Goal: Task Accomplishment & Management: Complete application form

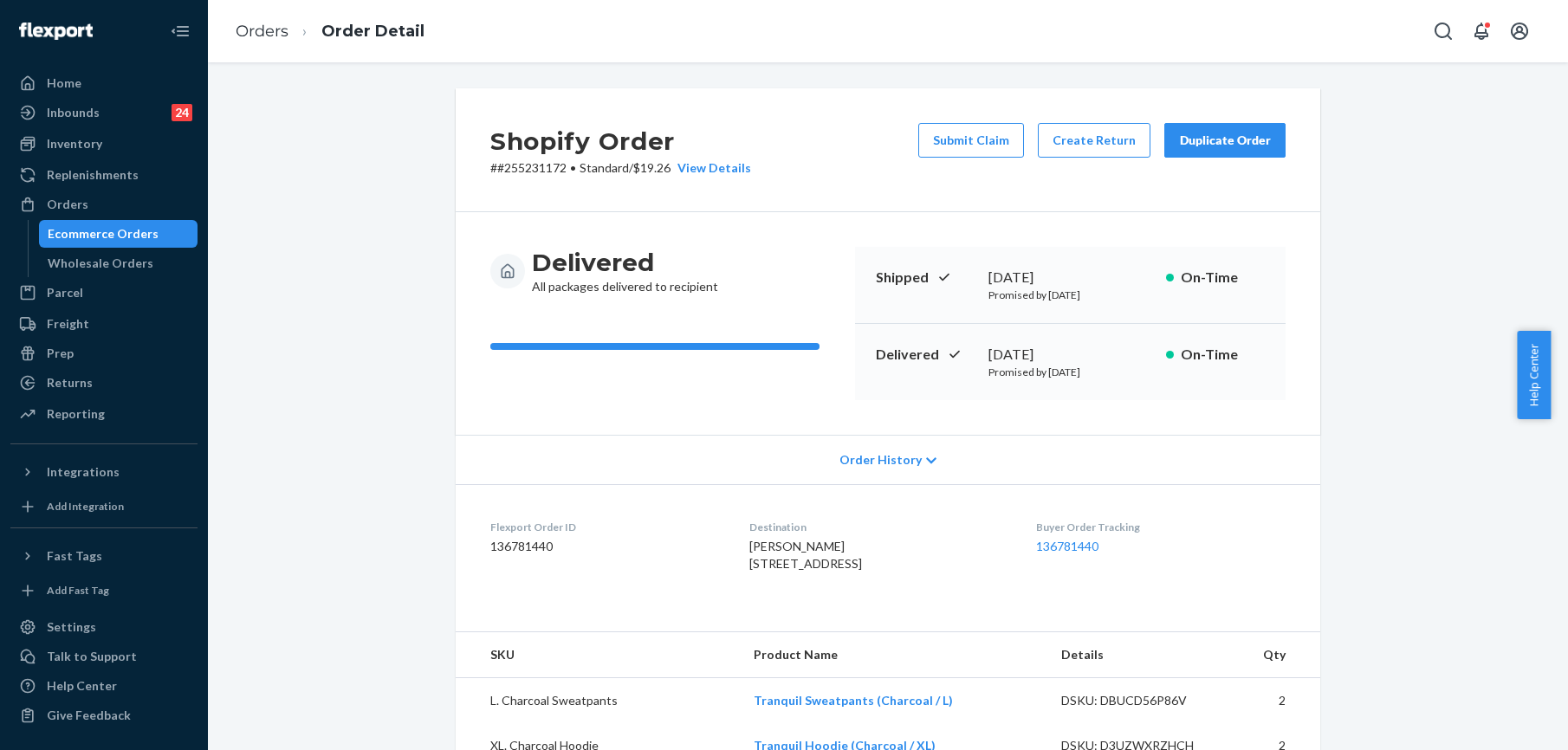
click at [265, 28] on link "Orders" at bounding box center [261, 31] width 53 height 19
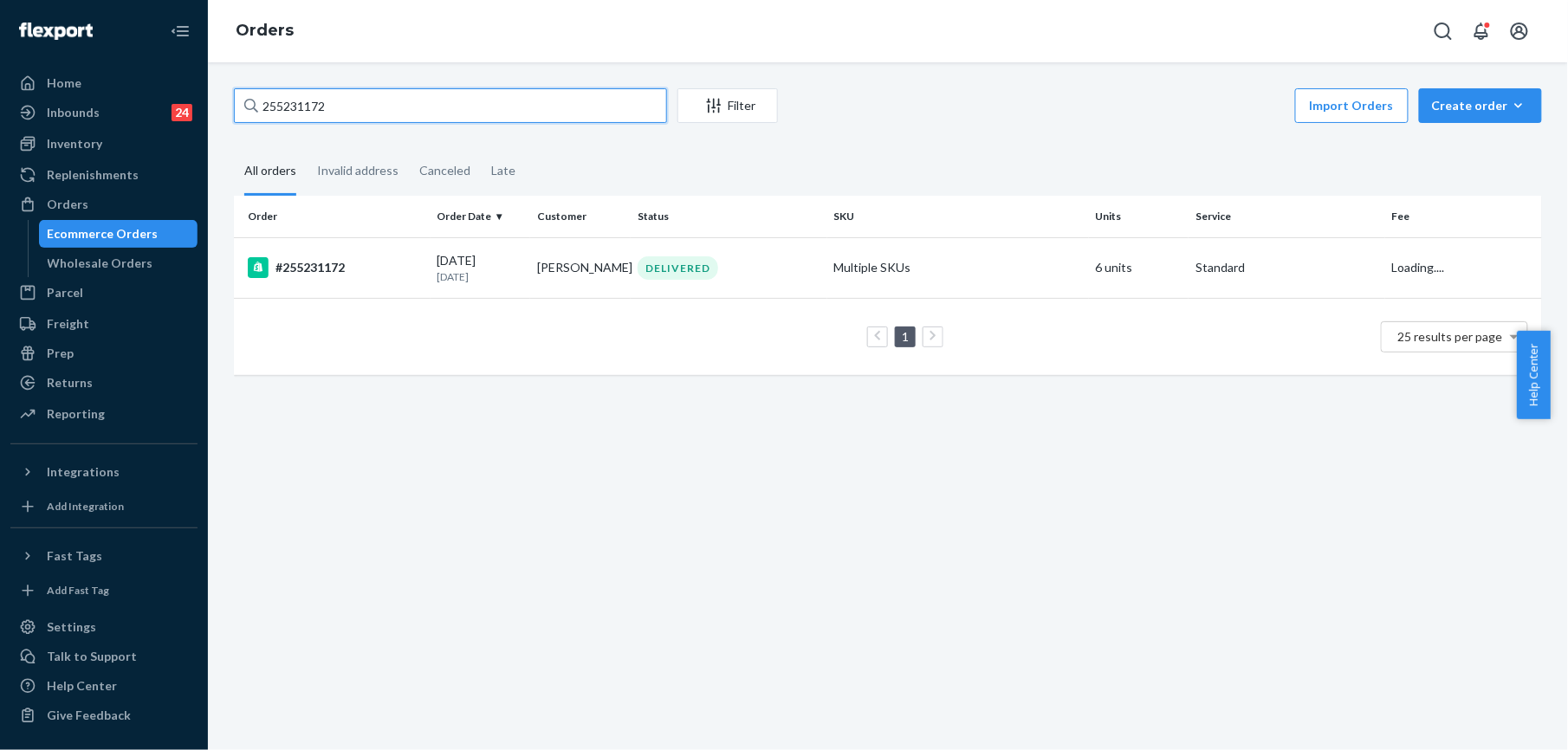
click at [354, 98] on input "255231172" at bounding box center [451, 105] width 433 height 34
paste input "[PERSON_NAME]"
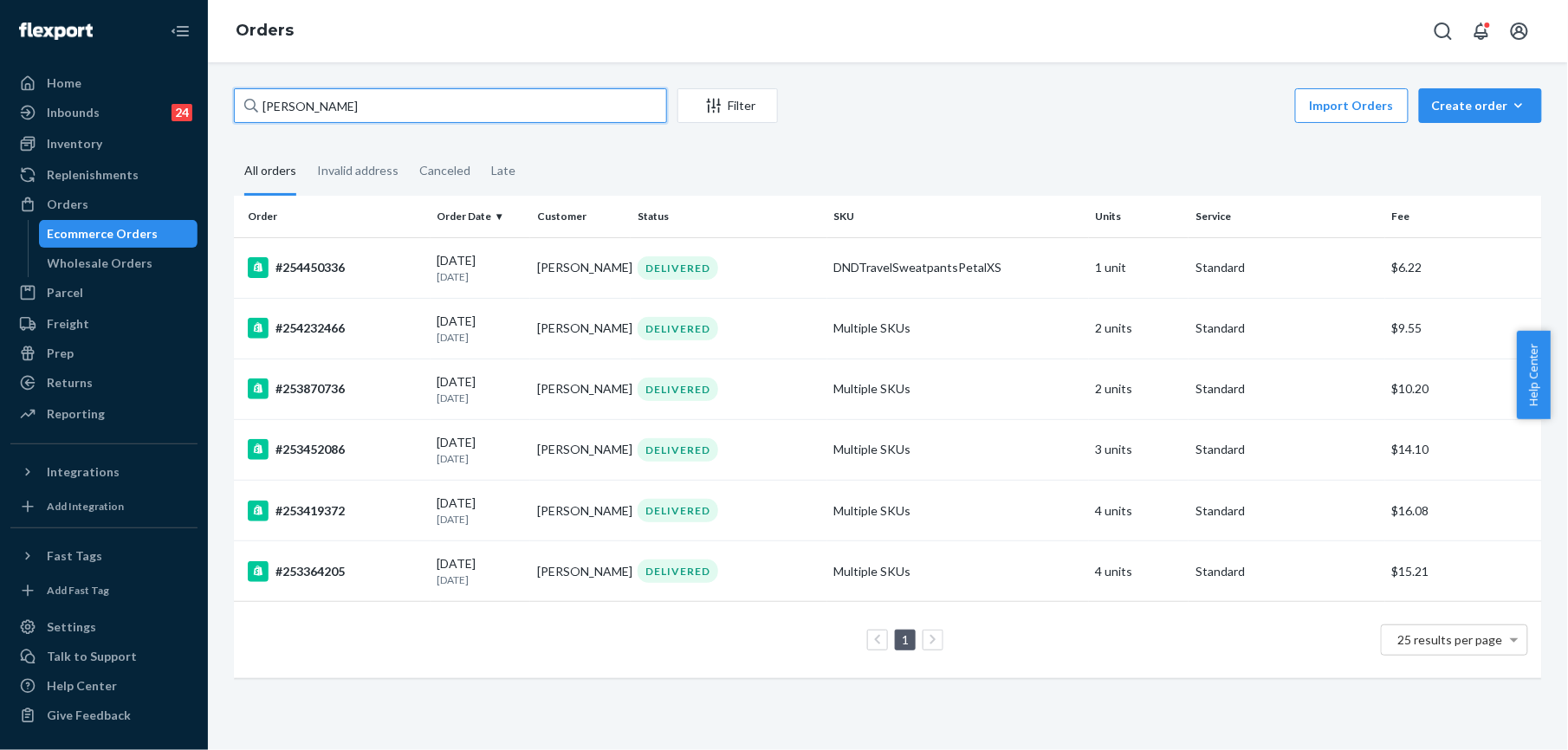
click at [281, 107] on input "[PERSON_NAME]" at bounding box center [451, 105] width 433 height 34
paste input "255207222"
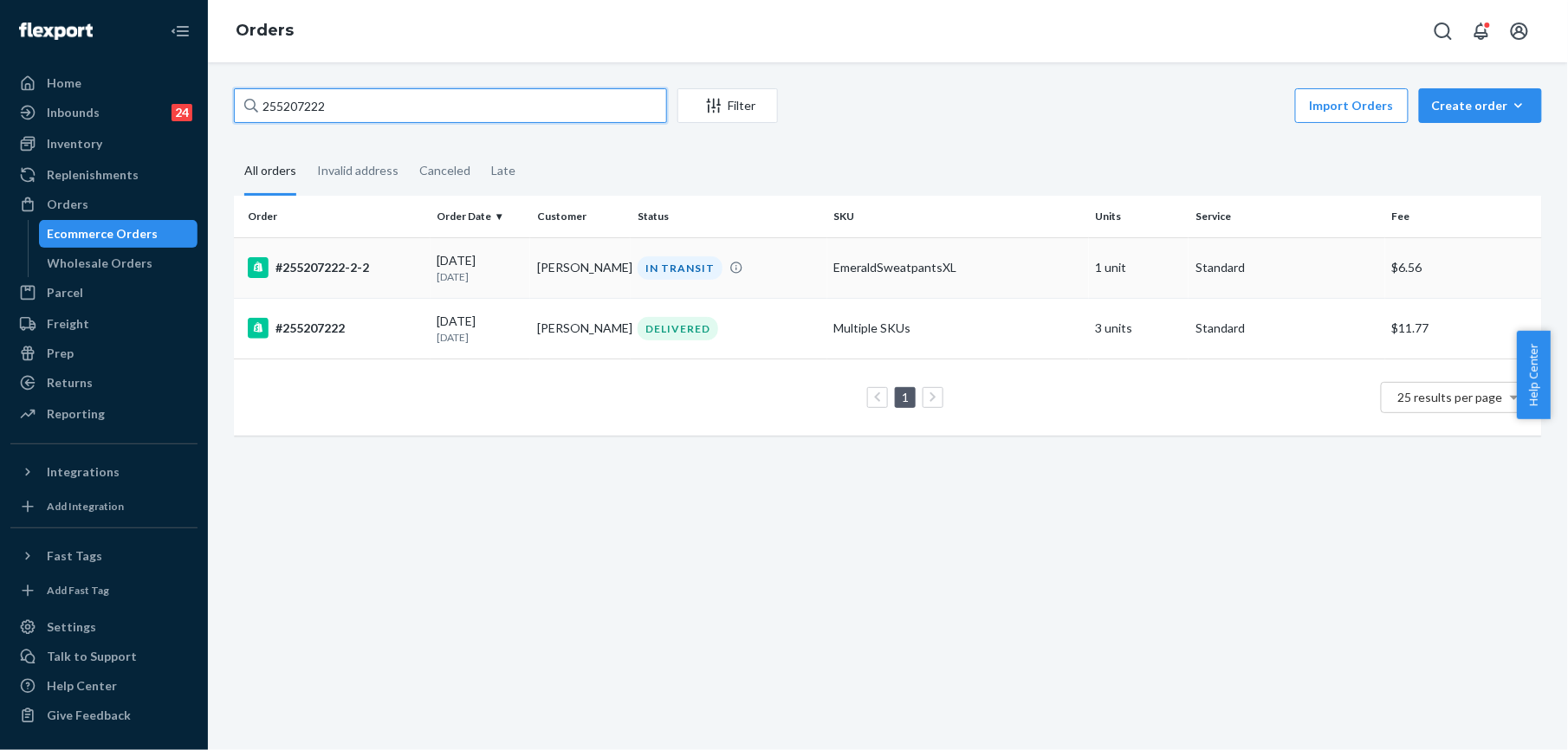
type input "255207222"
click at [320, 270] on div "#255207222-2-2" at bounding box center [336, 268] width 176 height 20
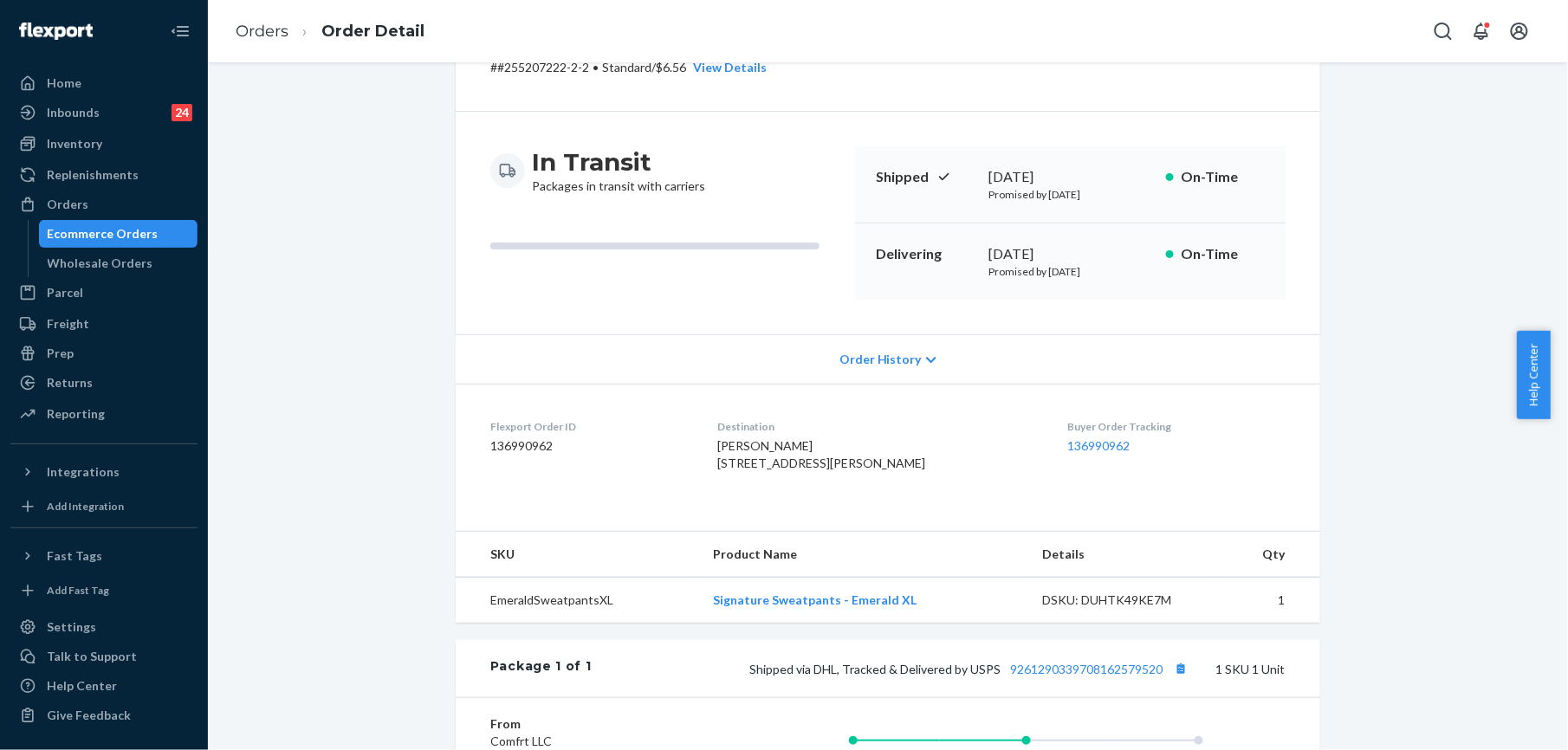
scroll to position [346, 0]
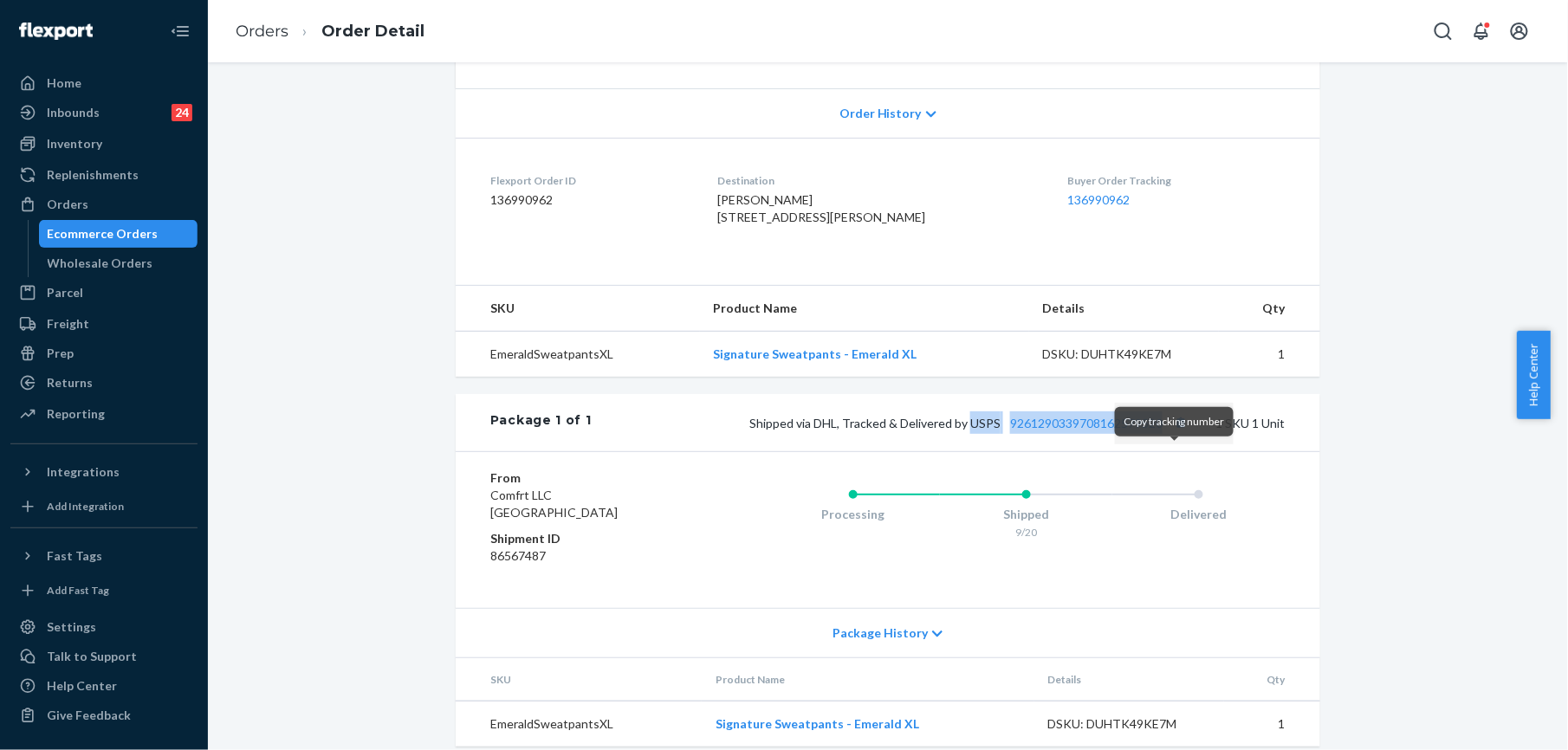
drag, startPoint x: 965, startPoint y: 457, endPoint x: 1158, endPoint y: 461, distance: 193.0
click at [1159, 431] on span "Shipped via DHL, Tracked & Delivered by USPS 9261290339708162579520" at bounding box center [971, 423] width 443 height 15
copy span "USPS 9261290339708162579520"
click at [246, 28] on link "Orders" at bounding box center [261, 31] width 53 height 19
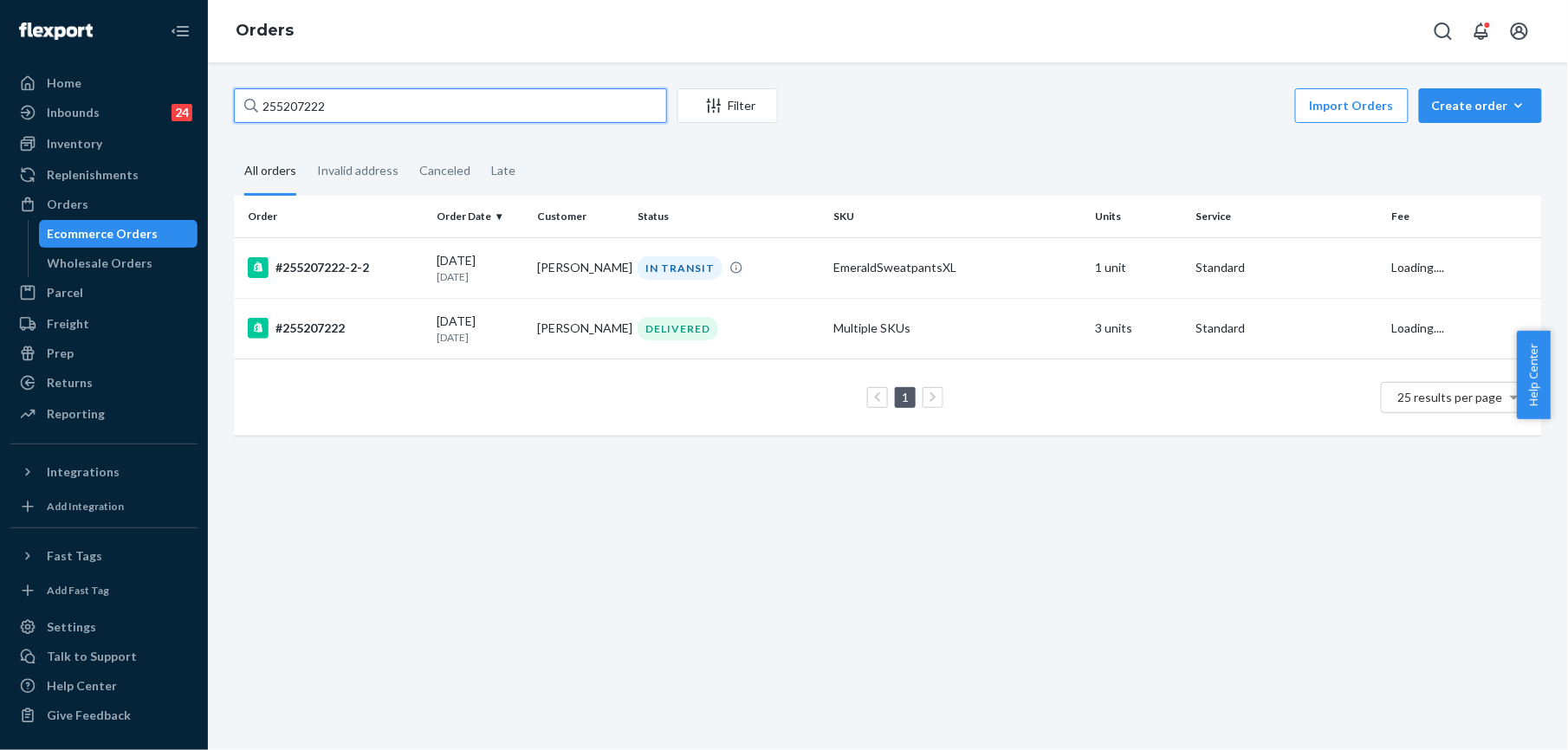
click at [324, 116] on input "255207222" at bounding box center [451, 105] width 433 height 34
paste input "289596"
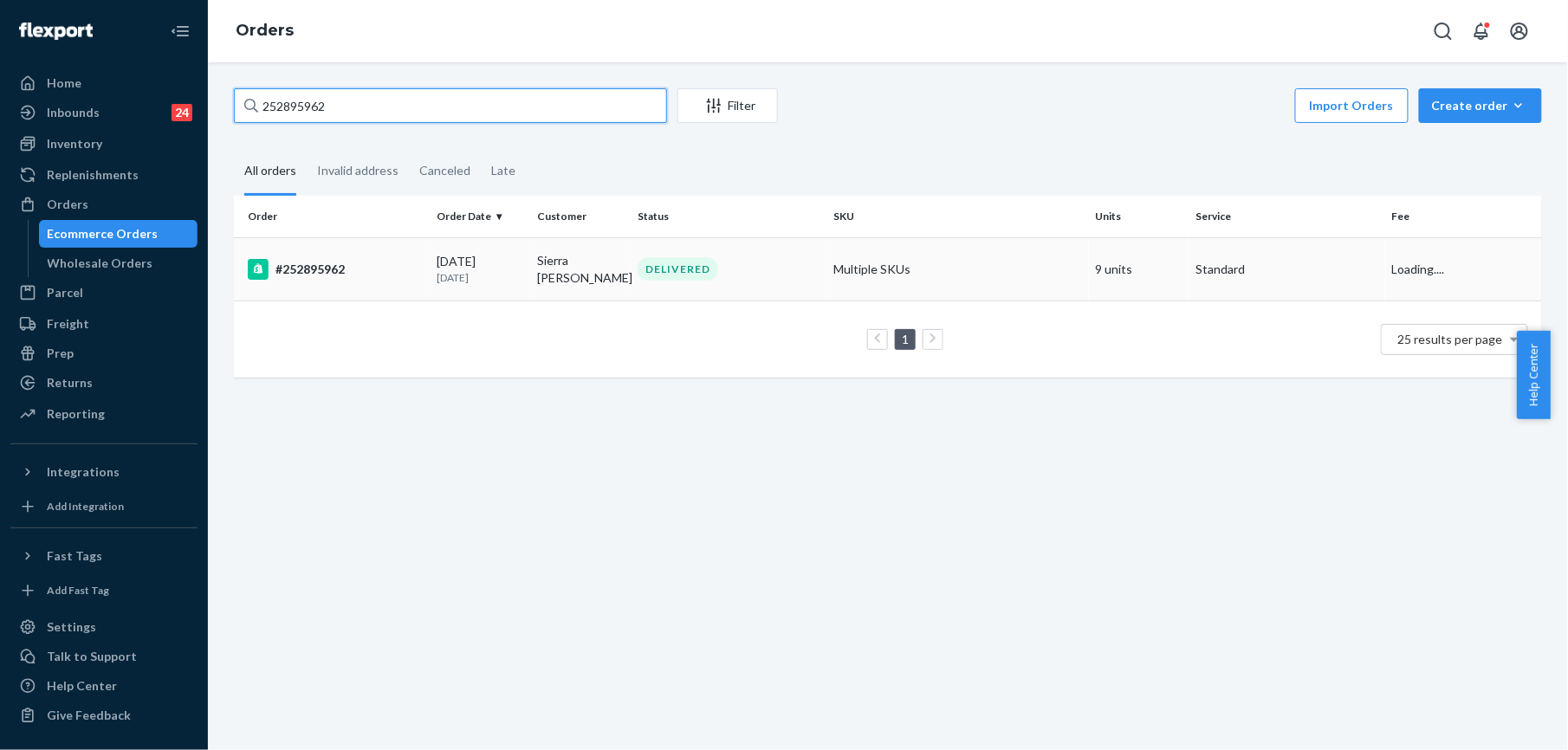
type input "252895962"
click at [303, 270] on div "#252895962" at bounding box center [336, 269] width 176 height 20
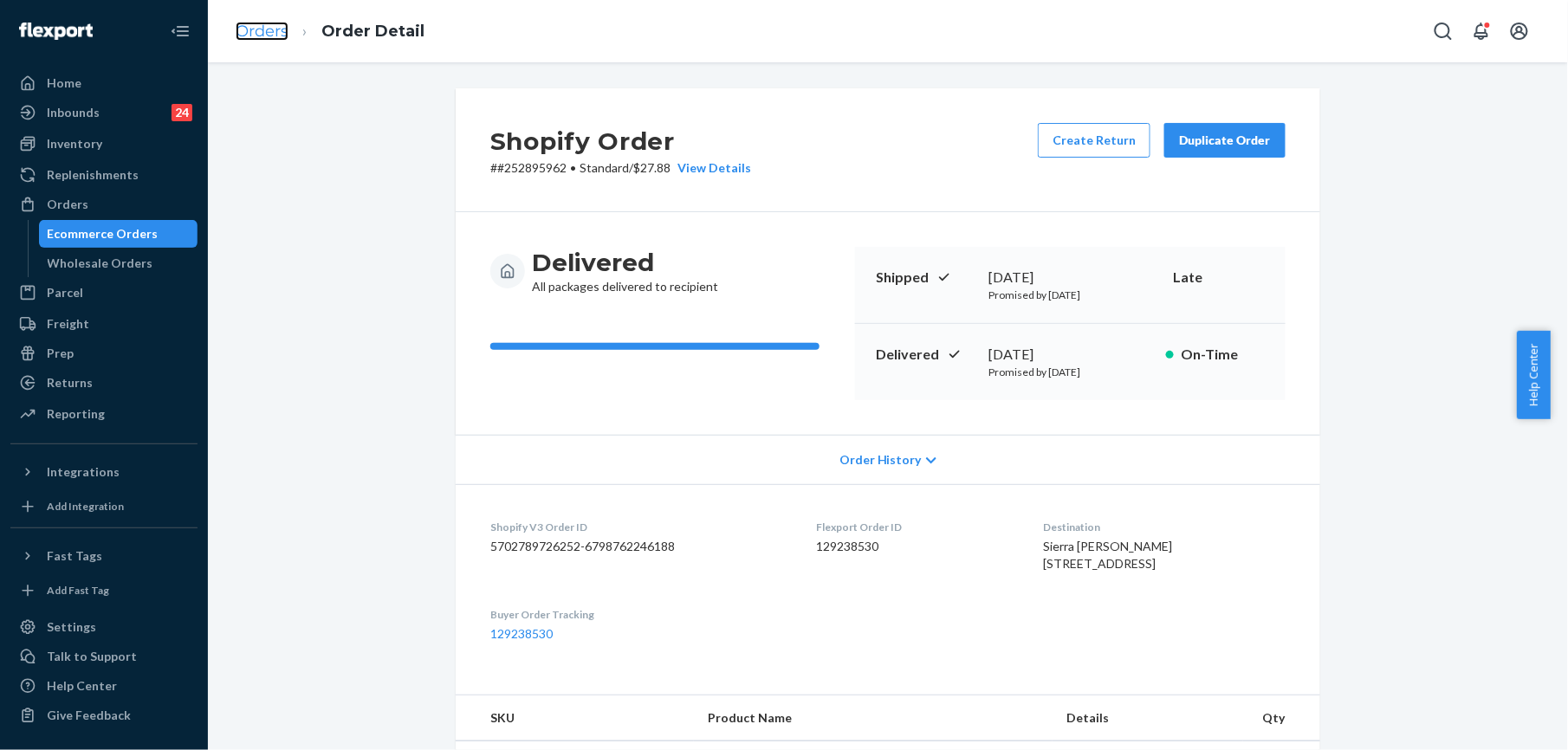
click at [253, 22] on link "Orders" at bounding box center [261, 31] width 53 height 19
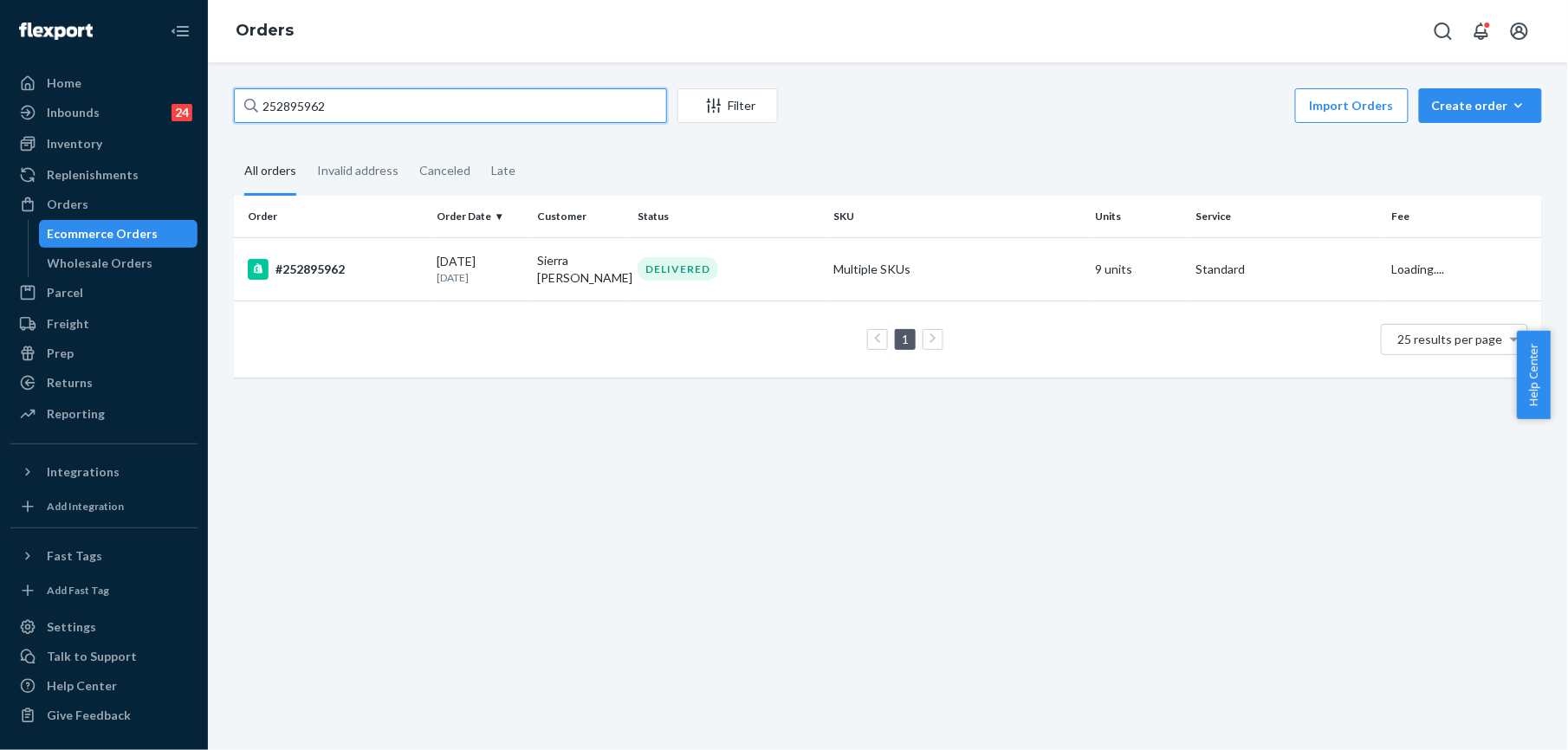
click at [390, 104] on input "252895962" at bounding box center [451, 105] width 433 height 34
paste input "5261980"
type input "255261980"
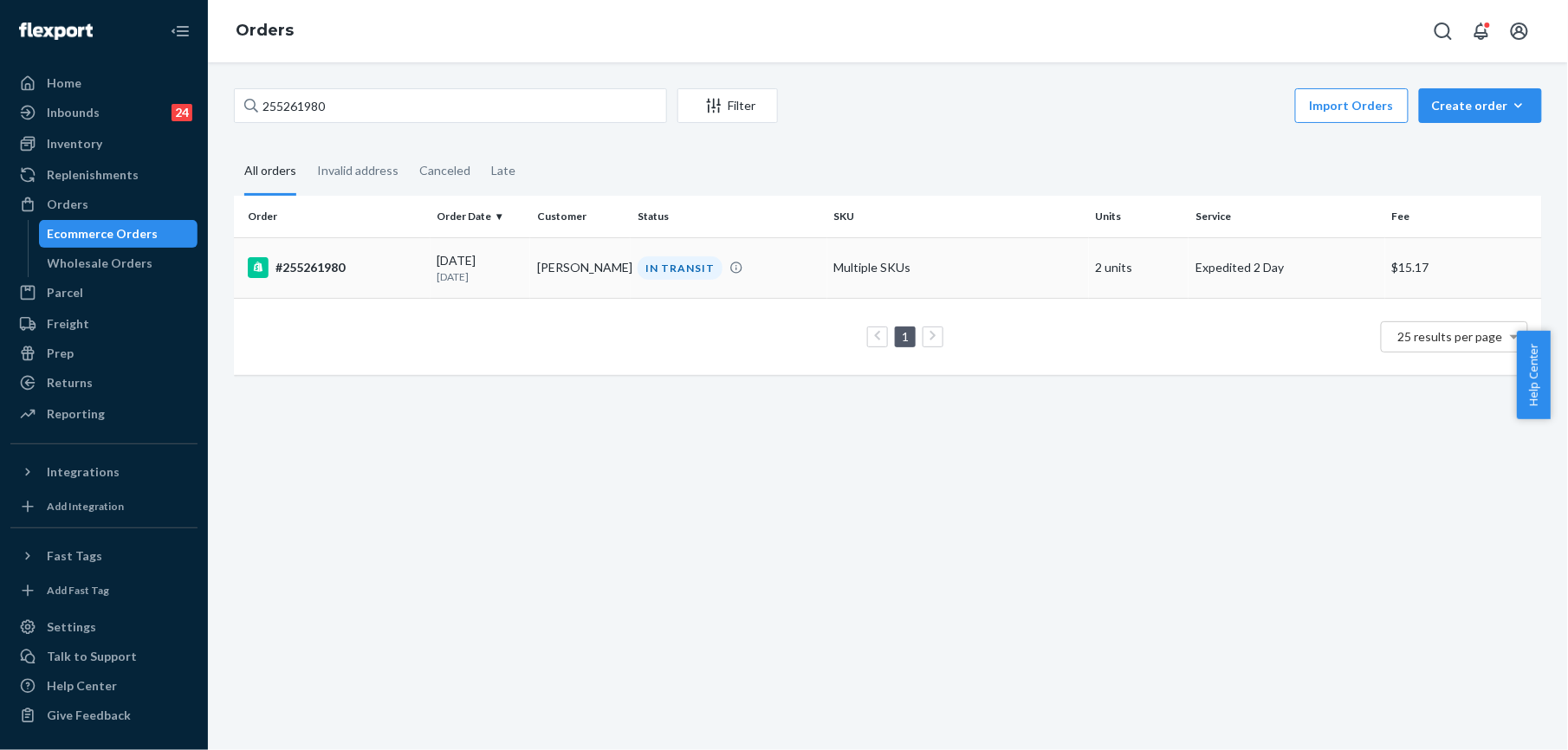
click at [331, 263] on div "#255261980" at bounding box center [336, 268] width 176 height 20
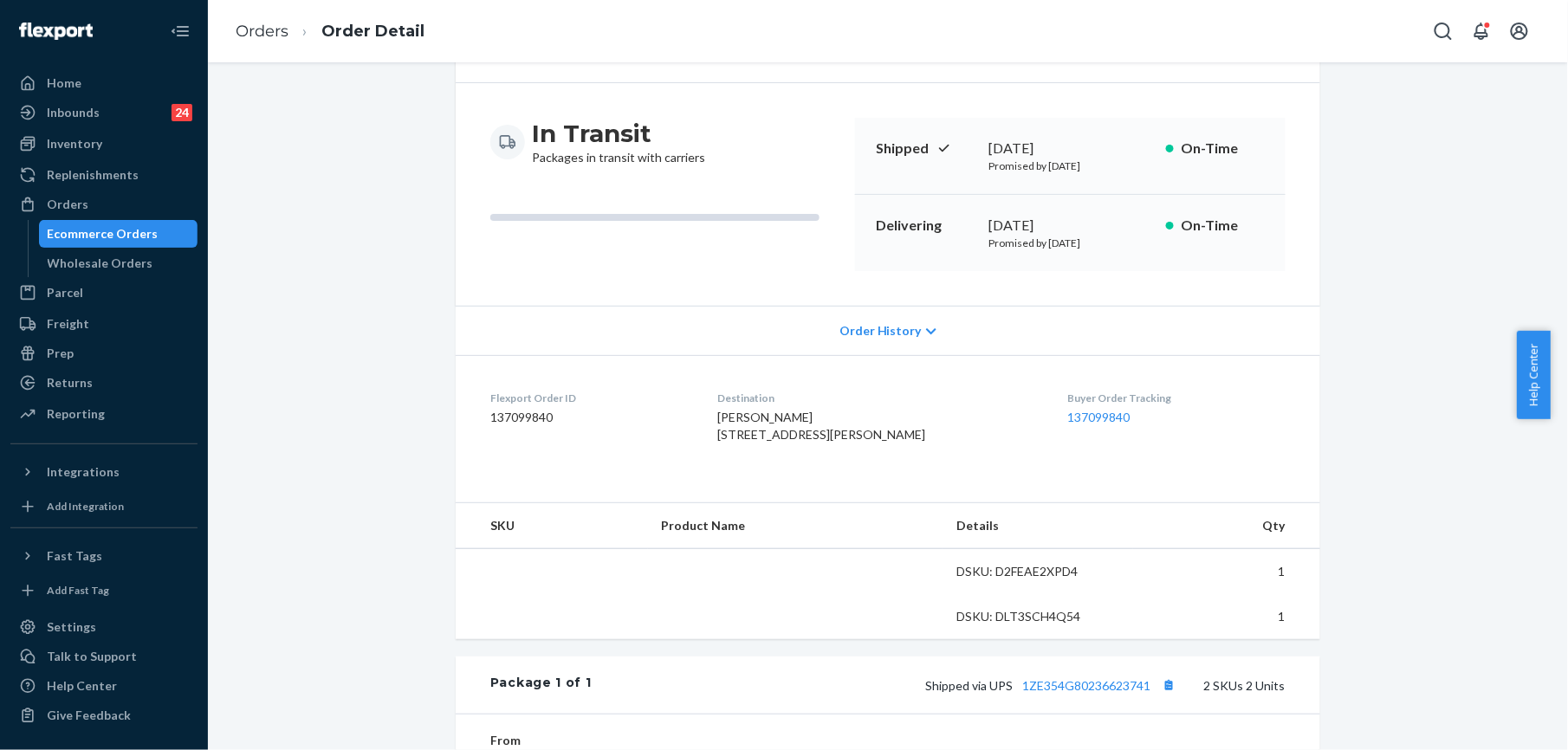
scroll to position [441, 0]
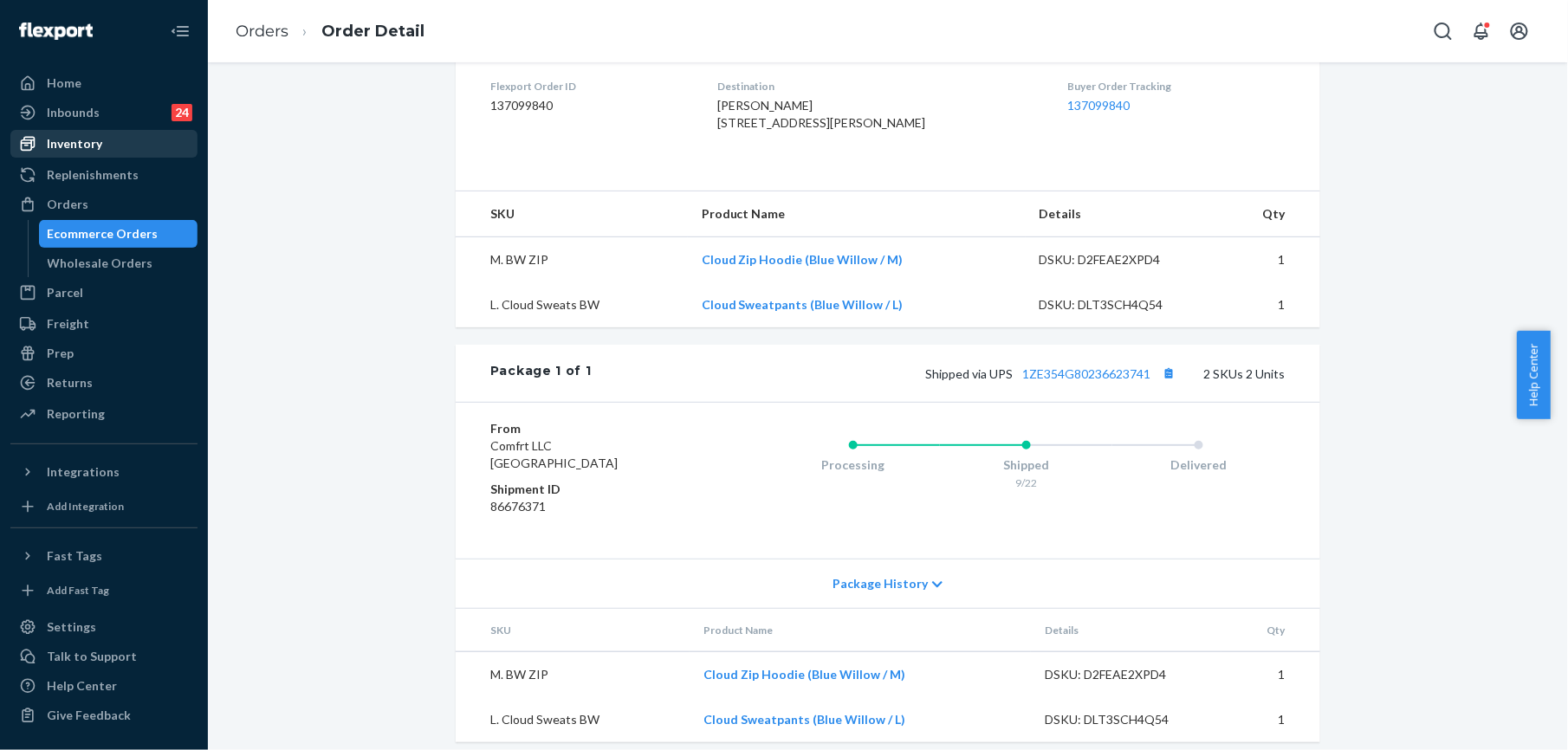
click at [78, 143] on div "Inventory" at bounding box center [75, 144] width 56 height 18
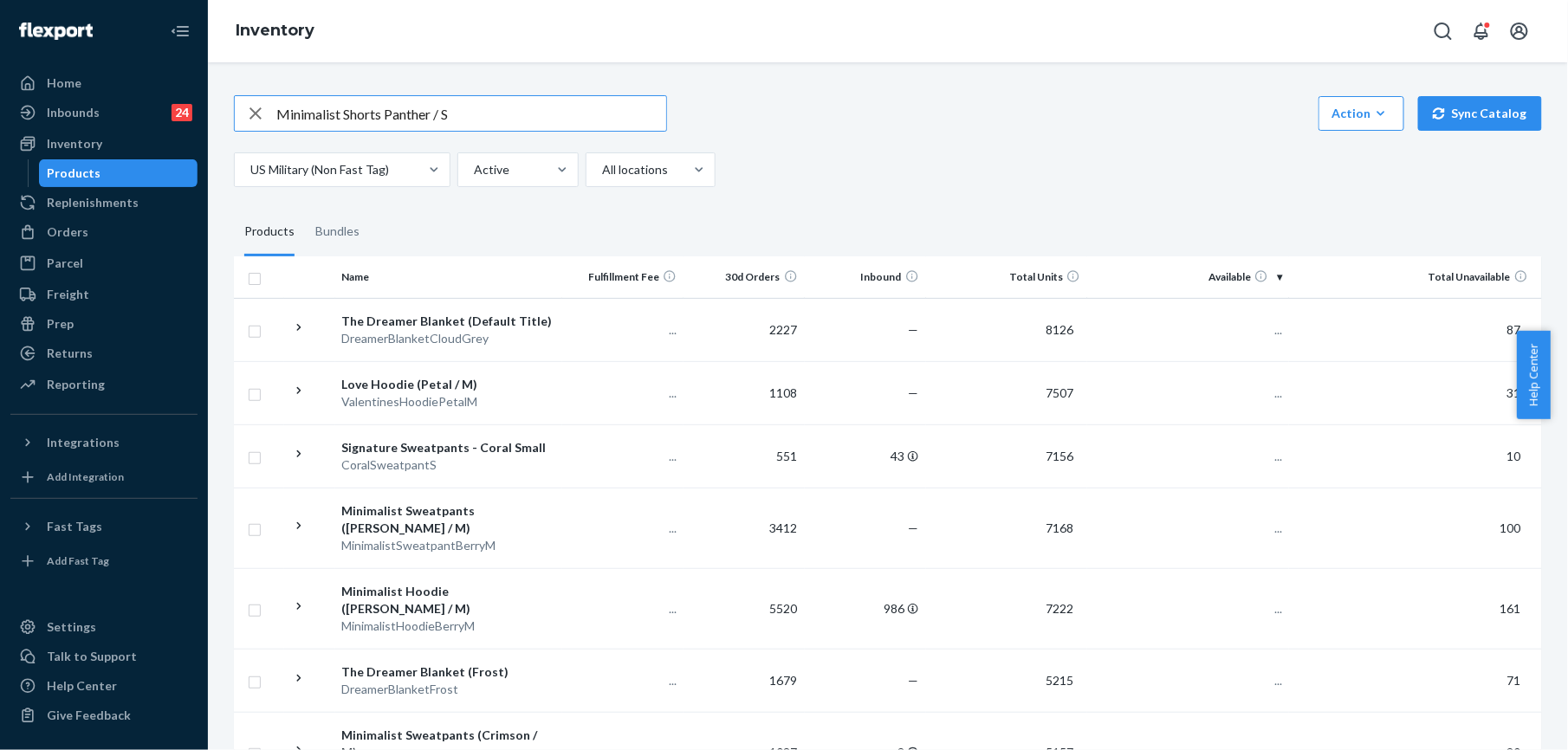
type input "Minimalist Shorts Panther / S"
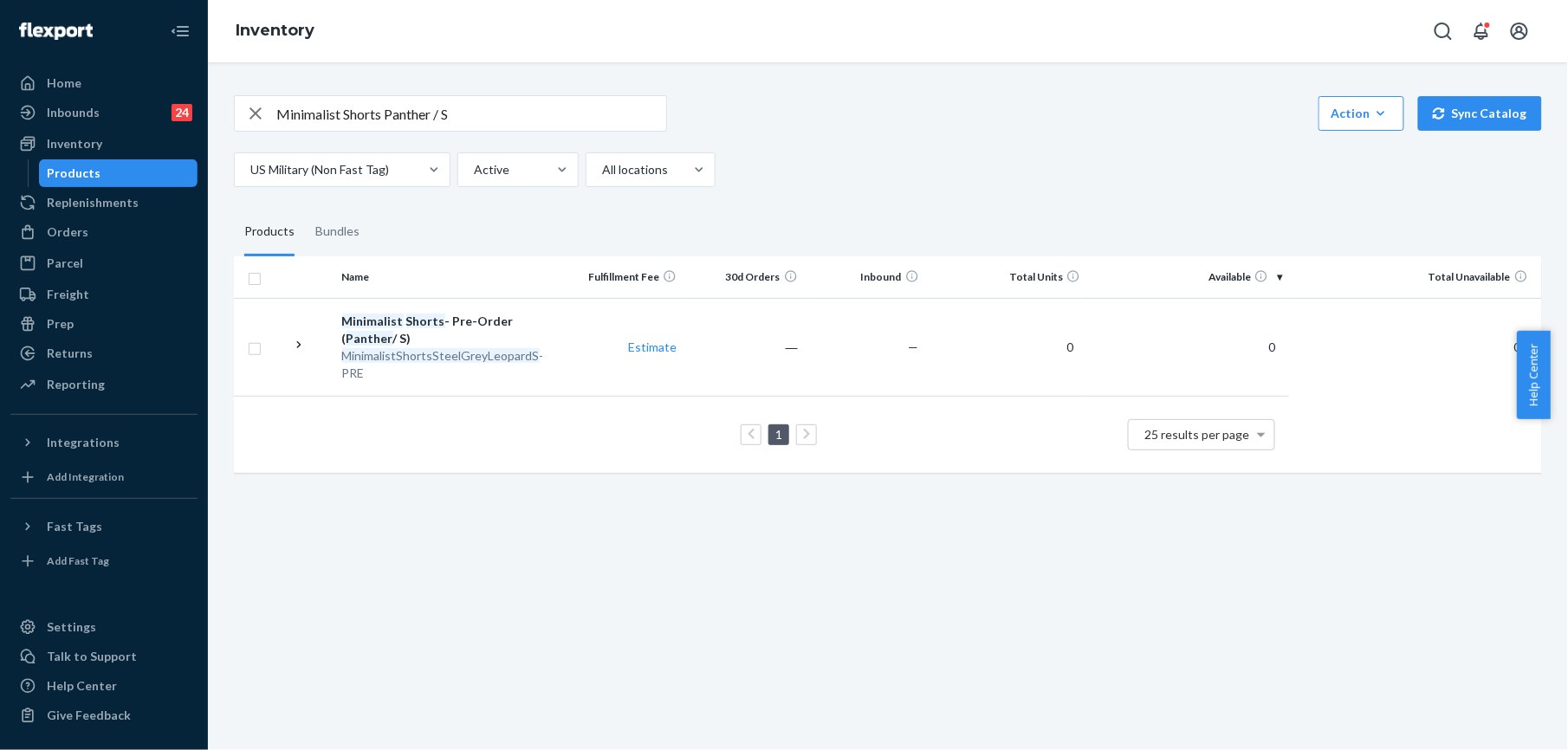
click at [253, 109] on icon "button" at bounding box center [255, 113] width 12 height 12
click at [317, 109] on input "text" at bounding box center [470, 113] width 390 height 34
paste input "Minimalist Hoodie Panther / S"
type input "Minimalist Hoodie Panther / S"
click at [326, 107] on input "Minimalist Hoodie Panther / S" at bounding box center [470, 113] width 390 height 34
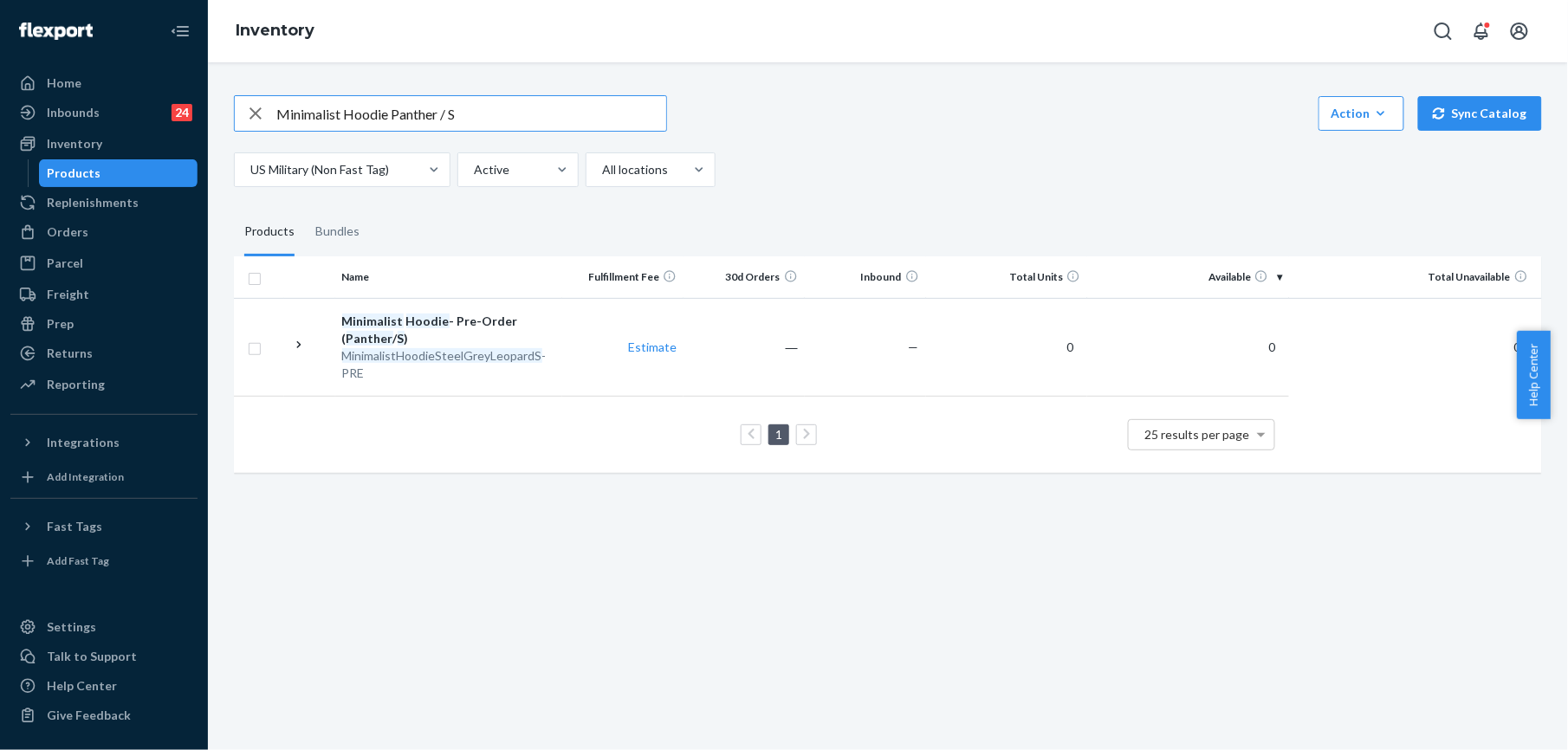
click at [326, 107] on input "Minimalist Hoodie Panther / S" at bounding box center [470, 113] width 390 height 34
click at [244, 119] on div "button" at bounding box center [256, 113] width 42 height 34
click at [289, 112] on input "text" at bounding box center [470, 113] width 390 height 34
paste input "Minimalist Sweatpants Cobalt Blue / S"
type input "Minimalist Sweatpants Cobalt Blue / S"
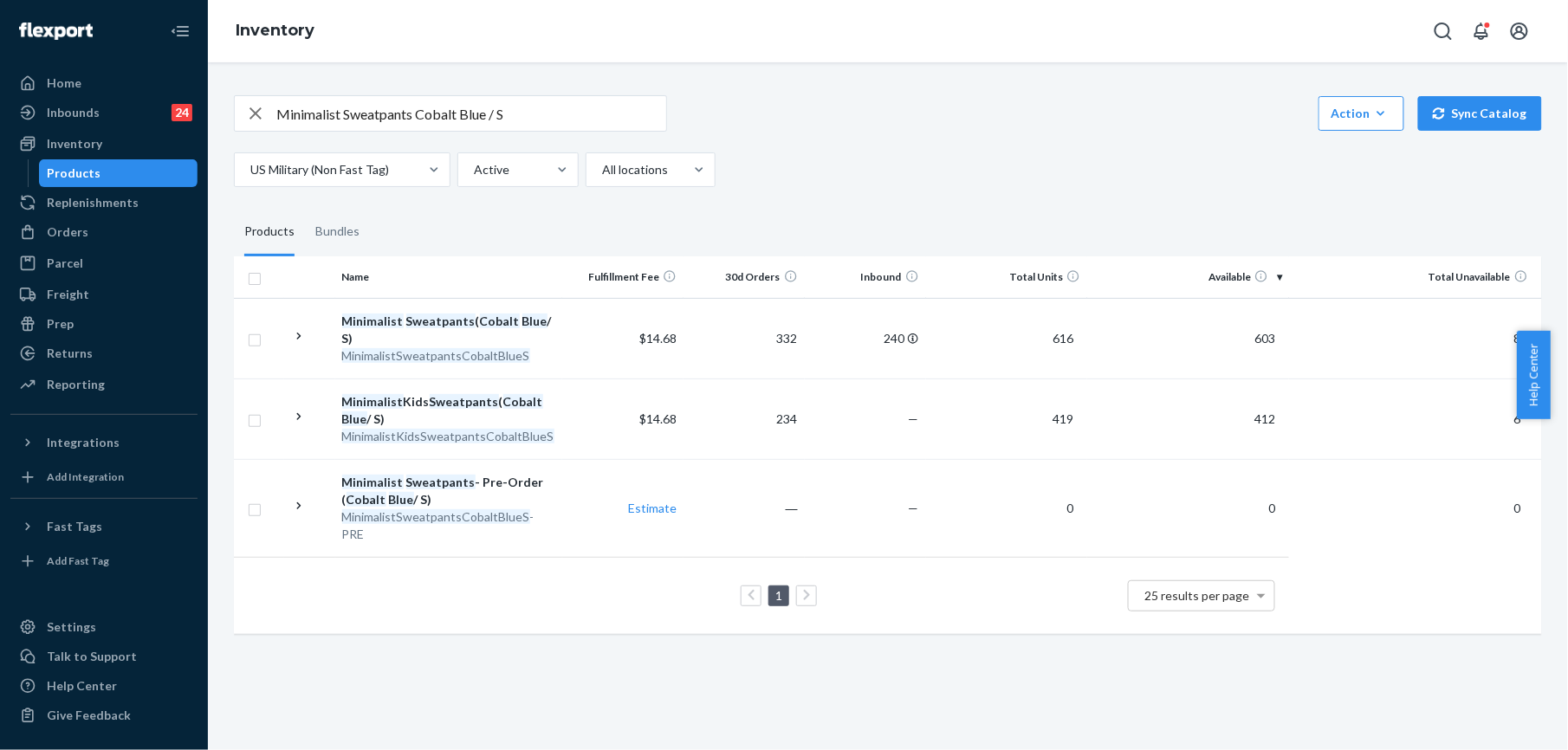
click at [237, 111] on div "button" at bounding box center [256, 113] width 42 height 34
click at [261, 108] on icon "button" at bounding box center [256, 113] width 20 height 34
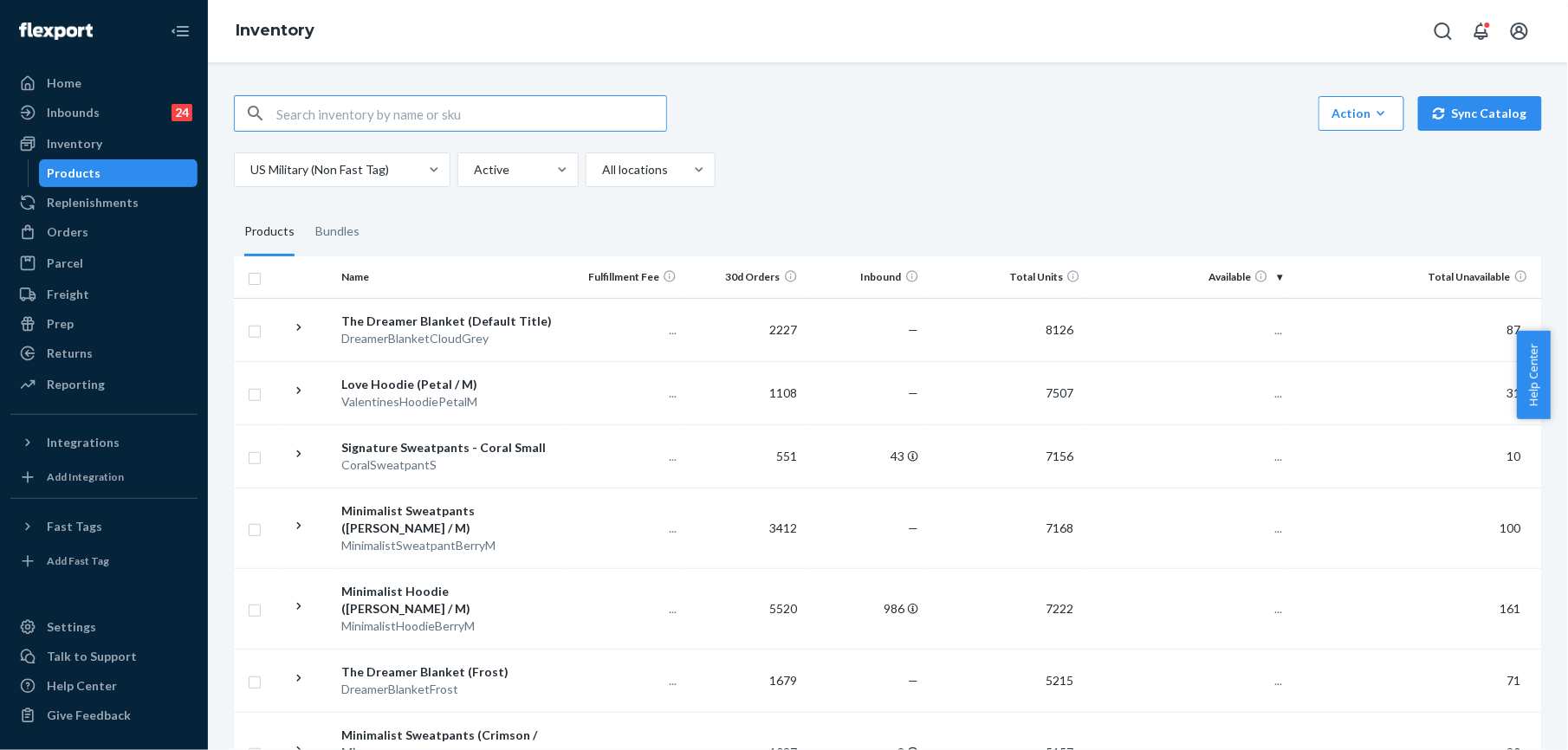
click at [295, 115] on input "text" at bounding box center [470, 113] width 390 height 34
paste input "Minimalist Hoodie Cobalt Blue / S SKU"
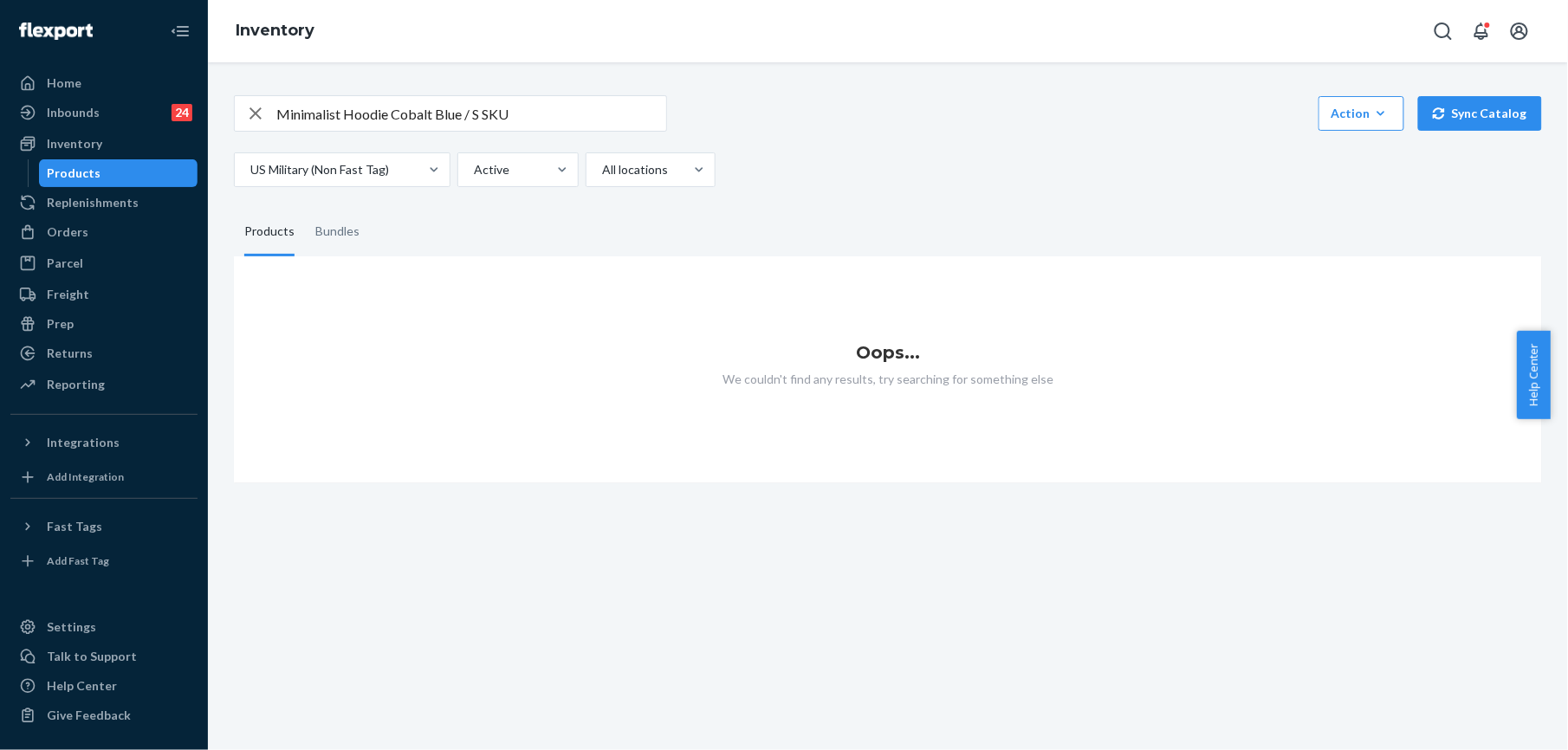
click at [546, 109] on input "Minimalist Hoodie Cobalt Blue / S SKU" at bounding box center [470, 113] width 390 height 34
type input "Minimalist Hoodie Cobalt Blue / S"
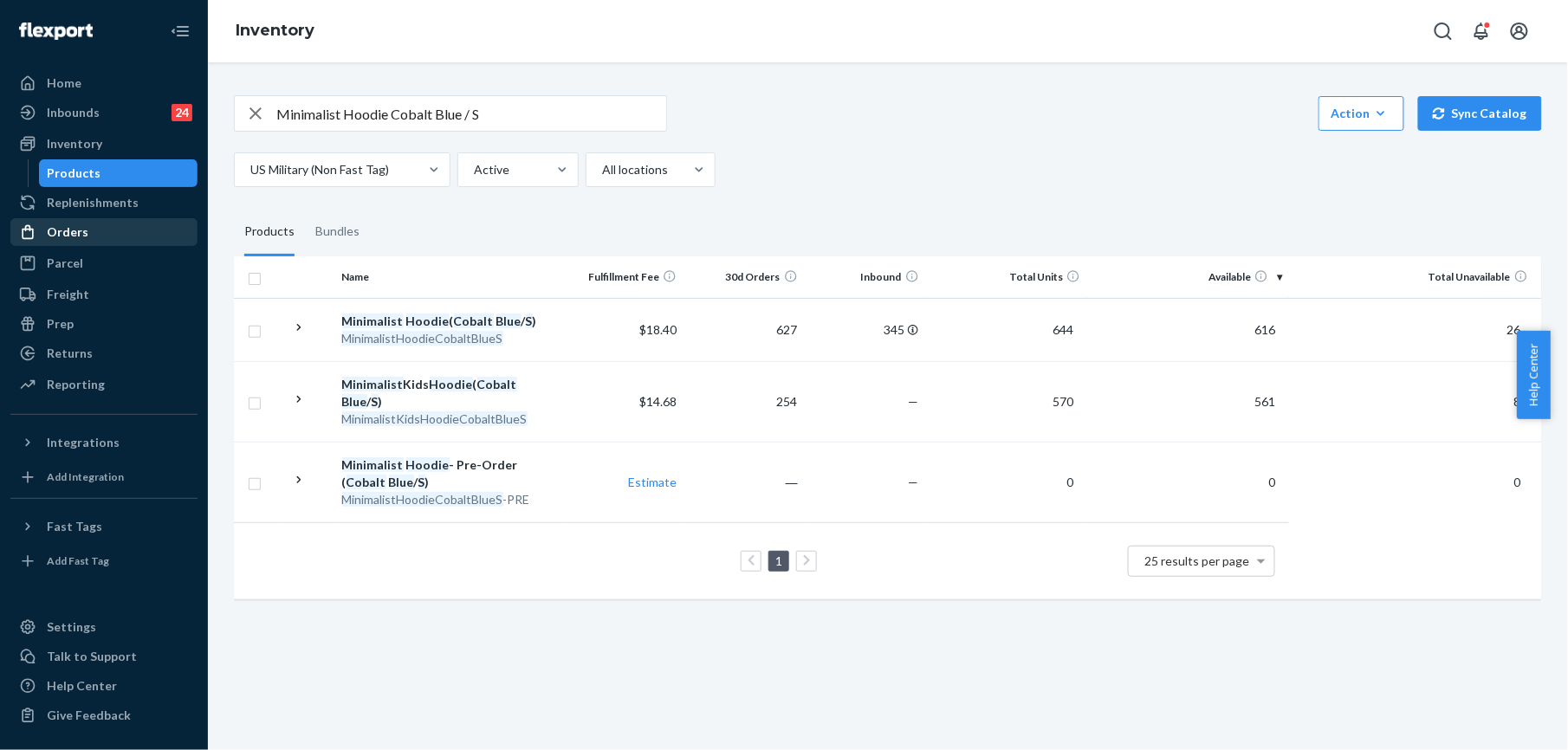
click at [87, 225] on div "Orders" at bounding box center [104, 232] width 183 height 24
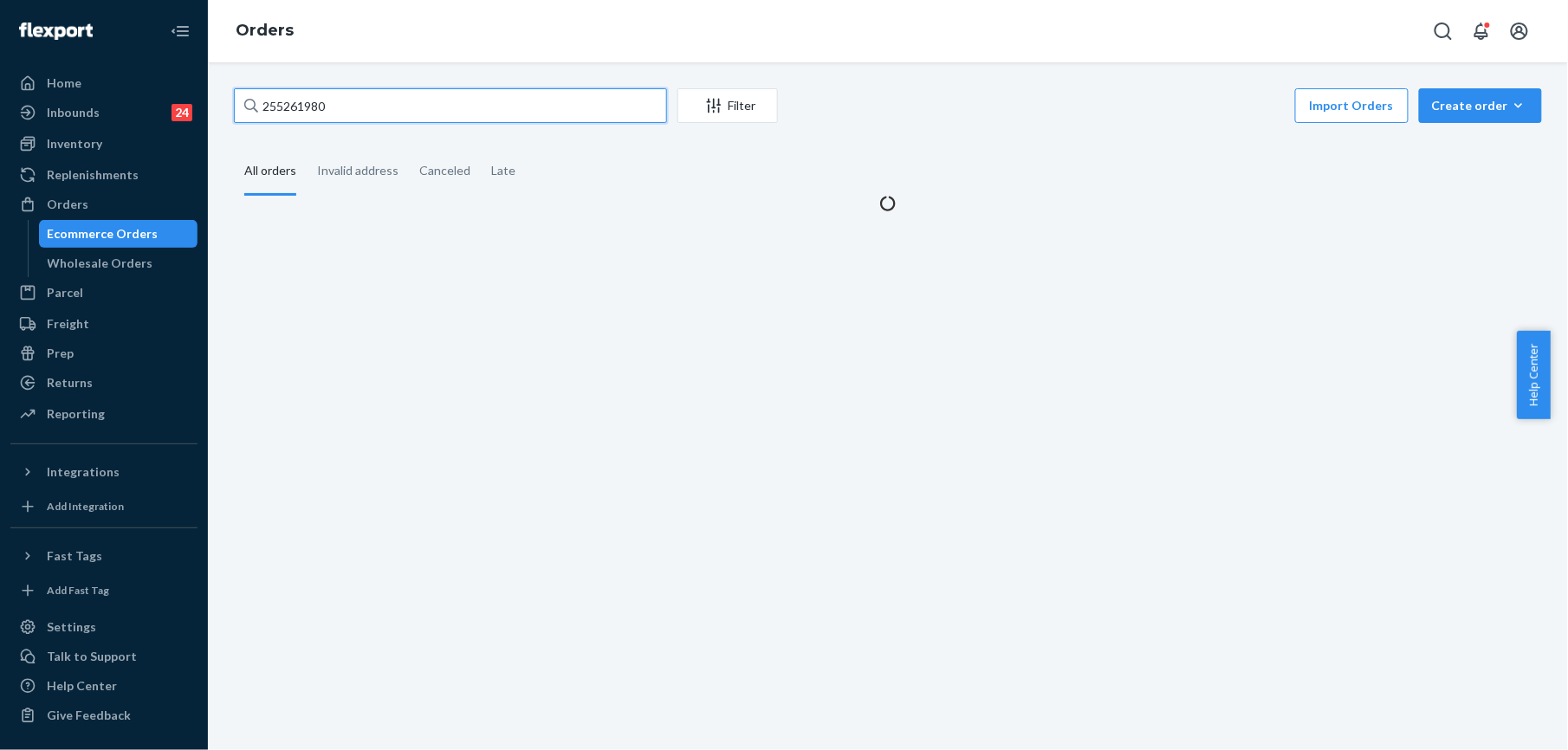
click at [361, 107] on input "255261980" at bounding box center [451, 105] width 433 height 34
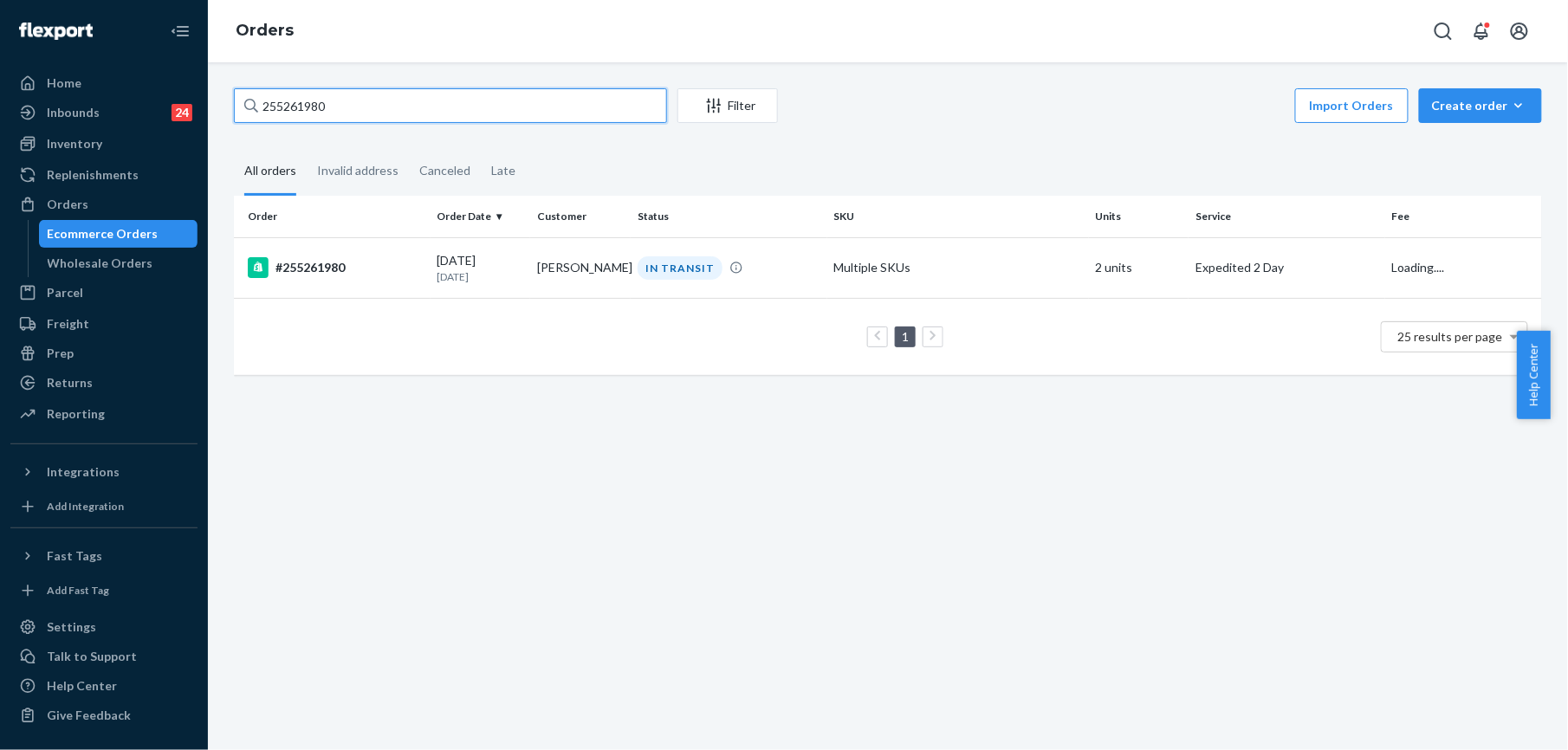
click at [361, 107] on input "255261980" at bounding box center [451, 105] width 433 height 34
paste input "29553"
type input "255229553"
click at [322, 262] on div "#255229553" at bounding box center [336, 268] width 176 height 20
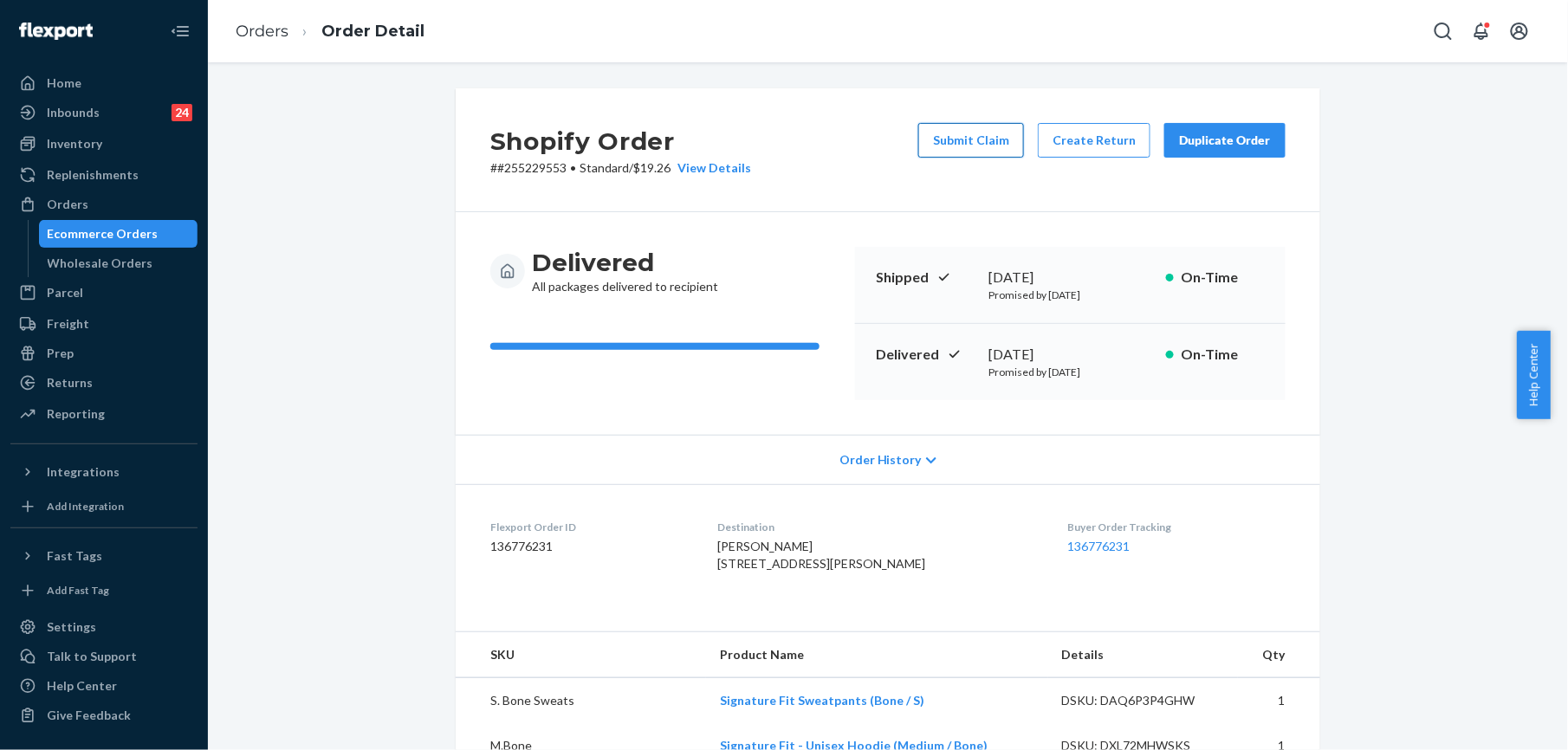
click at [985, 146] on button "Submit Claim" at bounding box center [972, 140] width 106 height 34
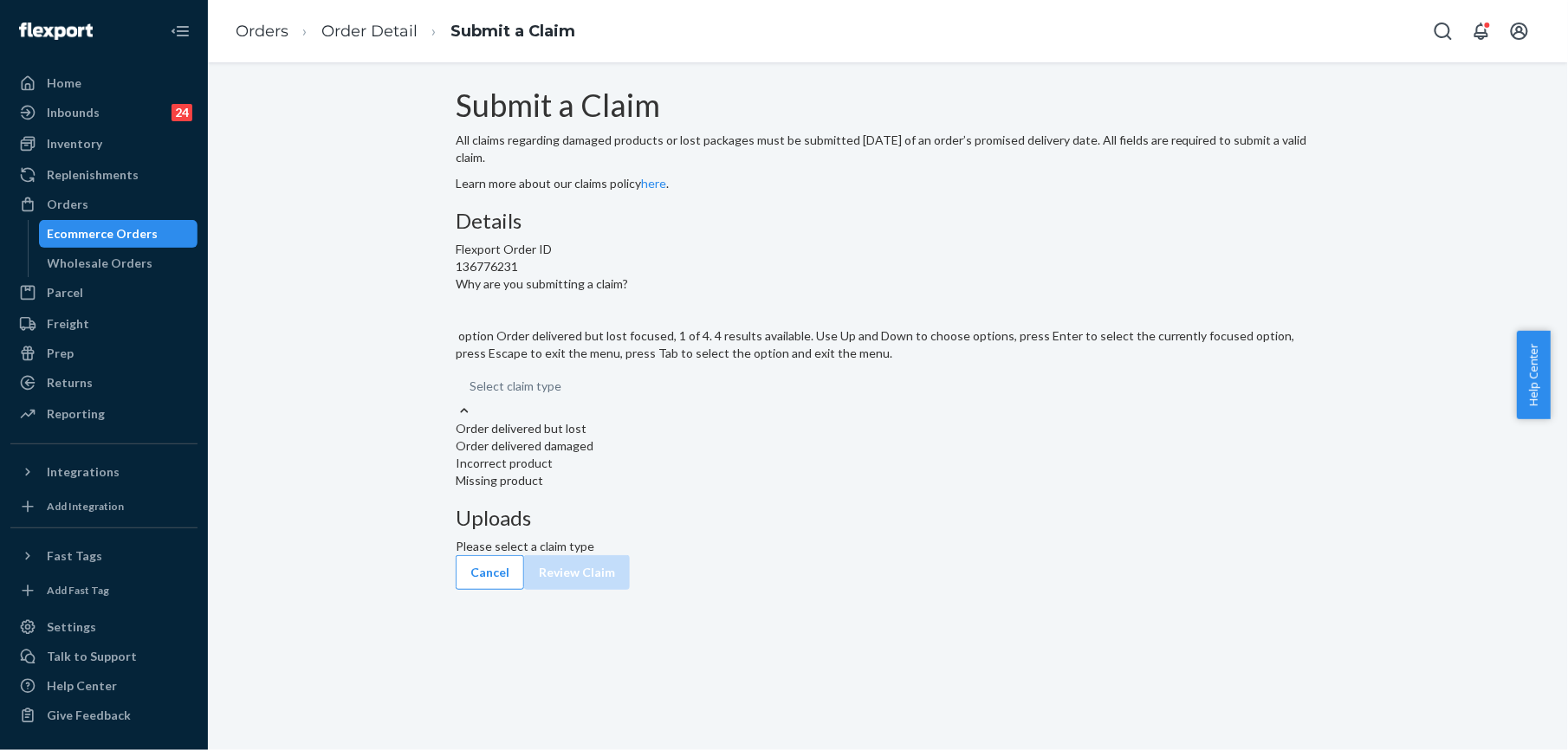
click at [561, 395] on div "Select claim type" at bounding box center [515, 386] width 92 height 18
click at [471, 395] on input "Why are you submitting a claim? option Order delivered but lost focused, 1 of 4…" at bounding box center [470, 386] width 2 height 18
click at [681, 472] on div "Incorrect product" at bounding box center [888, 463] width 865 height 18
click at [471, 395] on input "Why are you submitting a claim? option Incorrect product focused, 0 of 4. 4 res…" at bounding box center [470, 386] width 2 height 18
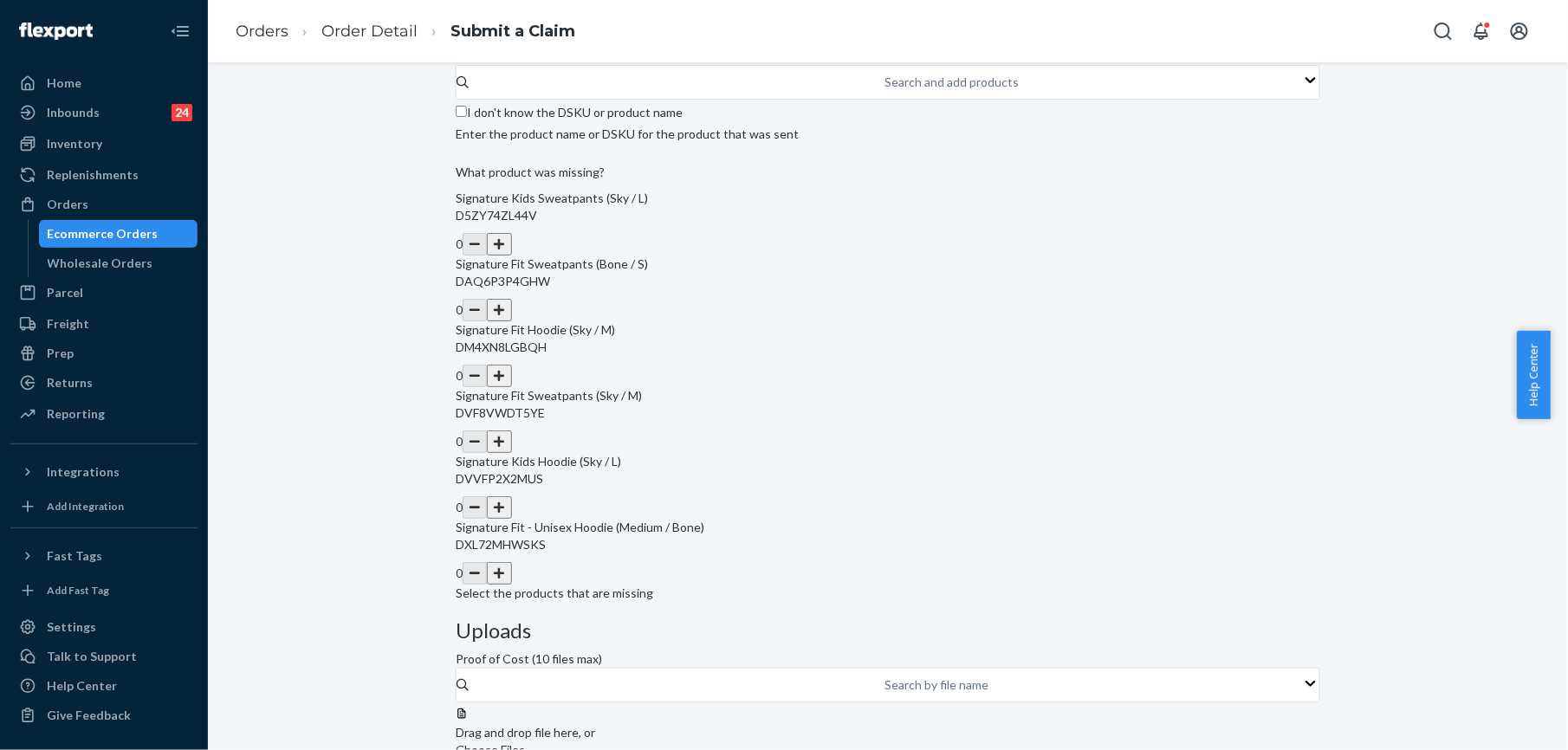
scroll to position [490, 0]
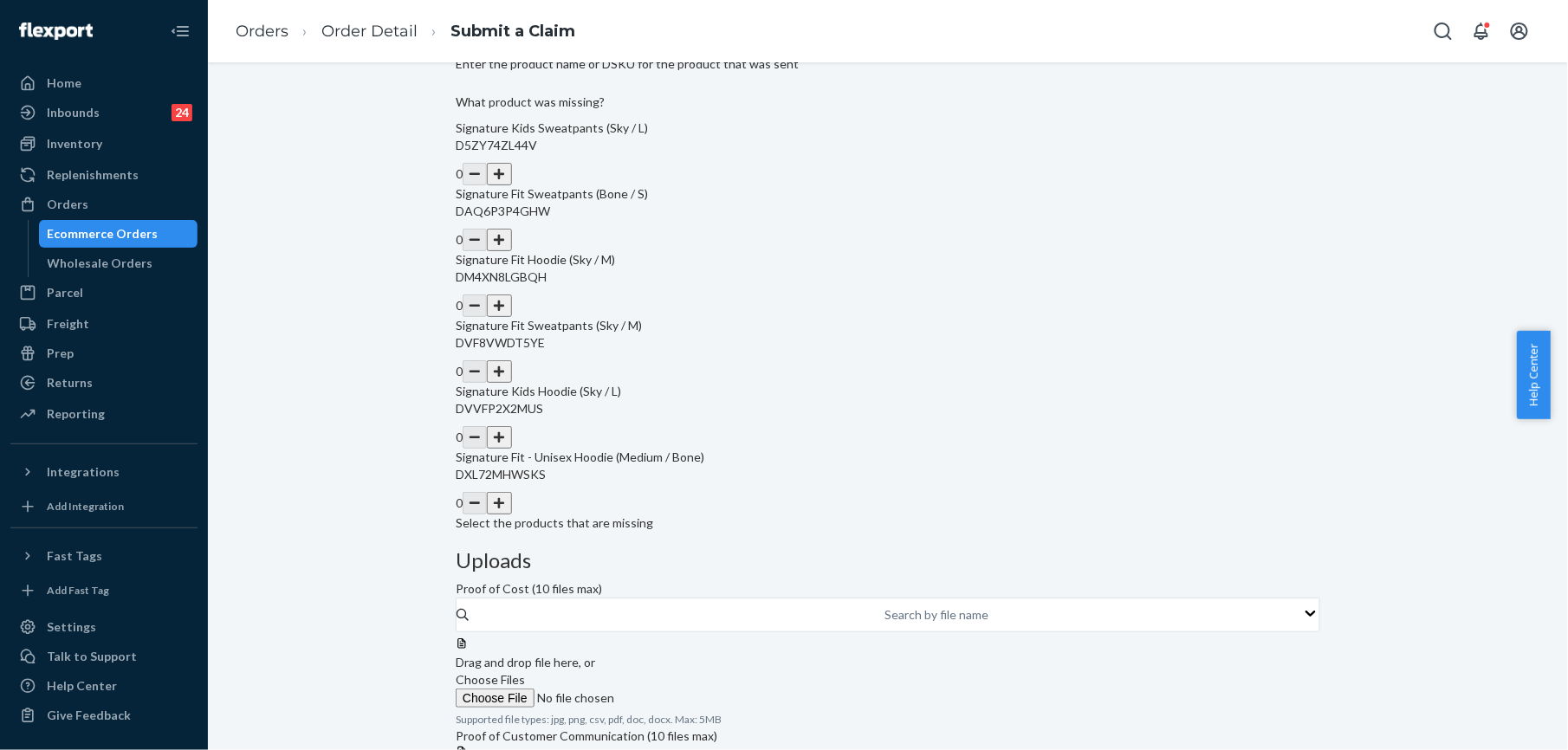
click at [511, 515] on button "button" at bounding box center [499, 503] width 24 height 22
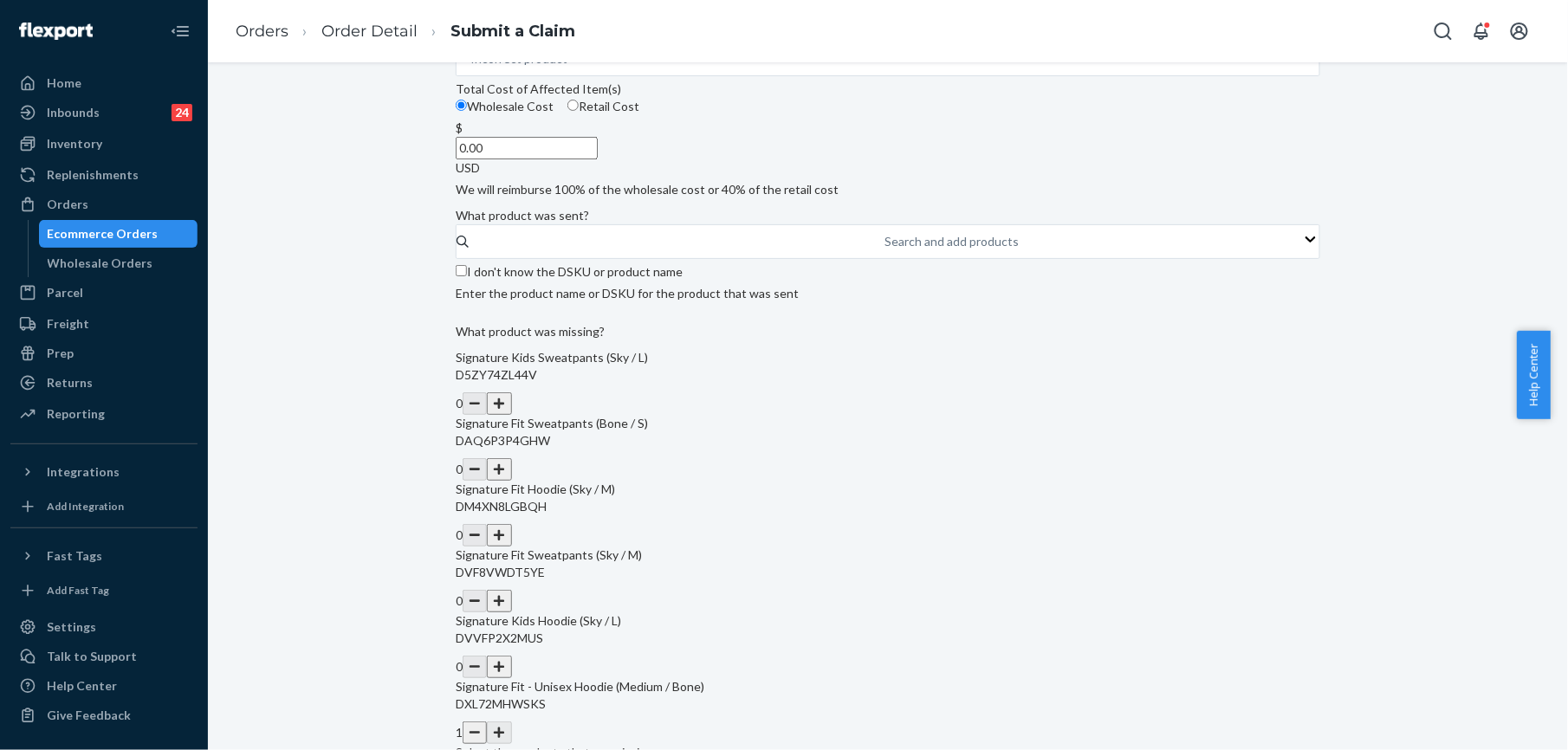
scroll to position [258, 0]
click at [598, 161] on input "0.00" at bounding box center [526, 150] width 142 height 22
type input "47.00"
click at [467, 278] on input "I don't know the DSKU or product name" at bounding box center [461, 272] width 11 height 11
checkbox input "true"
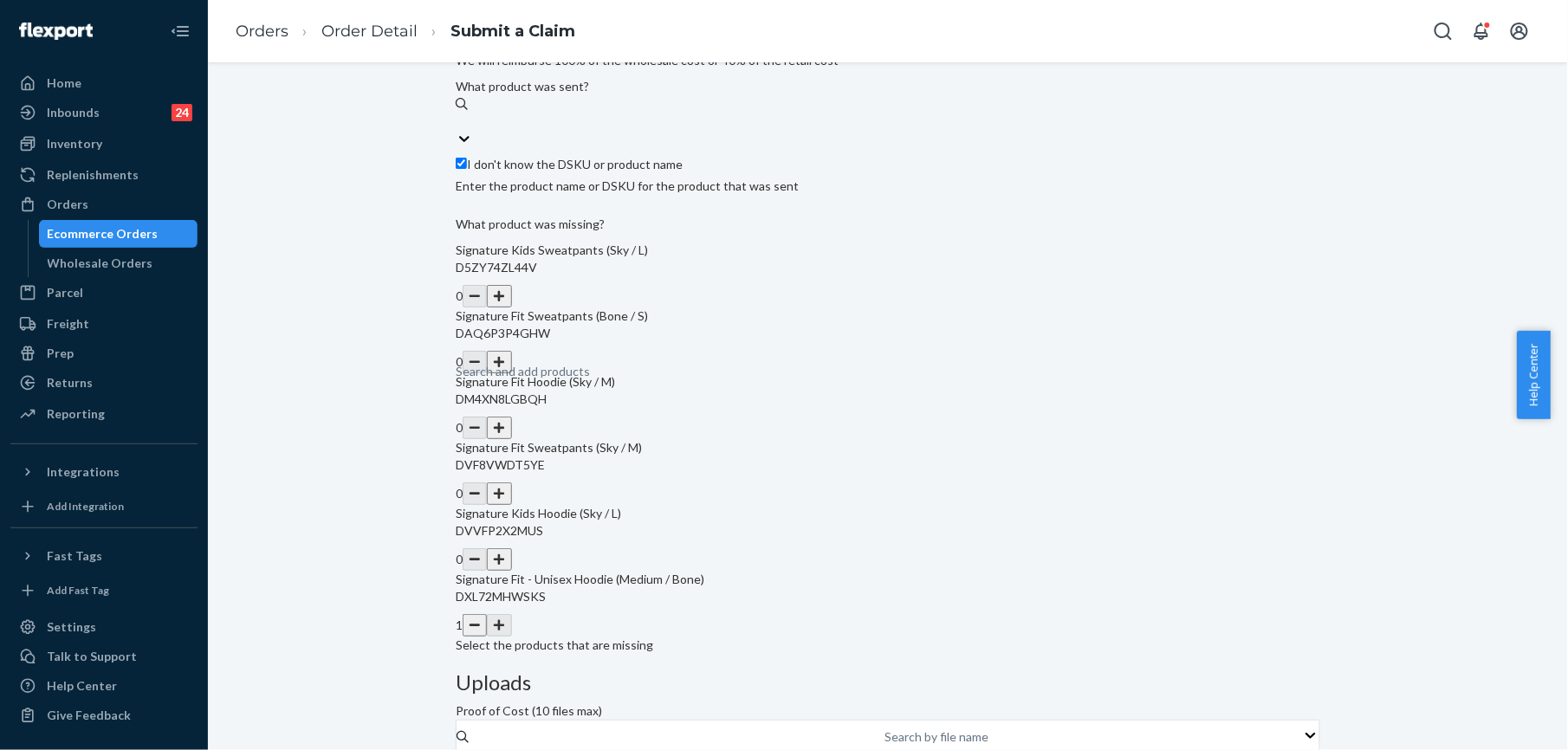
scroll to position [490, 0]
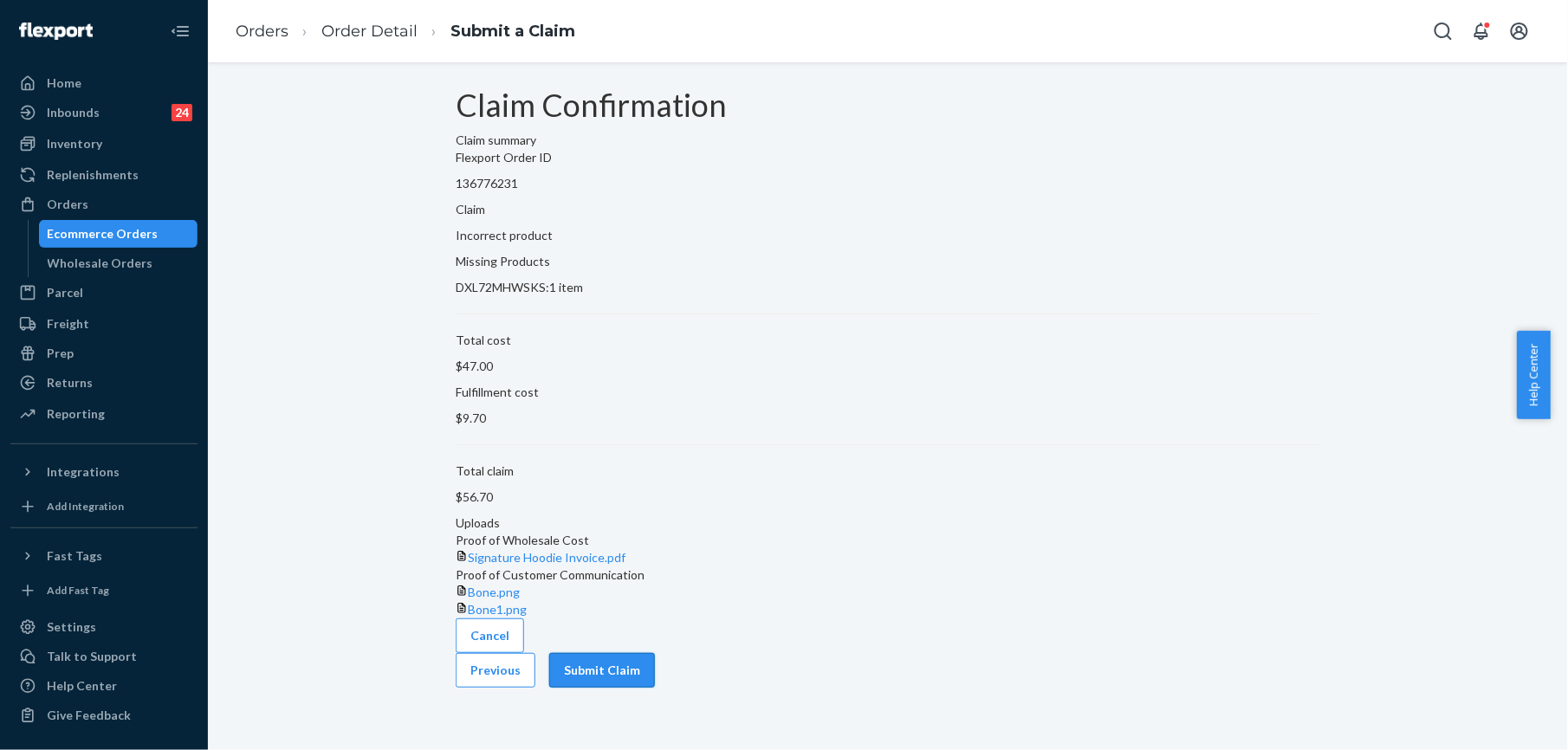
click at [655, 688] on button "Submit Claim" at bounding box center [602, 669] width 106 height 34
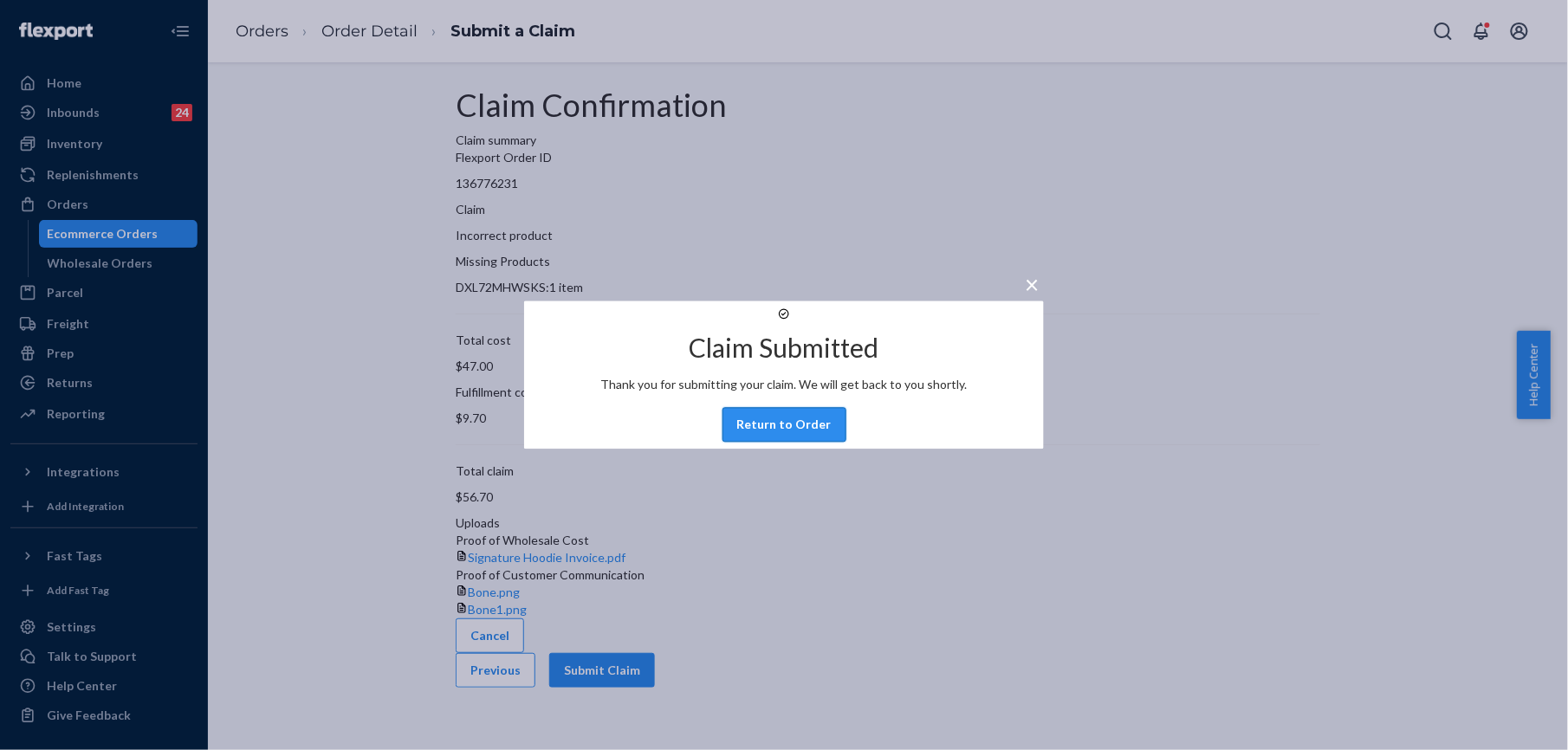
click at [781, 443] on button "Return to Order" at bounding box center [784, 425] width 124 height 34
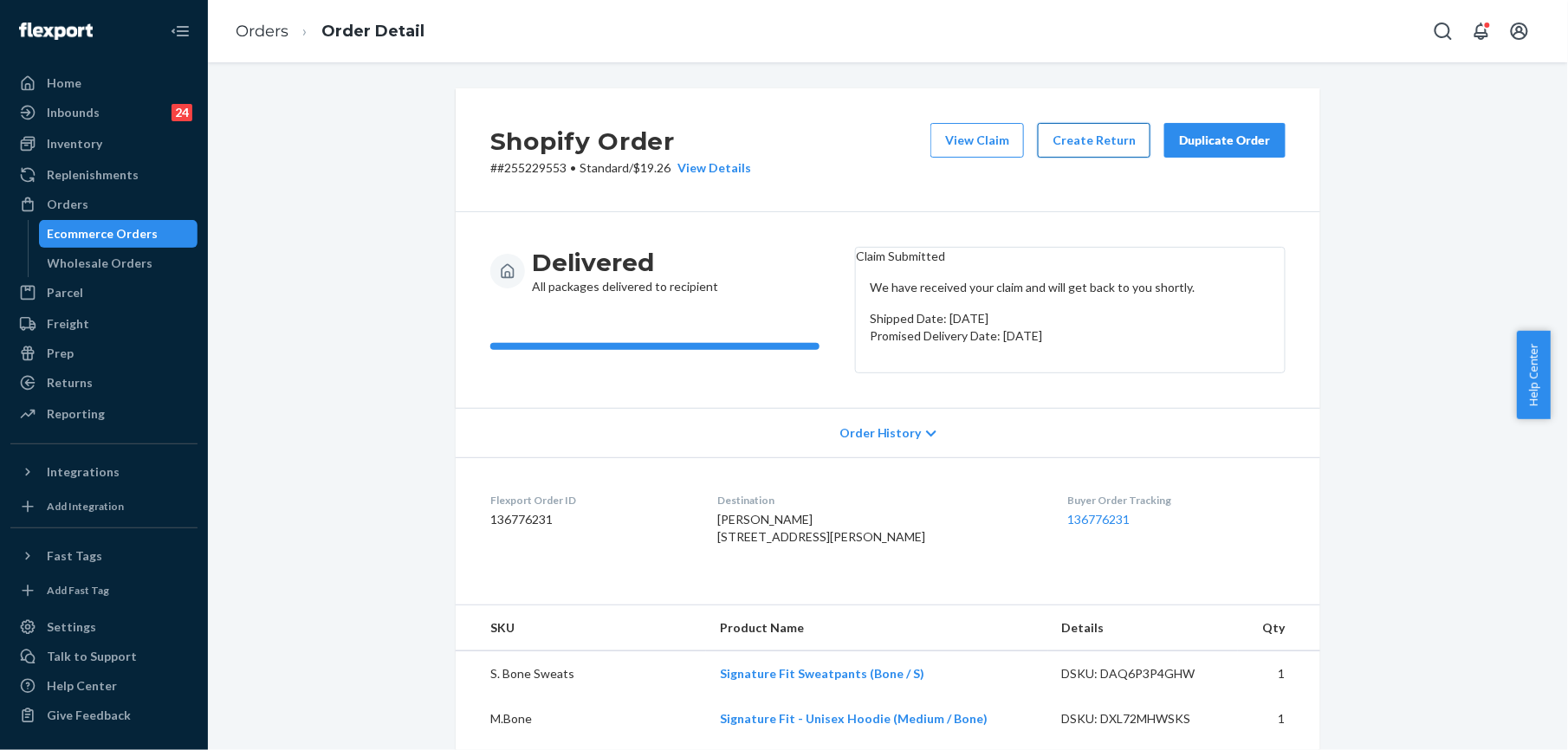
click at [1108, 147] on button "Create Return" at bounding box center [1095, 140] width 113 height 34
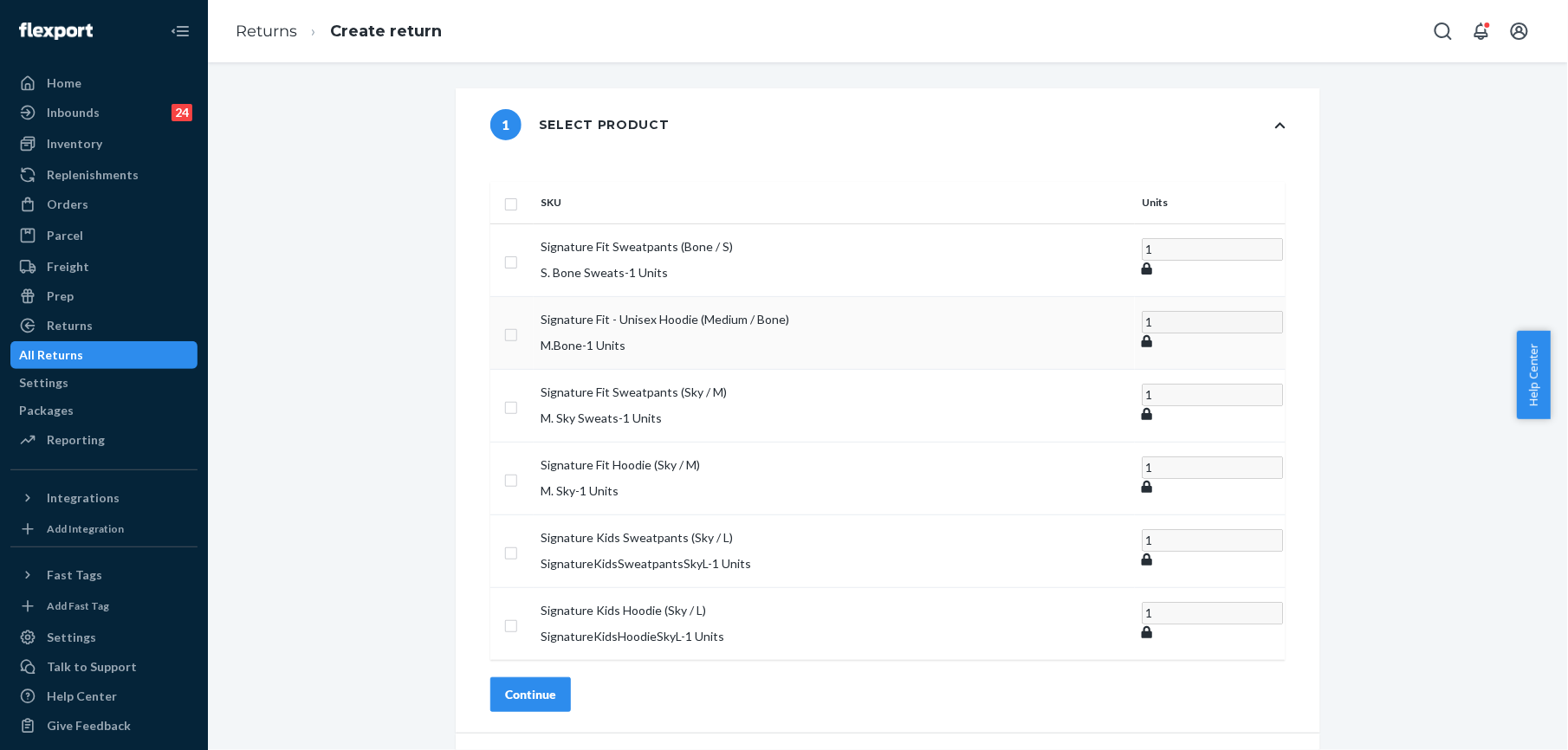
click at [519, 324] on input "checkbox" at bounding box center [511, 333] width 14 height 19
checkbox input "true"
click at [557, 685] on div "Continue" at bounding box center [530, 694] width 51 height 18
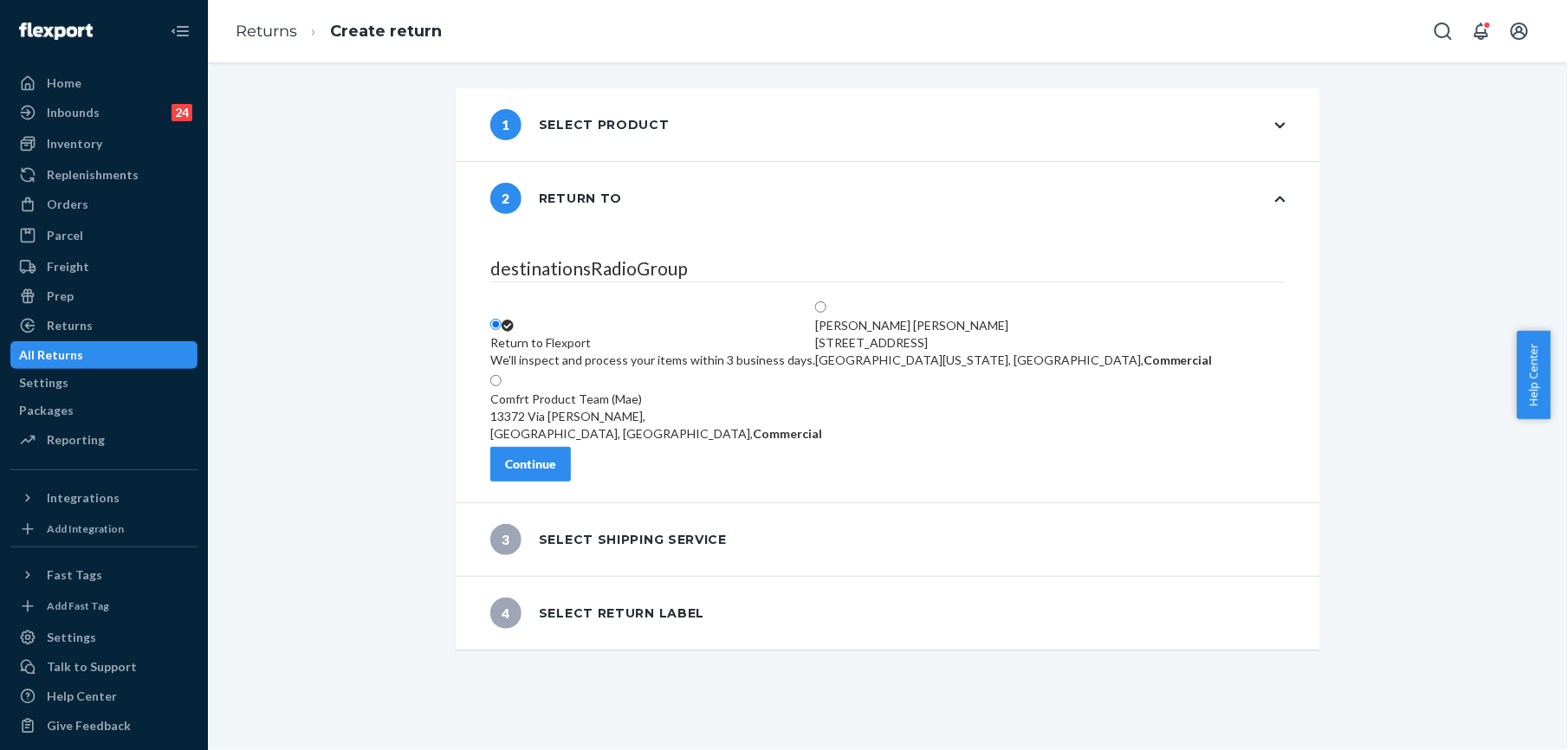
click at [557, 473] on div "Continue" at bounding box center [530, 464] width 51 height 18
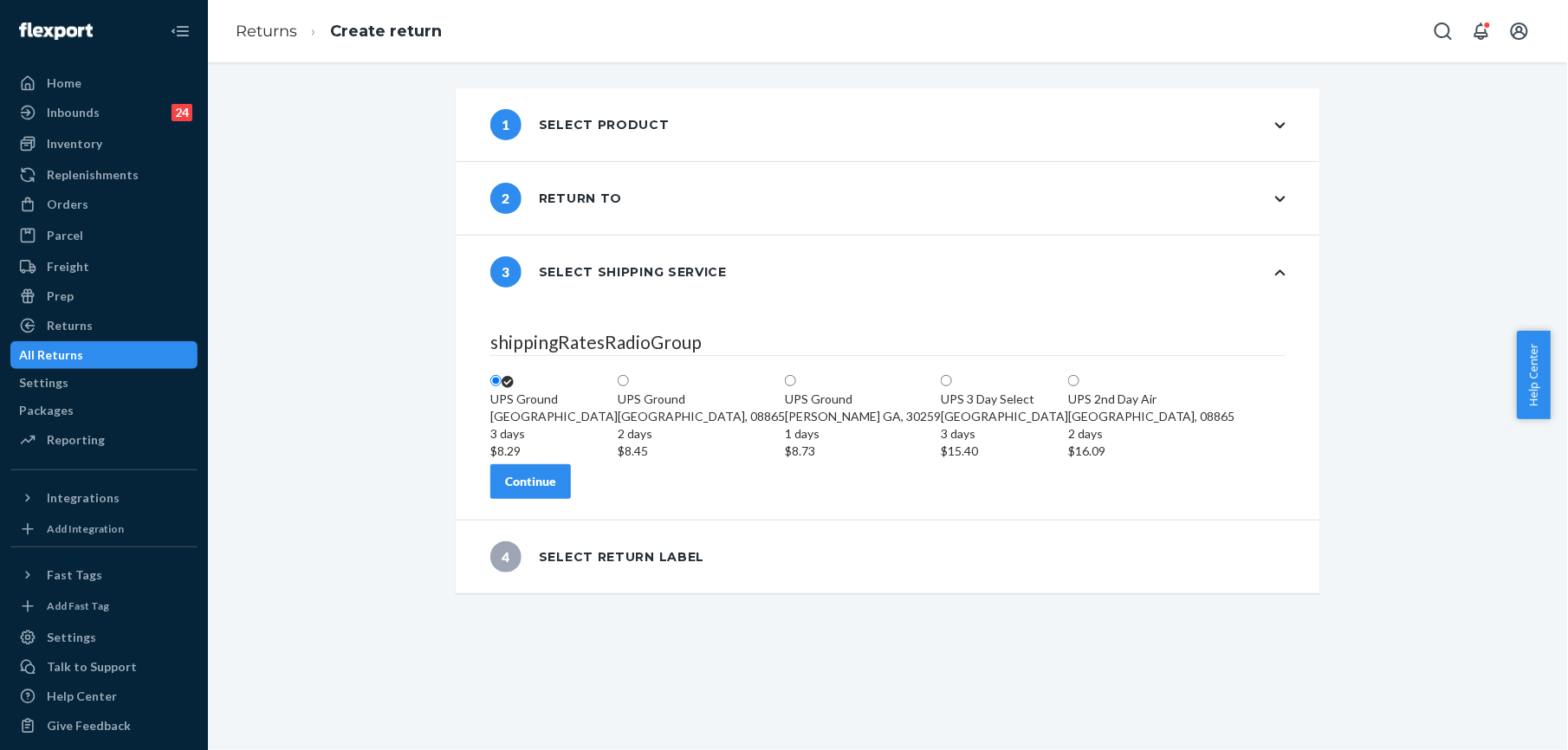
click at [557, 491] on div "Continue" at bounding box center [530, 481] width 51 height 18
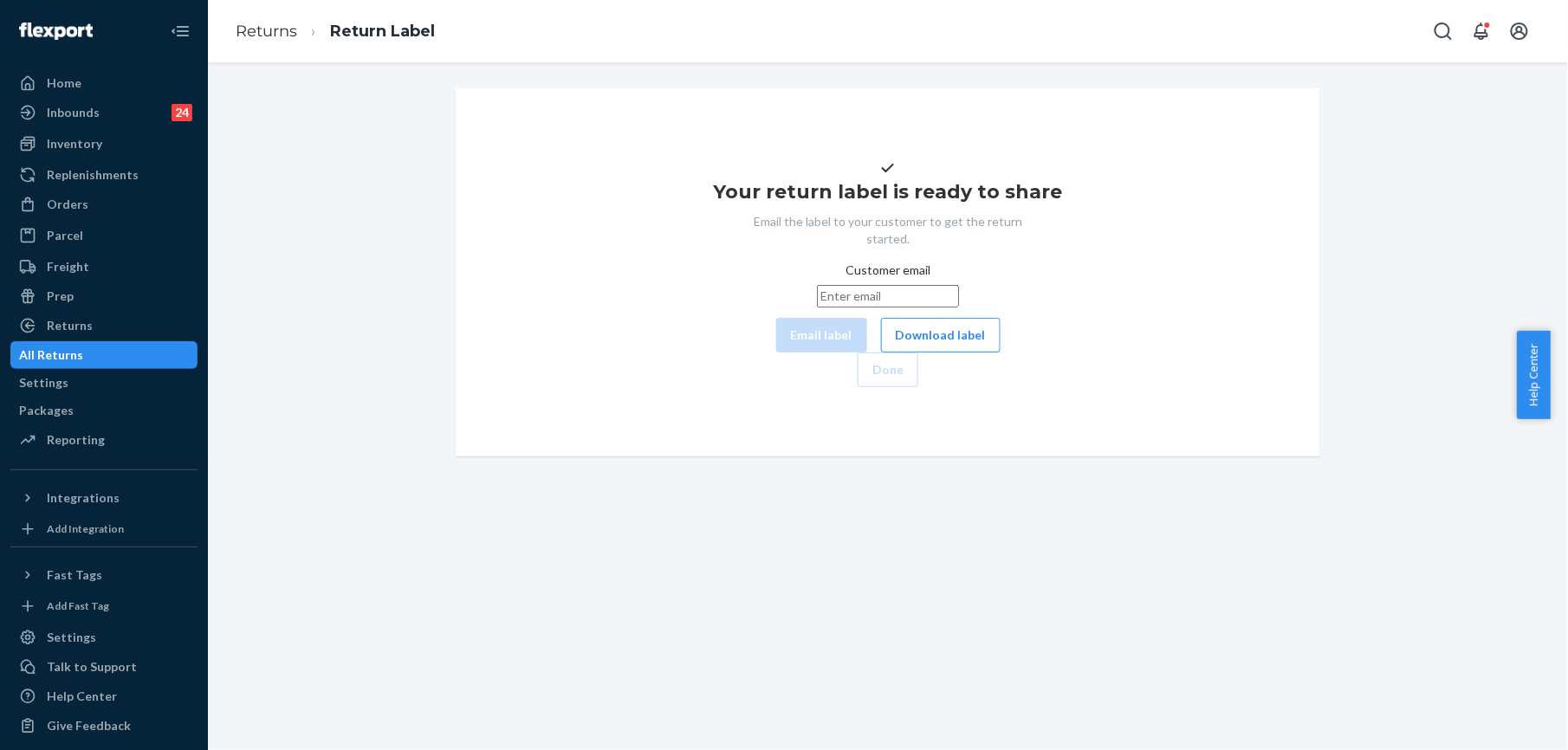
click at [817, 307] on input "Customer email" at bounding box center [887, 296] width 142 height 22
paste input "[EMAIL_ADDRESS][DOMAIN_NAME]"
type input "[EMAIL_ADDRESS][DOMAIN_NAME]"
click at [776, 353] on button "Email label" at bounding box center [822, 334] width 91 height 34
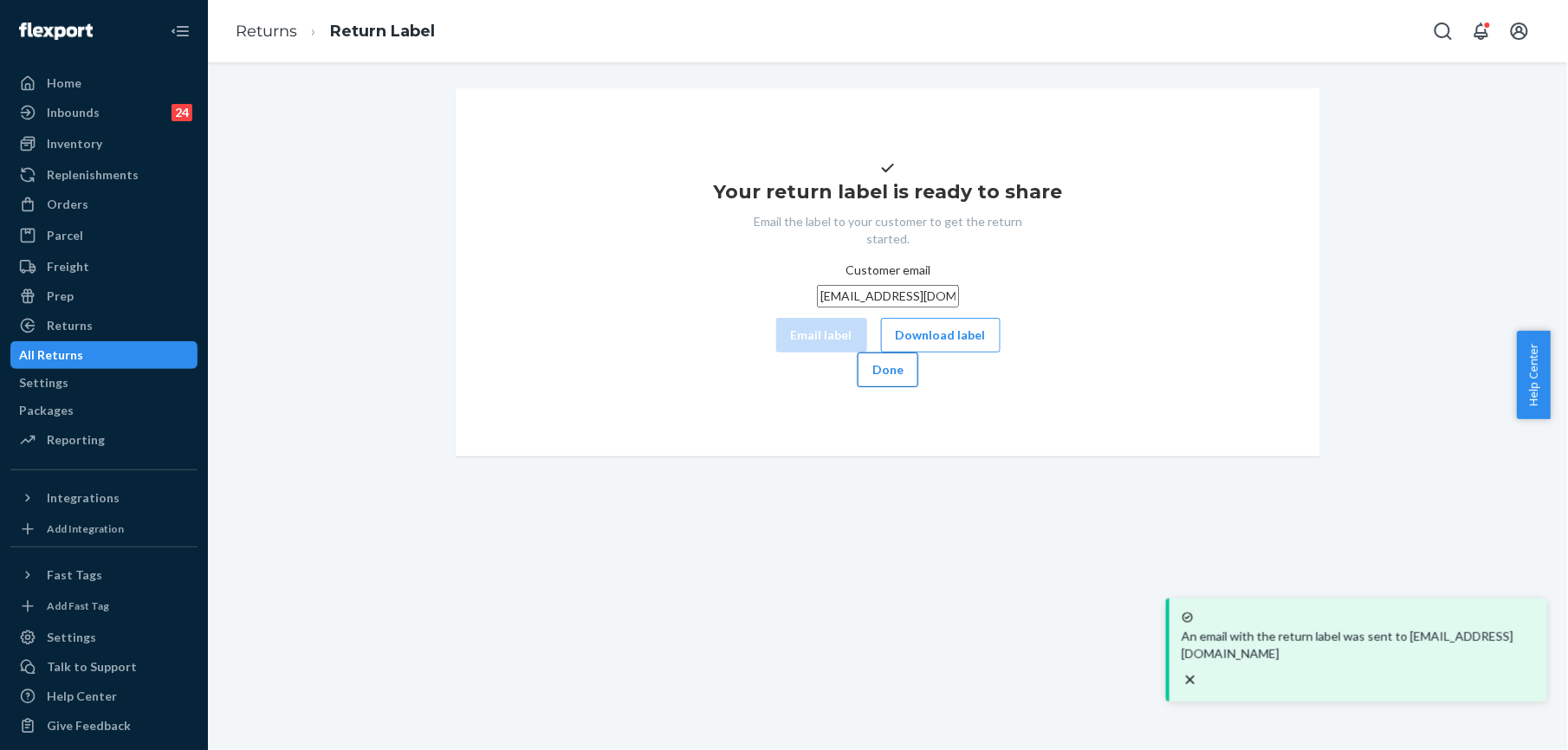
click at [919, 387] on button "Done" at bounding box center [887, 369] width 60 height 34
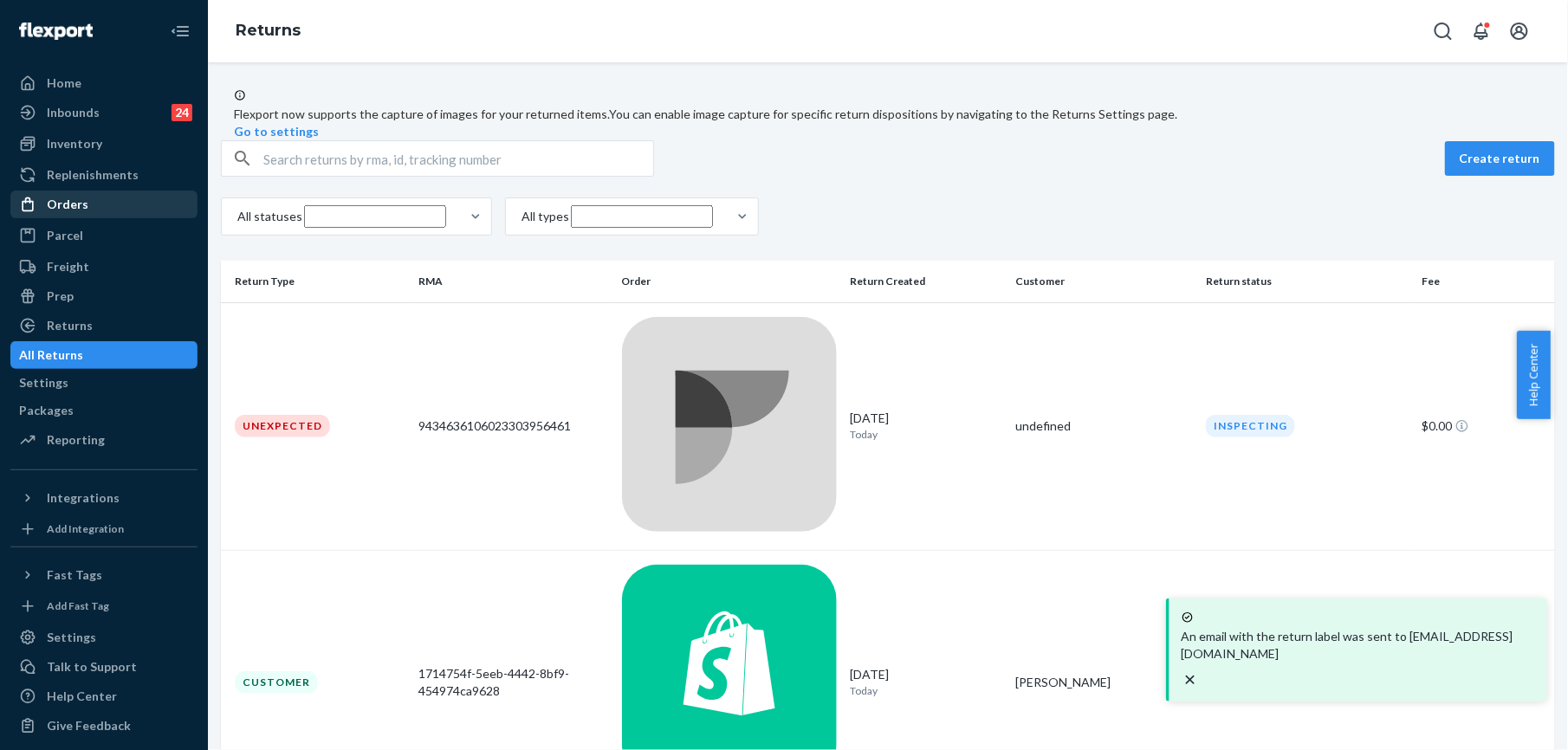
click at [48, 195] on div "Orders" at bounding box center [68, 204] width 42 height 18
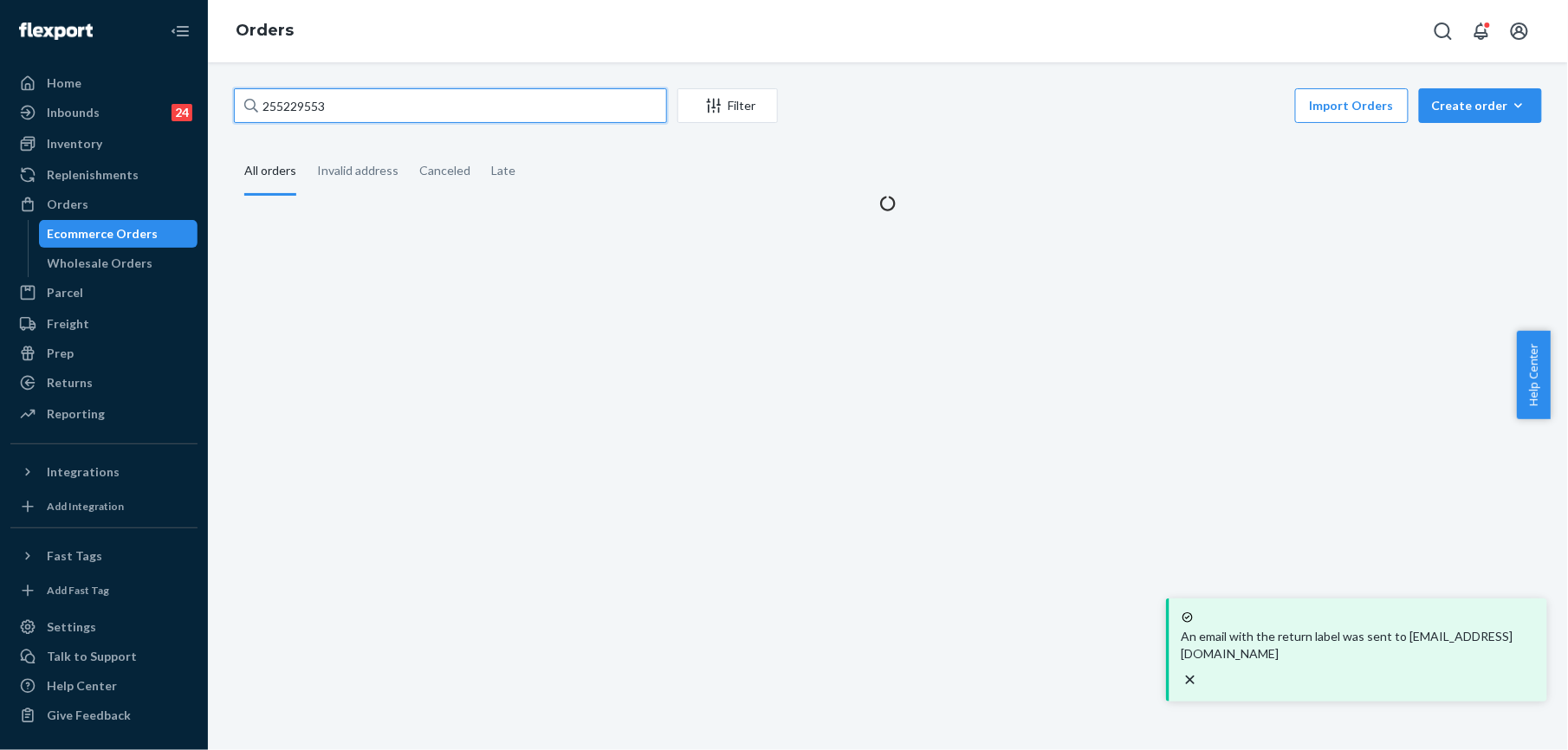
click at [302, 107] on input "255229553" at bounding box center [451, 105] width 433 height 34
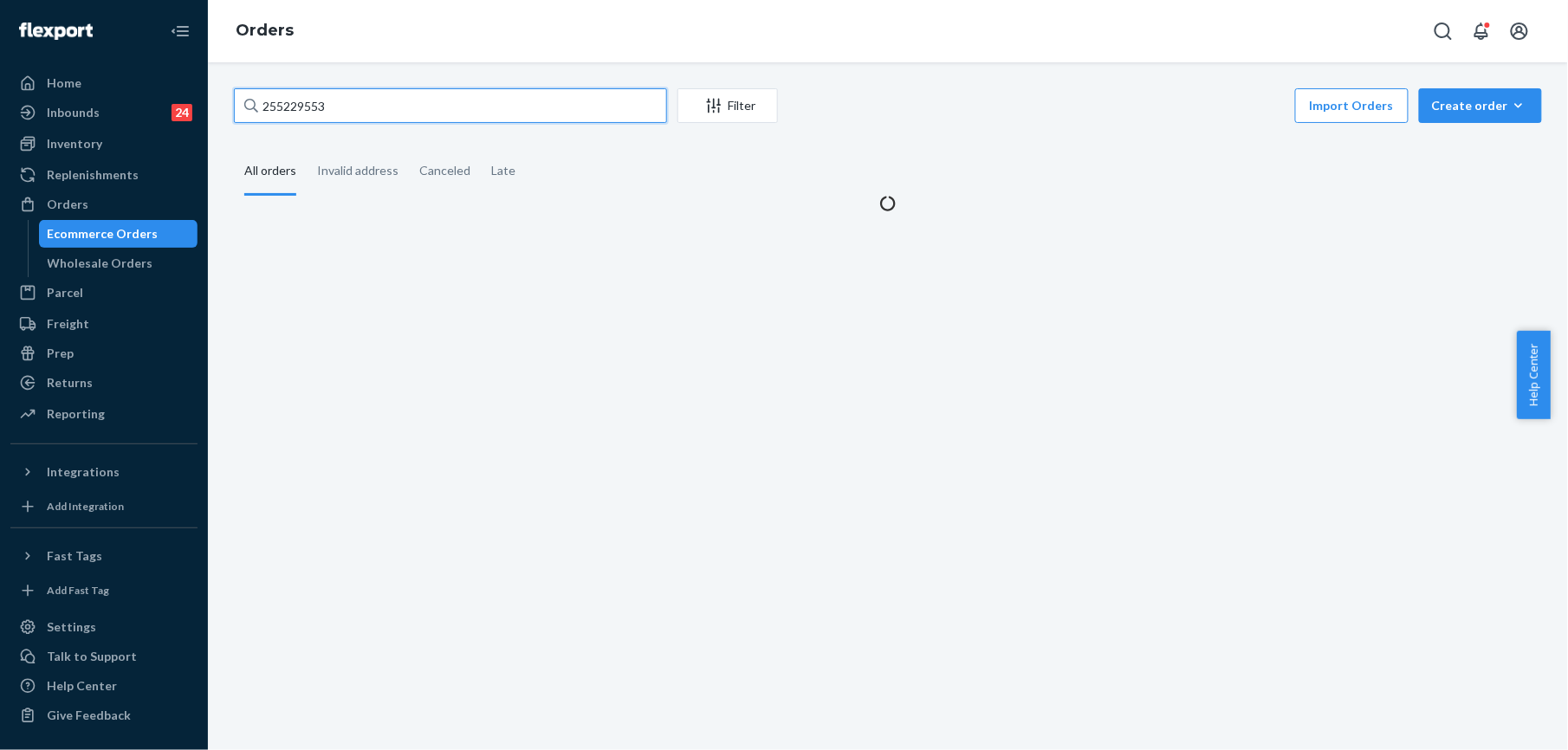
click at [302, 107] on input "255229553" at bounding box center [451, 105] width 433 height 34
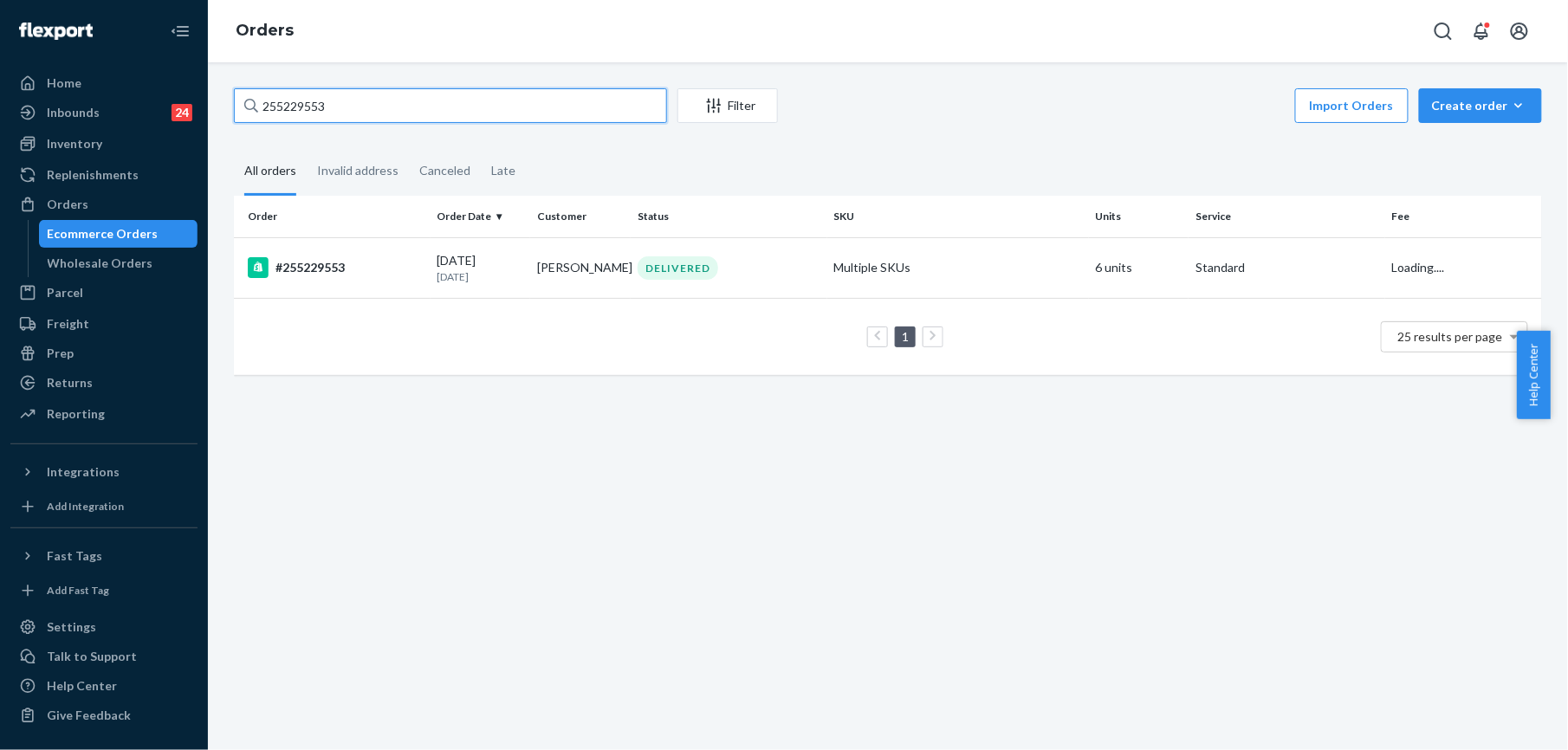
paste input "307352"
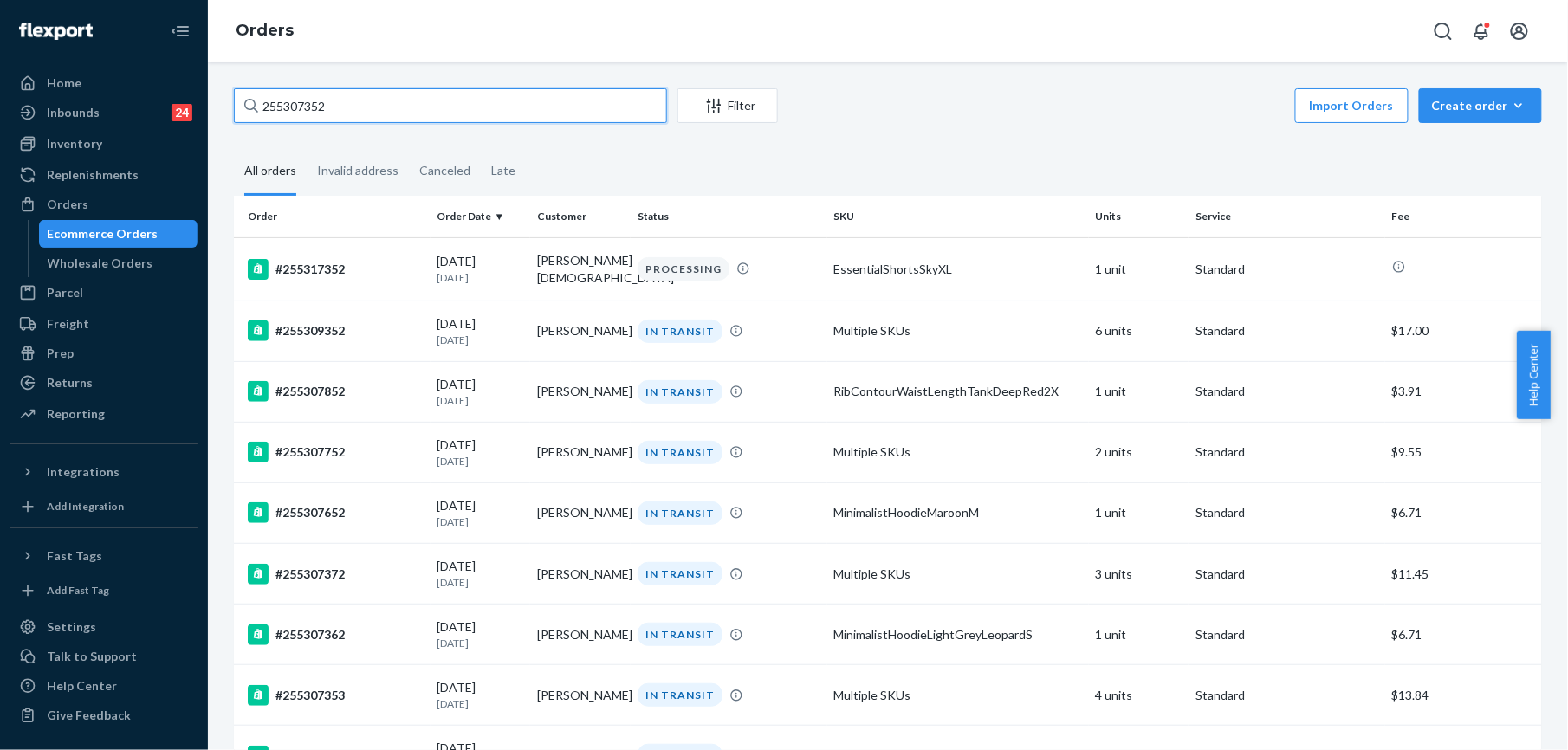
click at [392, 101] on input "255307352" at bounding box center [451, 105] width 433 height 34
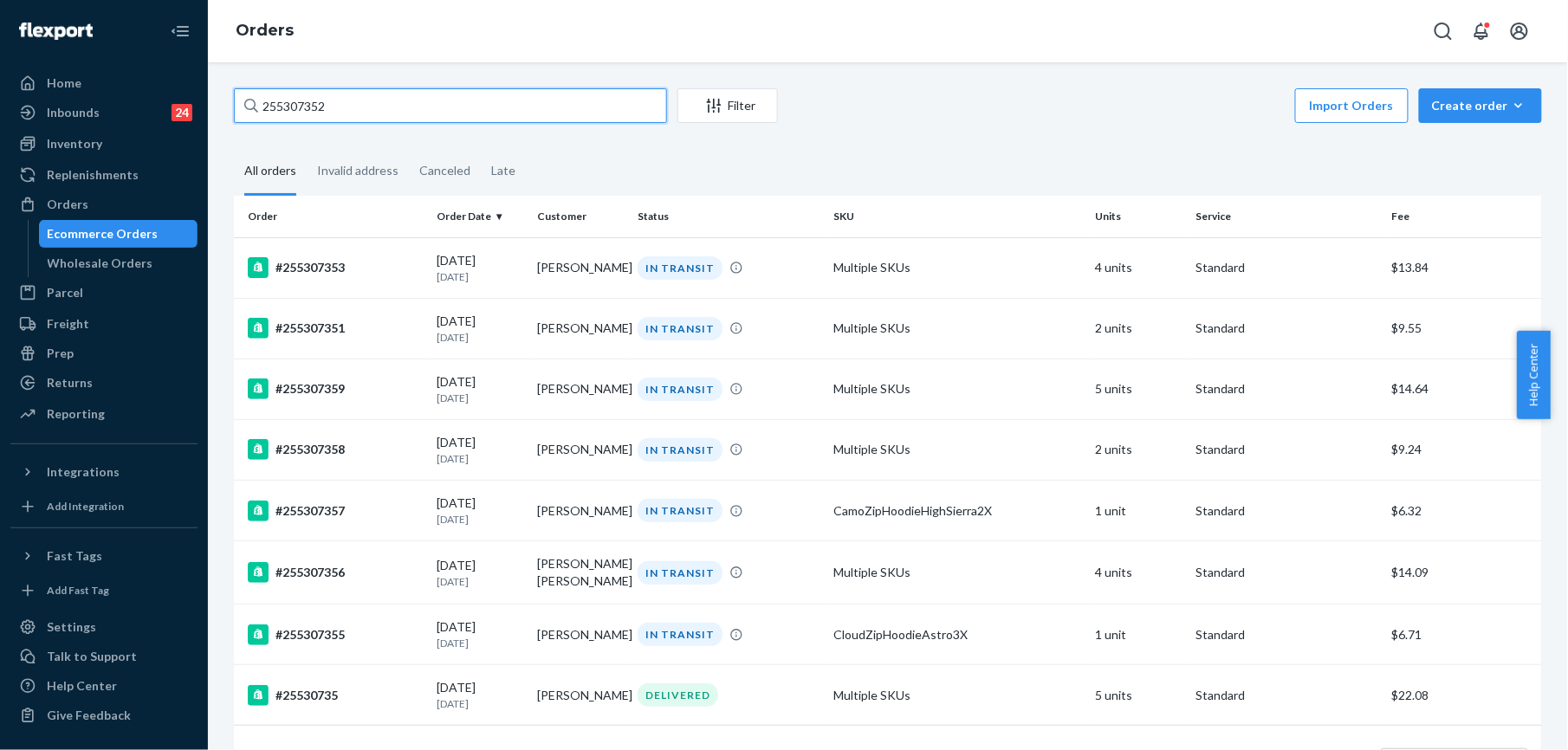
type input "255307352"
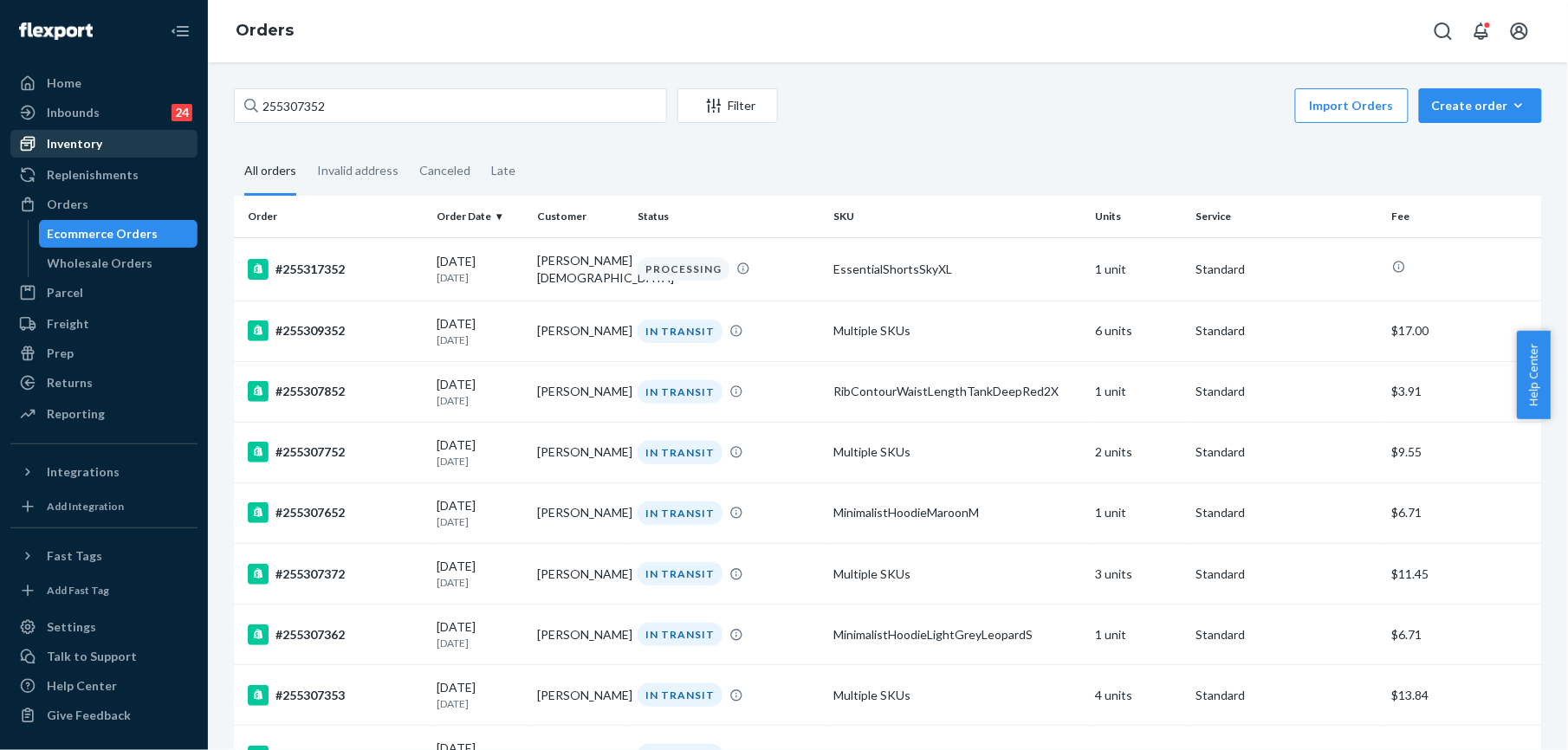
click at [92, 144] on div "Inventory" at bounding box center [75, 144] width 56 height 18
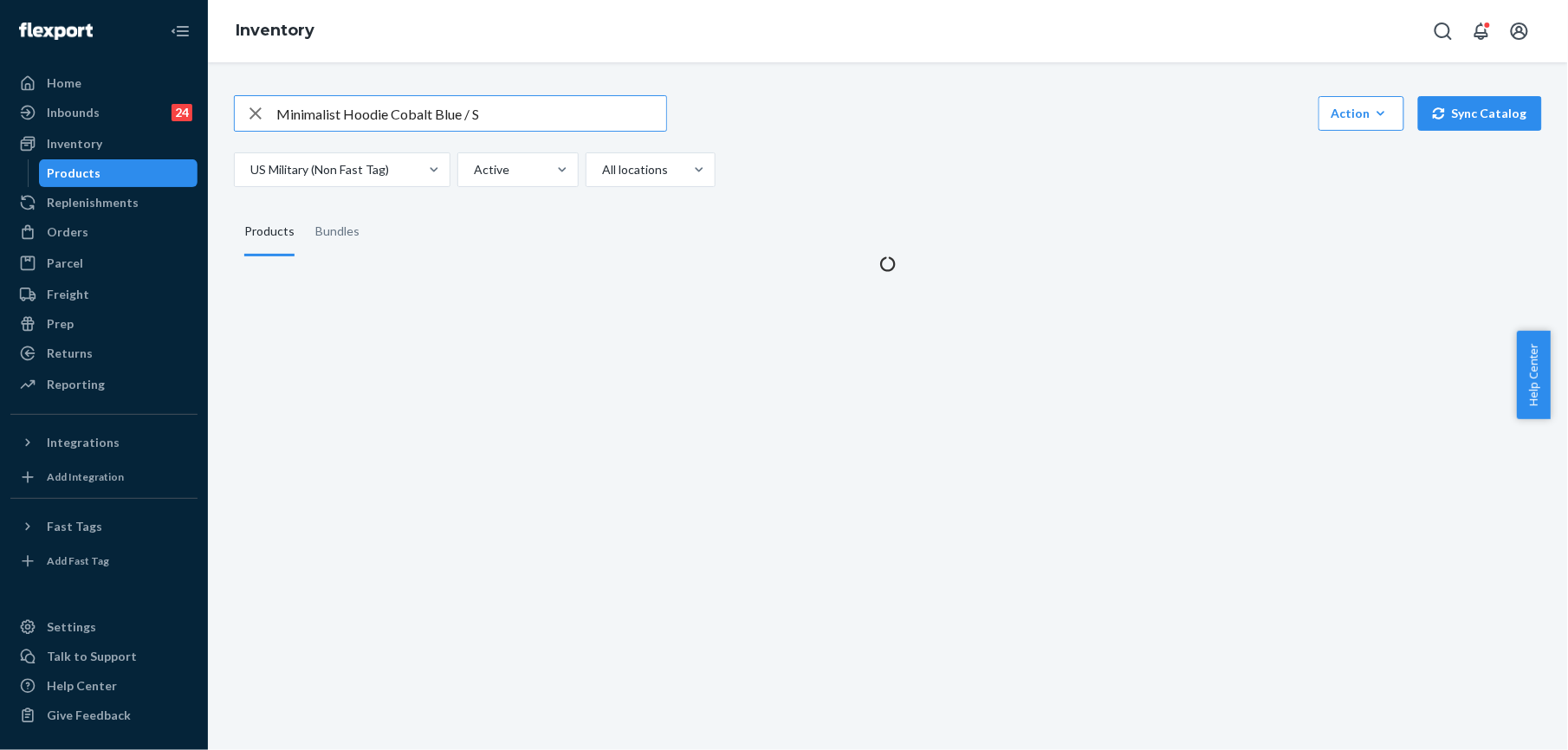
click at [247, 99] on icon "button" at bounding box center [256, 113] width 20 height 34
click at [319, 111] on input "text" at bounding box center [470, 113] width 390 height 34
paste input "Cloud Zip Hoodie - Pre-Order Orchid / L"
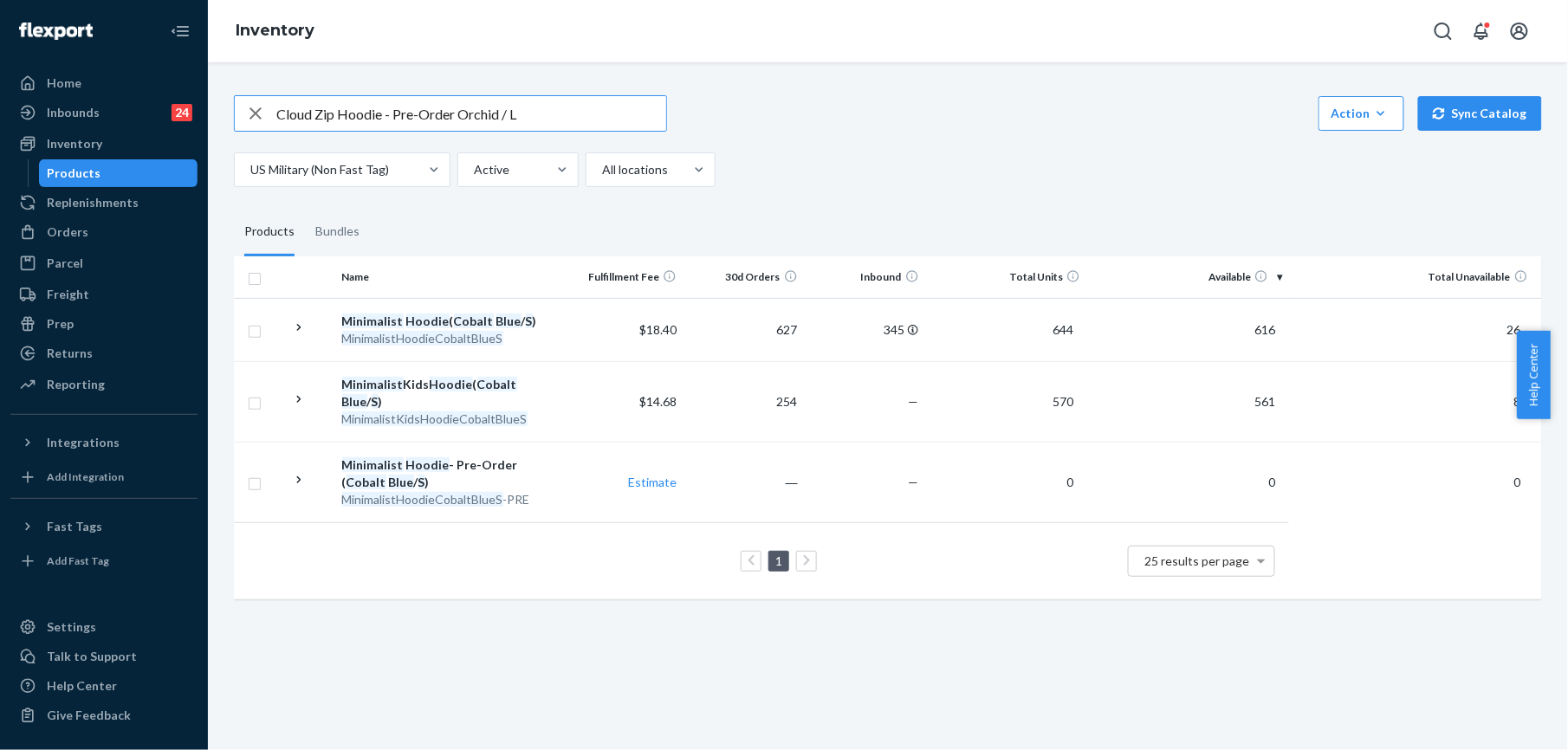
drag, startPoint x: 385, startPoint y: 113, endPoint x: 456, endPoint y: 119, distance: 71.3
click at [456, 119] on input "Cloud Zip Hoodie - Pre-Order Orchid / L" at bounding box center [470, 113] width 390 height 34
type input "Cloud Zip Hoodie Orchid / L"
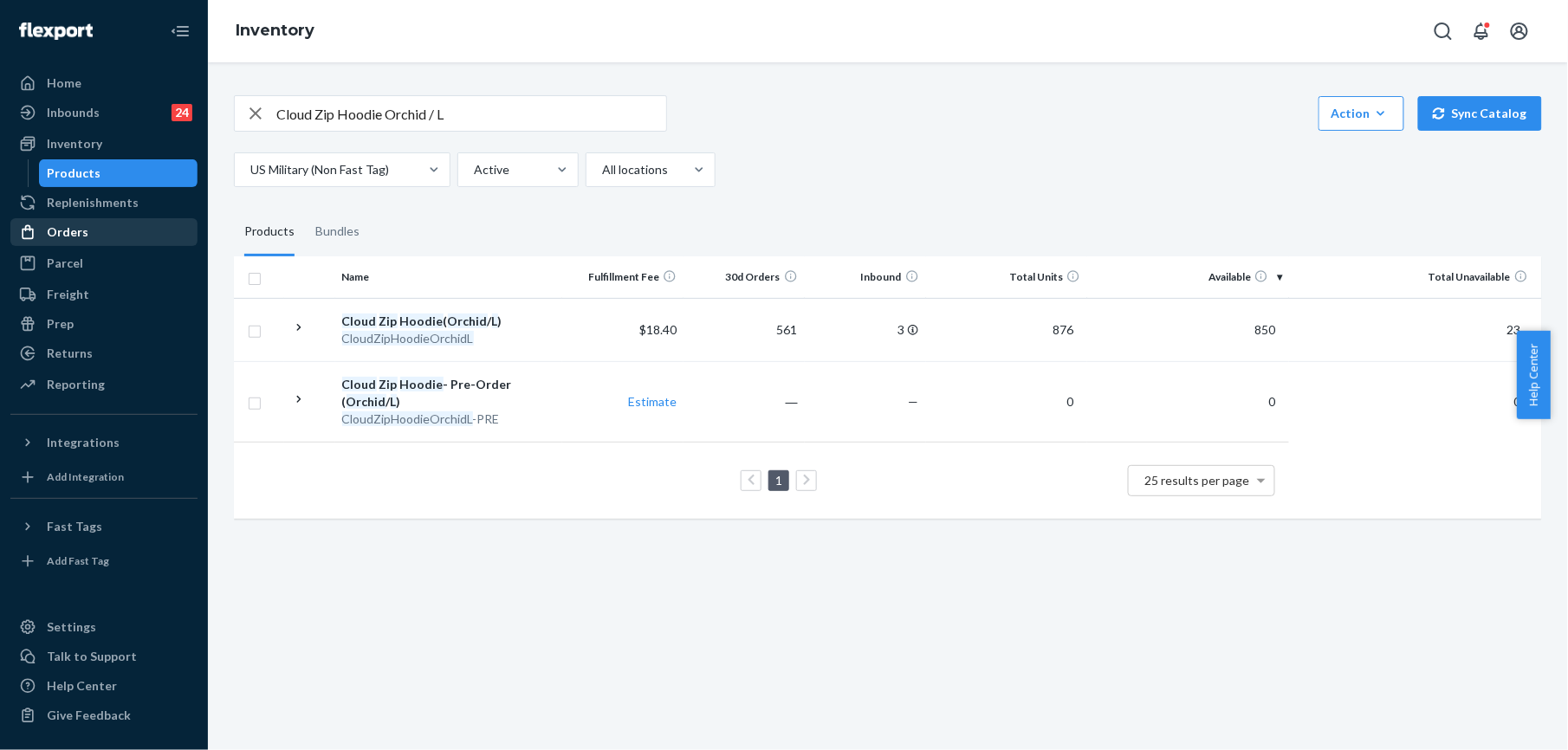
click at [64, 222] on div "Orders" at bounding box center [104, 232] width 183 height 24
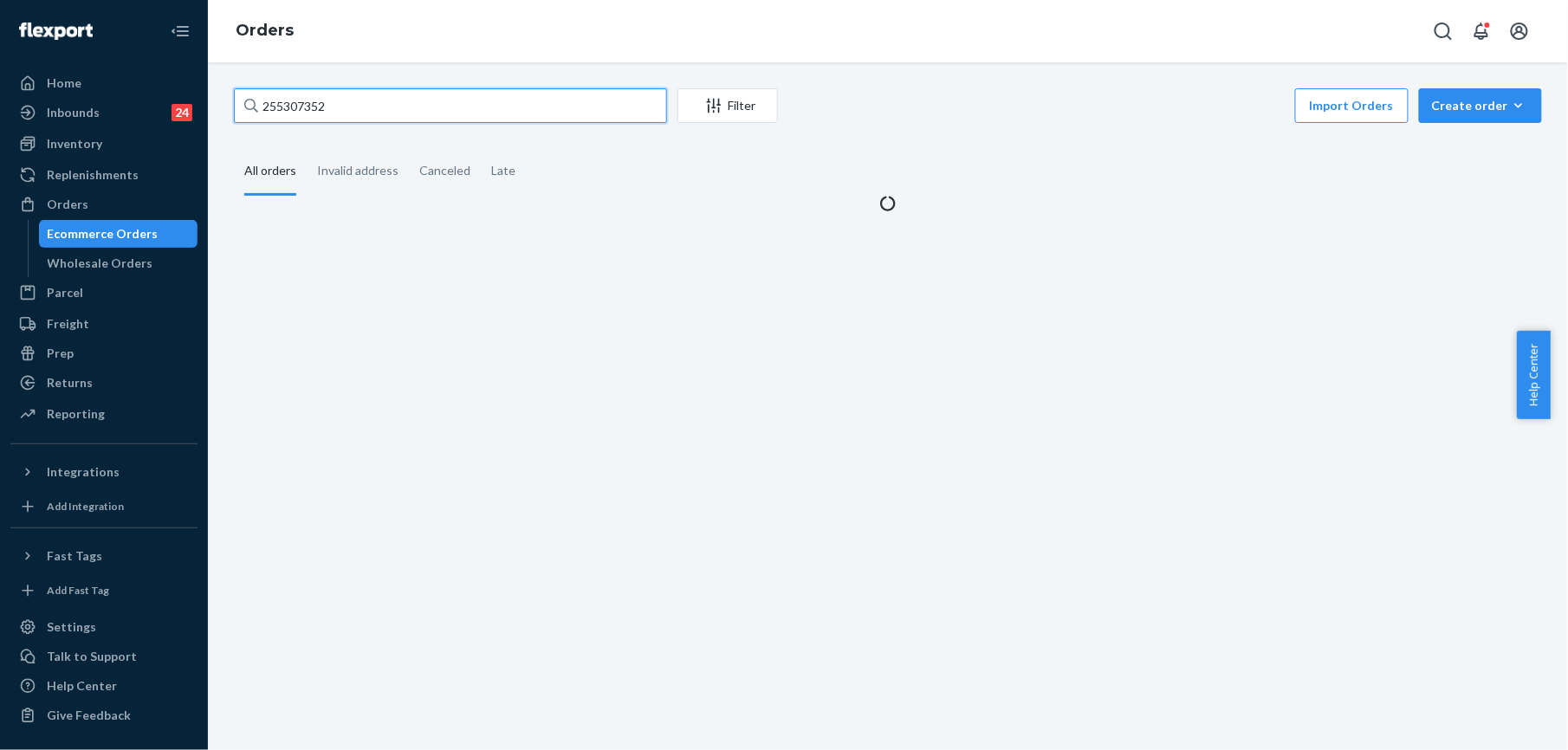
click at [348, 104] on input "255307352" at bounding box center [451, 105] width 433 height 34
paste input "176504"
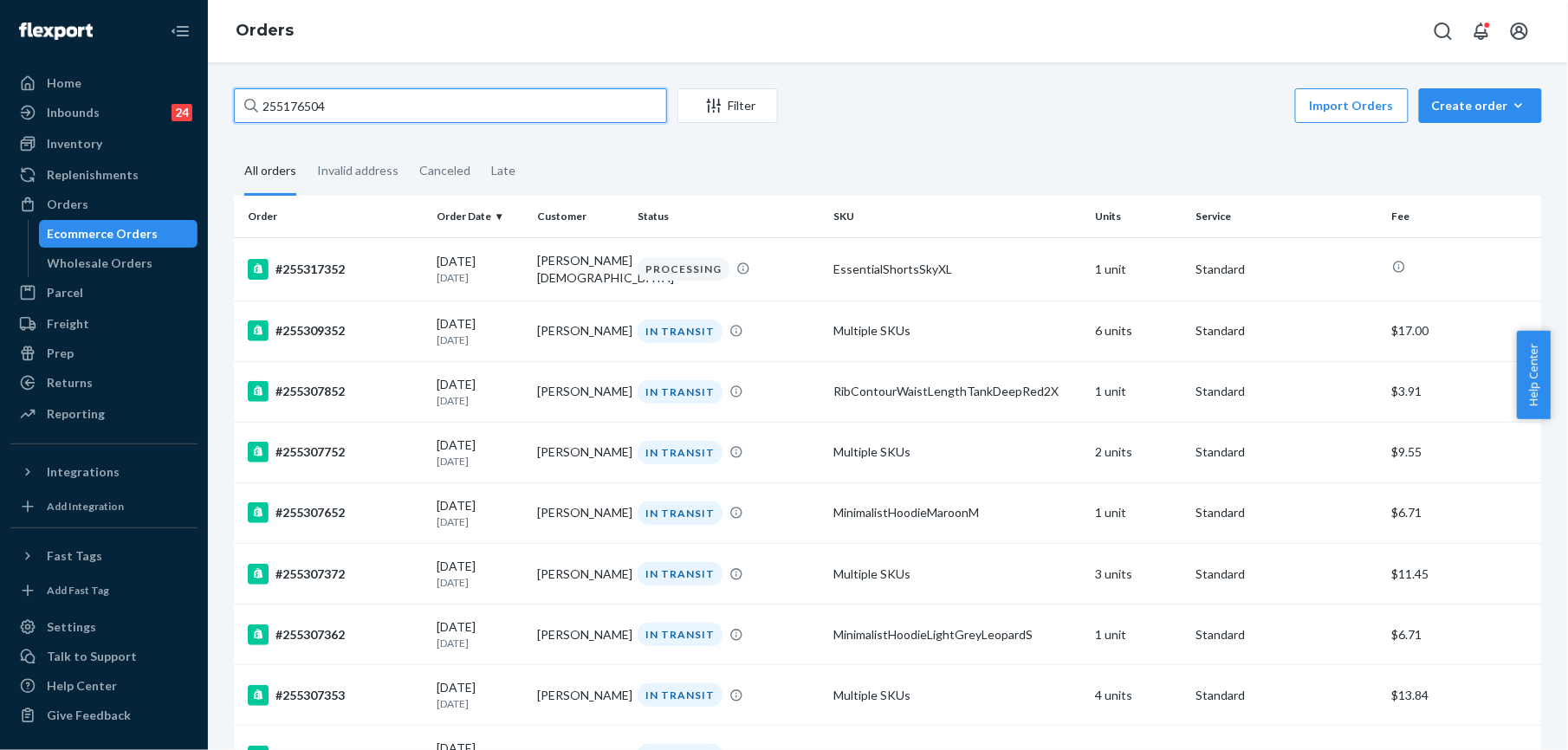
click at [281, 116] on input "255176504" at bounding box center [451, 105] width 433 height 34
paste input "[PERSON_NAME]"
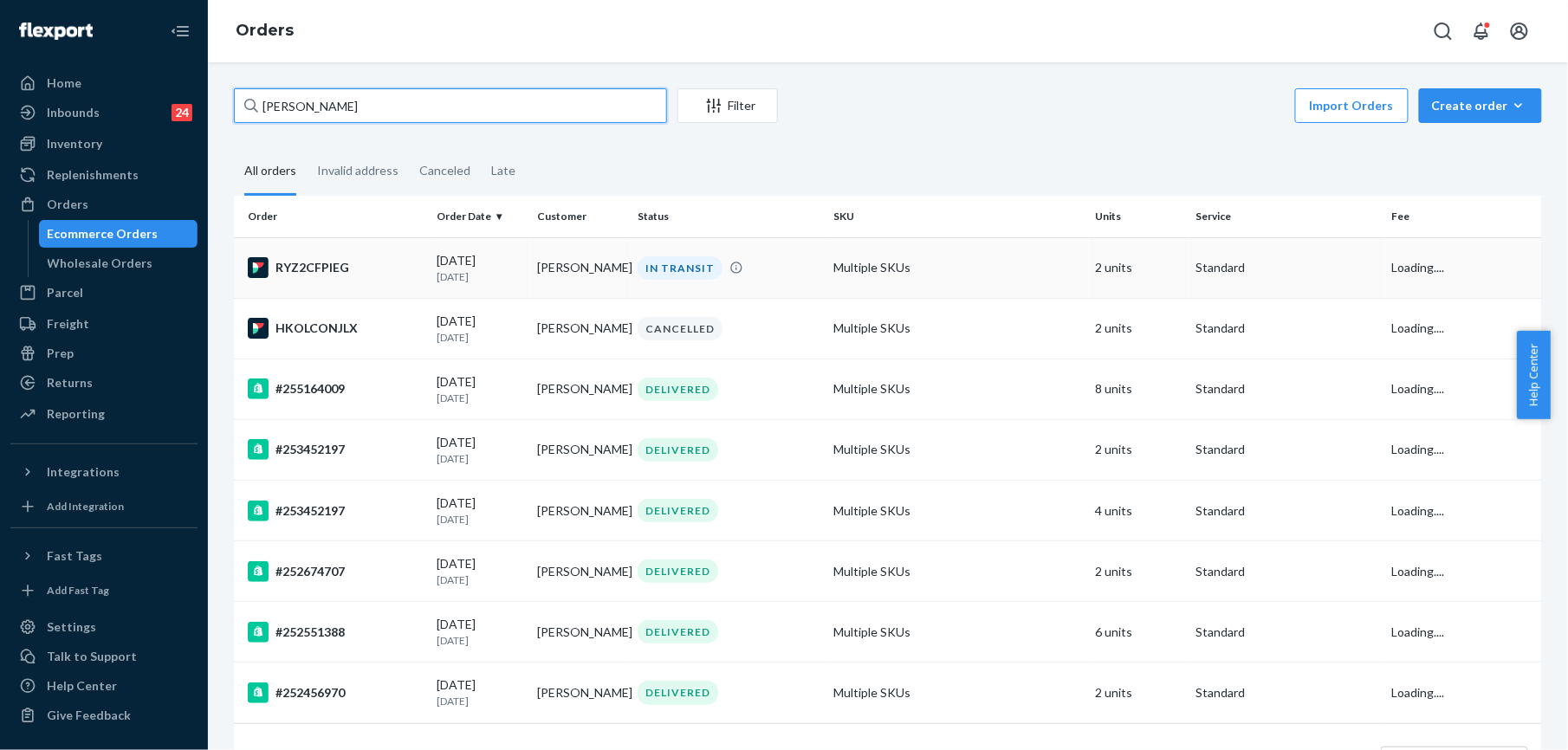
type input "[PERSON_NAME]"
click at [338, 262] on div "RYZ2CFPIEG" at bounding box center [336, 268] width 176 height 20
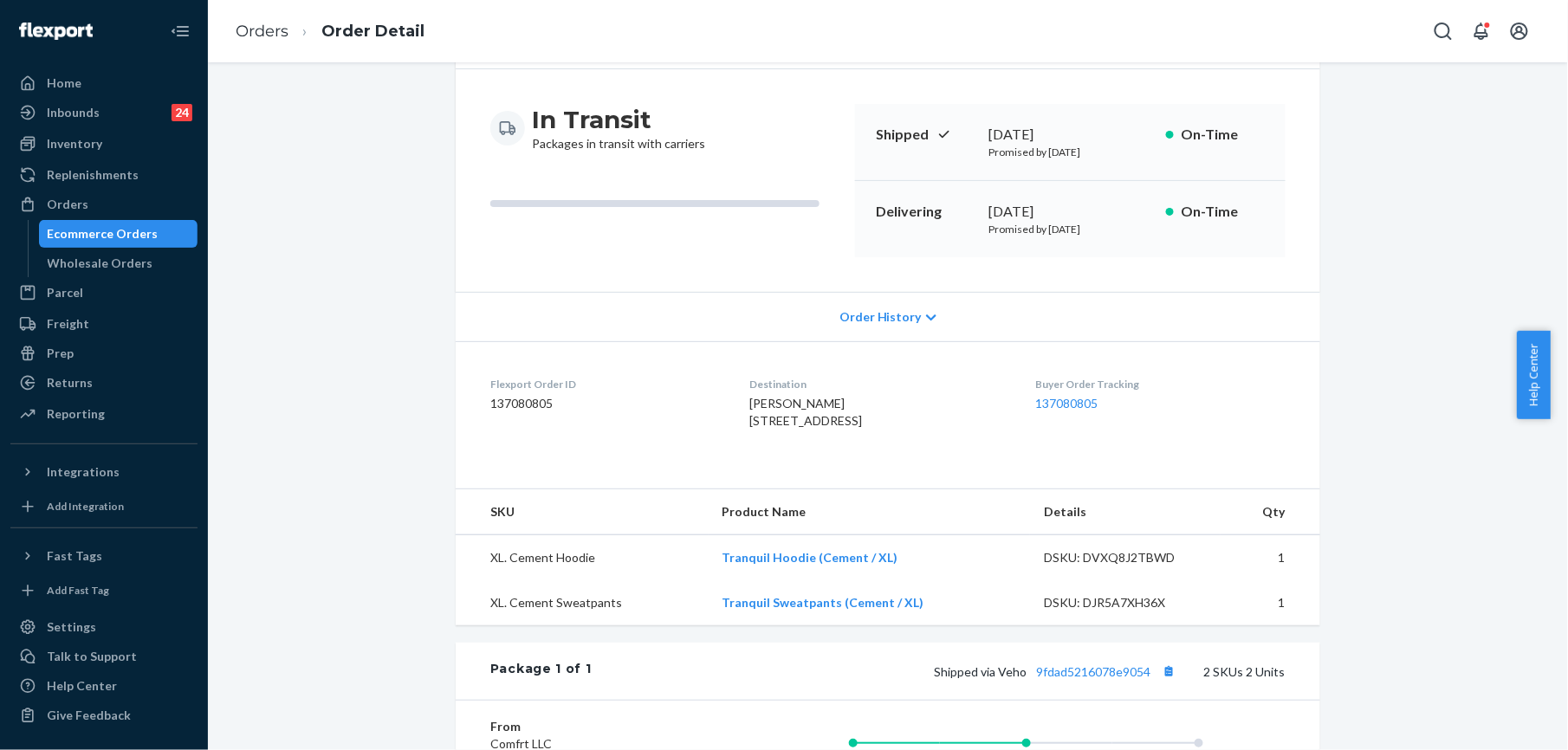
scroll to position [346, 0]
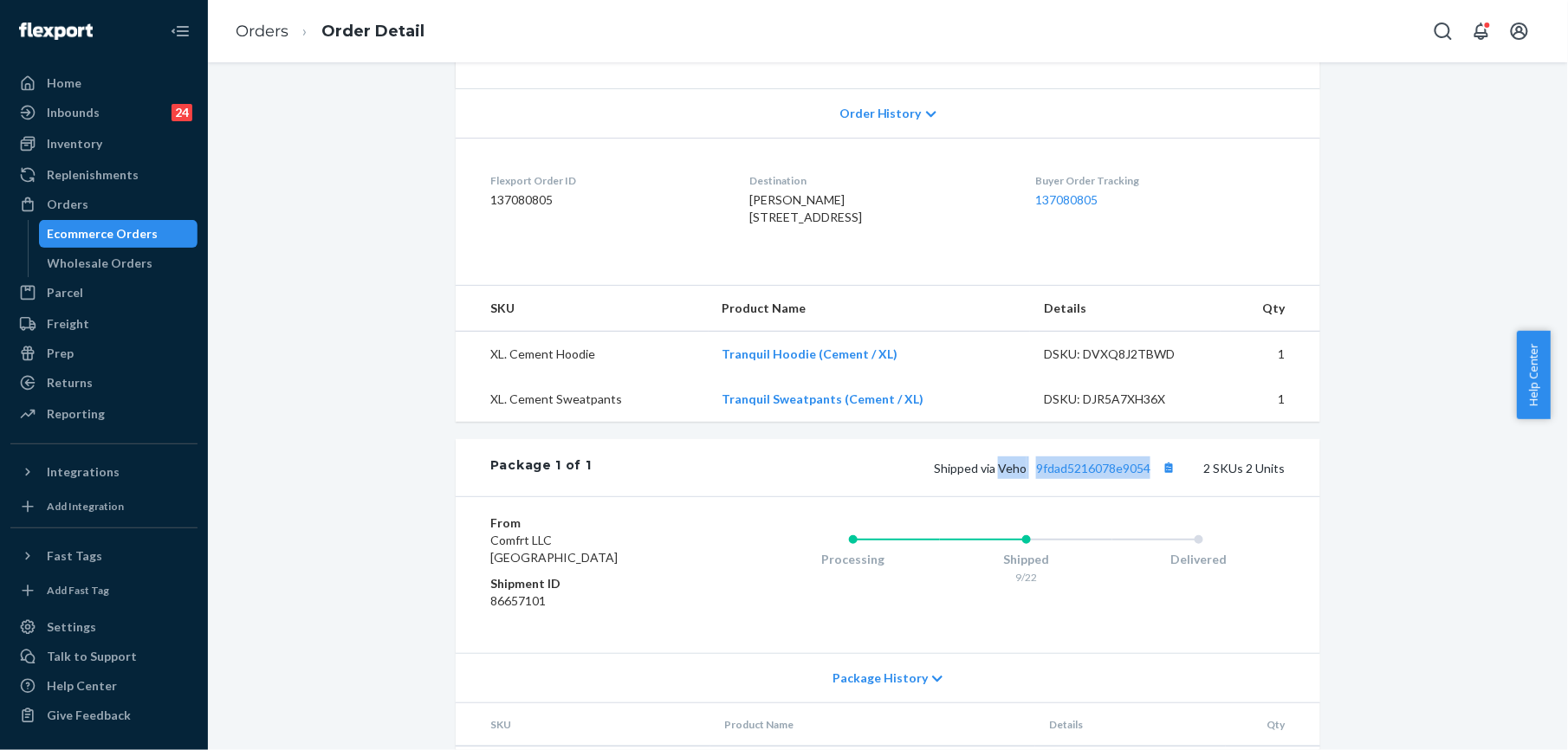
drag, startPoint x: 997, startPoint y: 505, endPoint x: 1146, endPoint y: 517, distance: 149.5
click at [1146, 496] on div "Package 1 of 1 Shipped via Veho 9fdad5216078e9054 2 SKUs 2 Units" at bounding box center [888, 468] width 865 height 57
copy span "Veho 9fdad5216078e9054"
click at [260, 38] on link "Orders" at bounding box center [261, 31] width 53 height 19
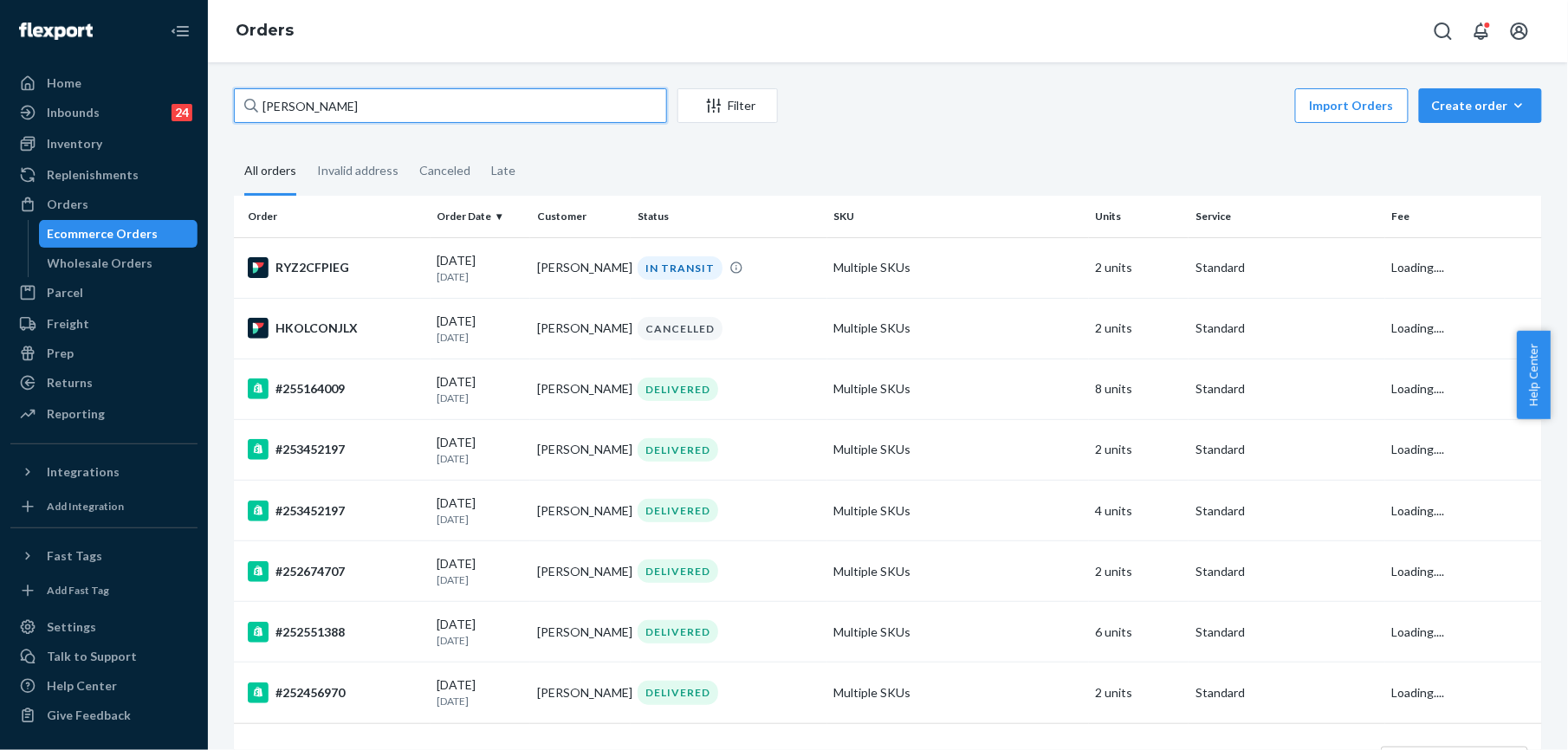
click at [354, 101] on input "[PERSON_NAME]" at bounding box center [451, 105] width 433 height 34
paste input "[PERSON_NAME] * [PERSON_NAME]"
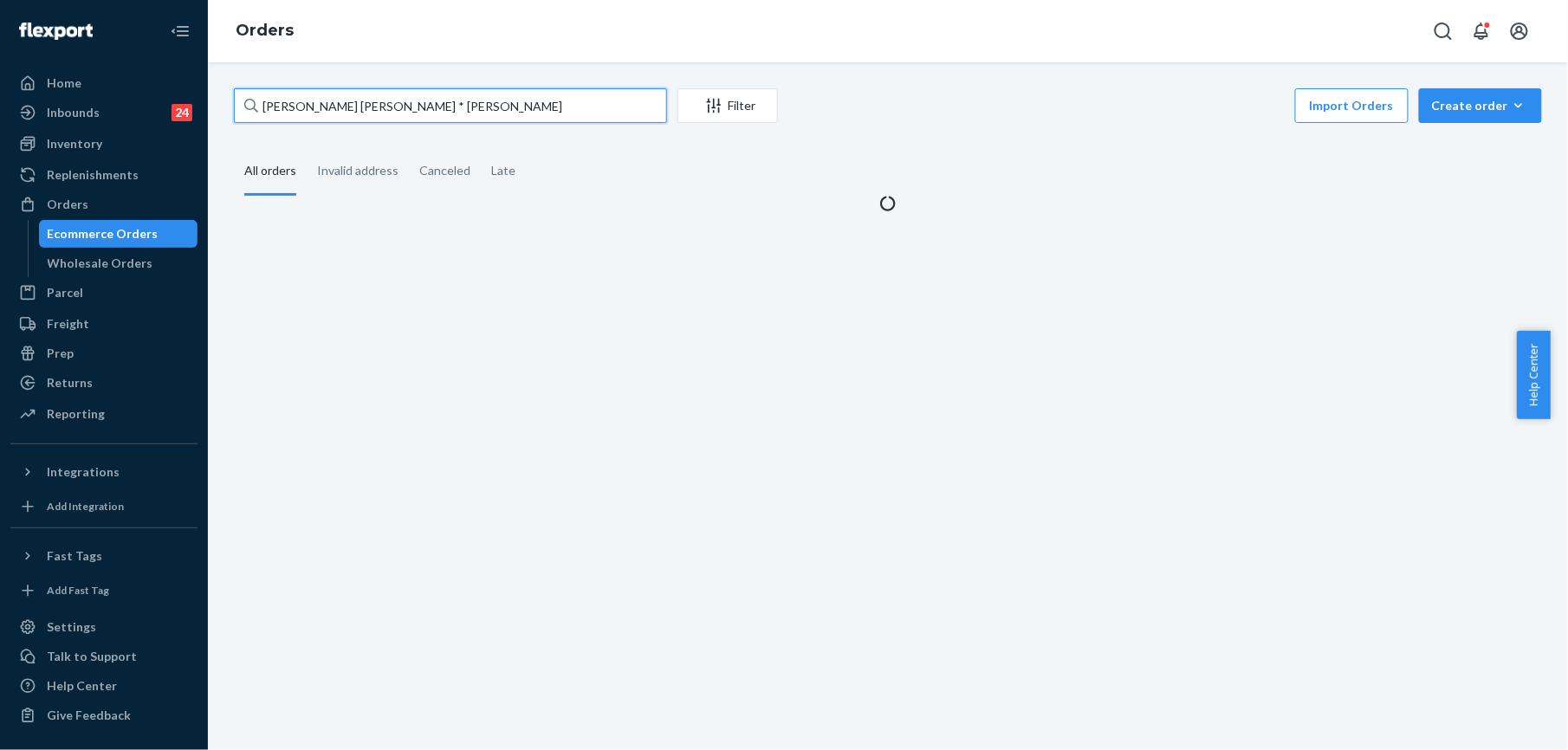
click at [360, 105] on input "[PERSON_NAME] [PERSON_NAME] * [PERSON_NAME]" at bounding box center [451, 105] width 433 height 34
paste input "text"
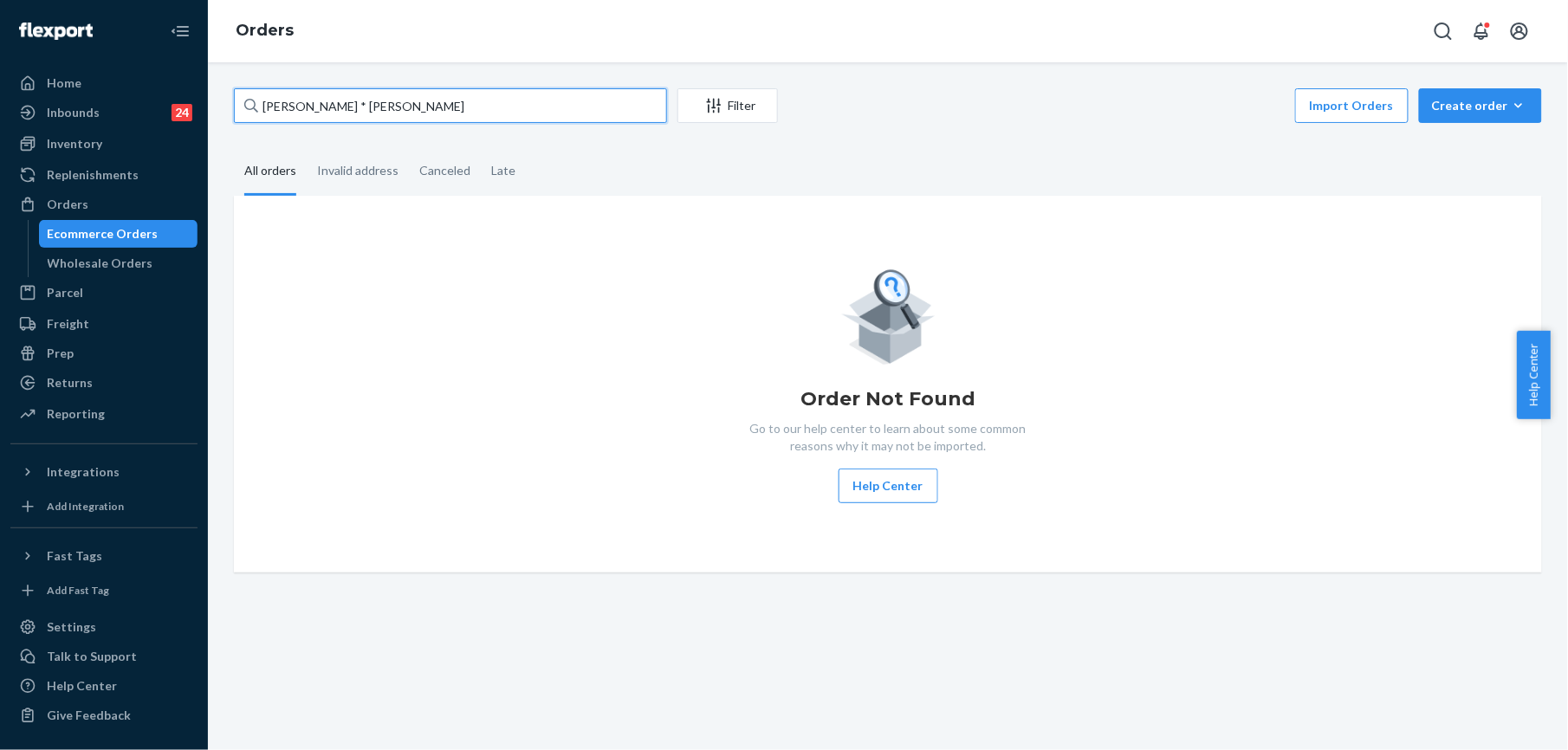
click at [320, 104] on input "[PERSON_NAME] * [PERSON_NAME]" at bounding box center [451, 105] width 433 height 34
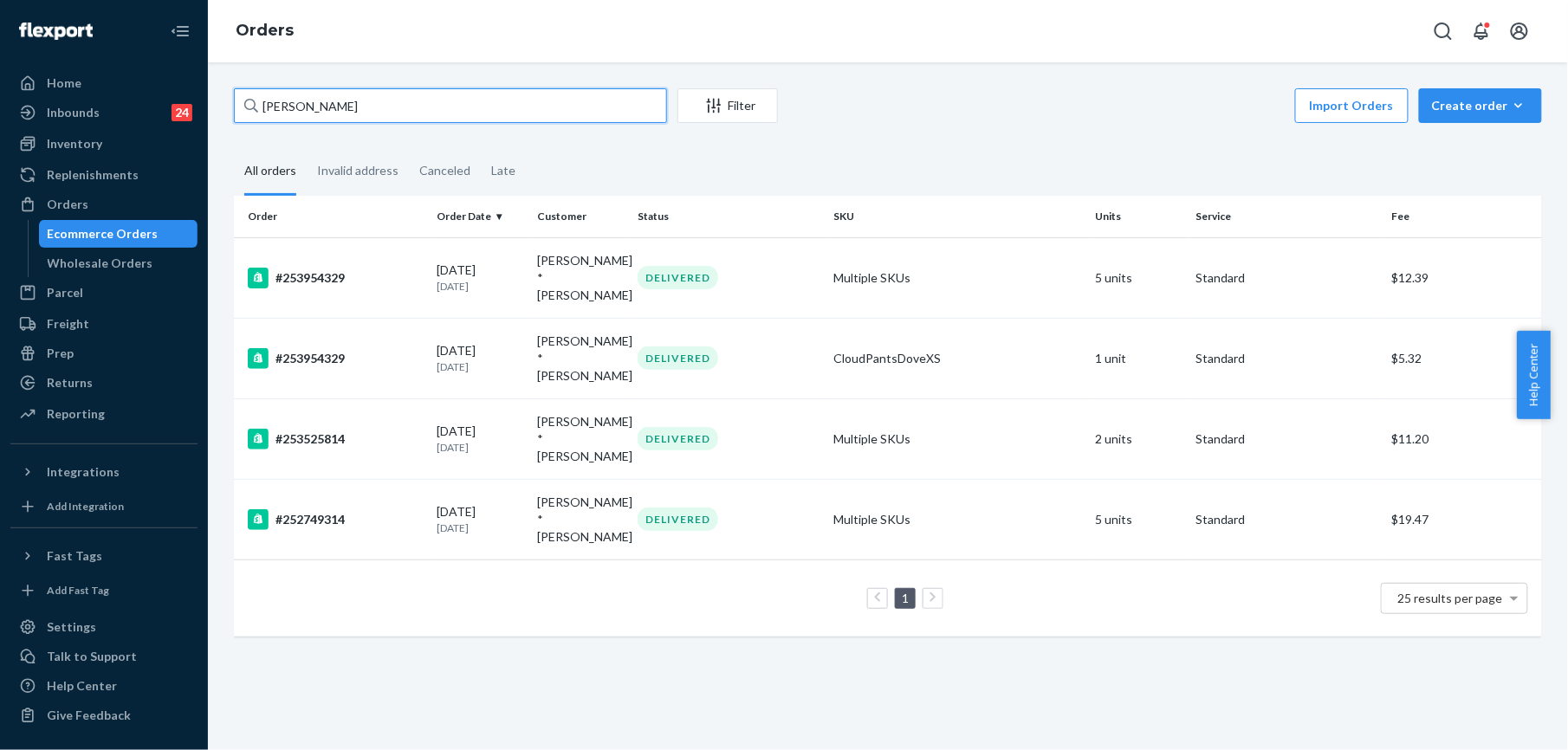
click at [309, 106] on input "[PERSON_NAME]" at bounding box center [451, 105] width 433 height 34
paste input "253954329"
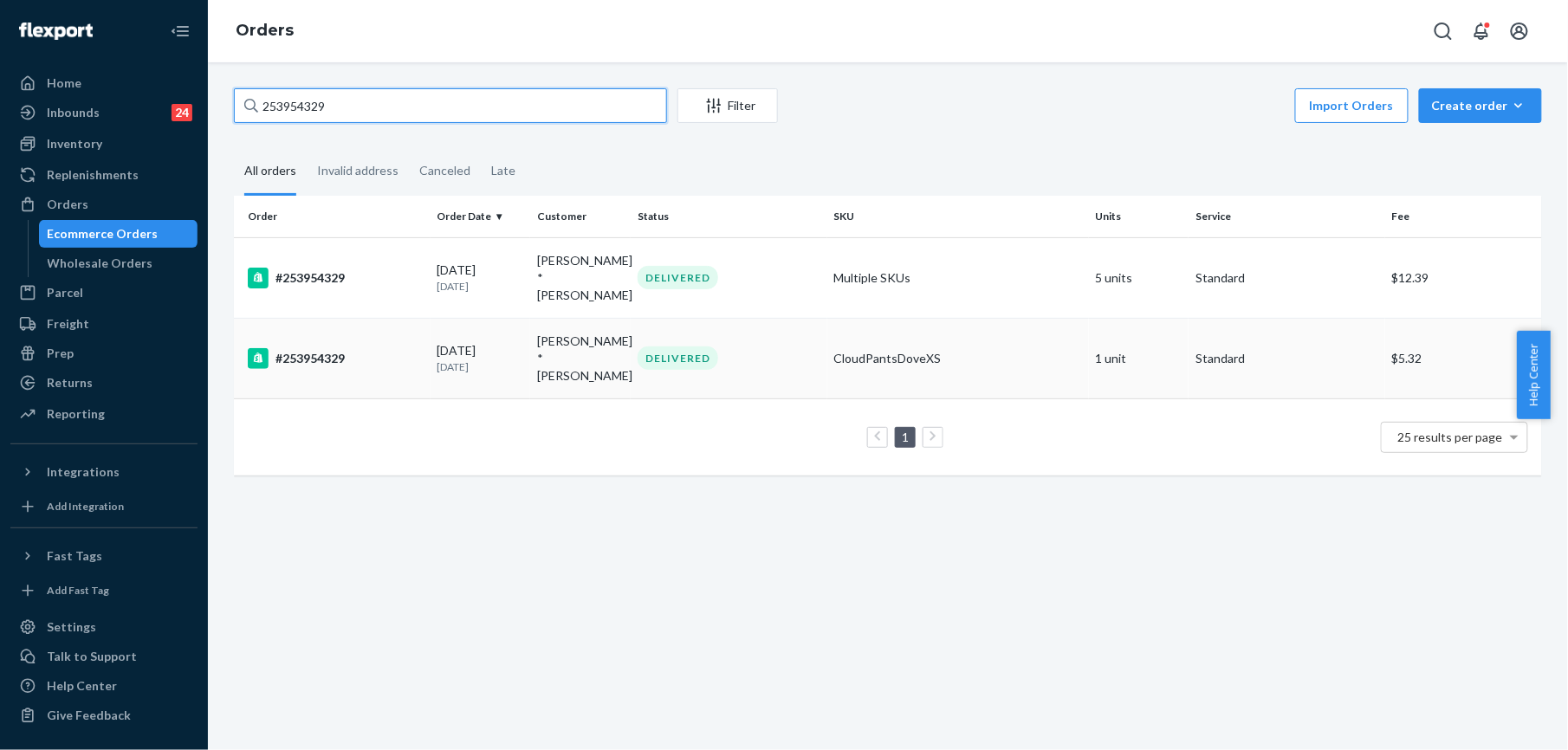
type input "253954329"
click at [323, 348] on div "#253954329" at bounding box center [336, 358] width 176 height 20
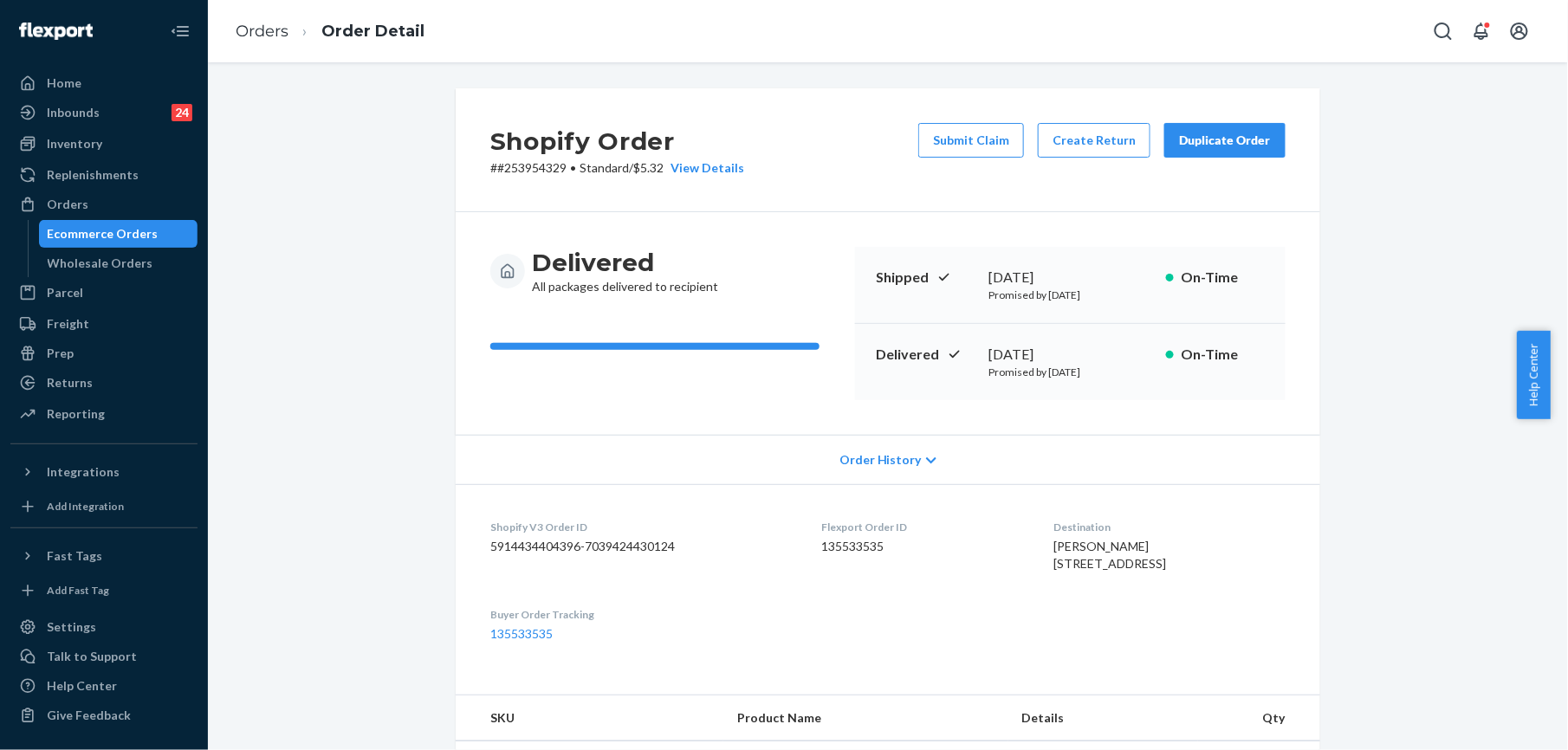
click at [1062, 545] on span "[PERSON_NAME] [STREET_ADDRESS]" at bounding box center [1111, 555] width 113 height 32
click at [1062, 544] on span "[PERSON_NAME] [STREET_ADDRESS]" at bounding box center [1111, 555] width 113 height 32
click at [1062, 543] on span "[PERSON_NAME] [STREET_ADDRESS]" at bounding box center [1111, 555] width 113 height 32
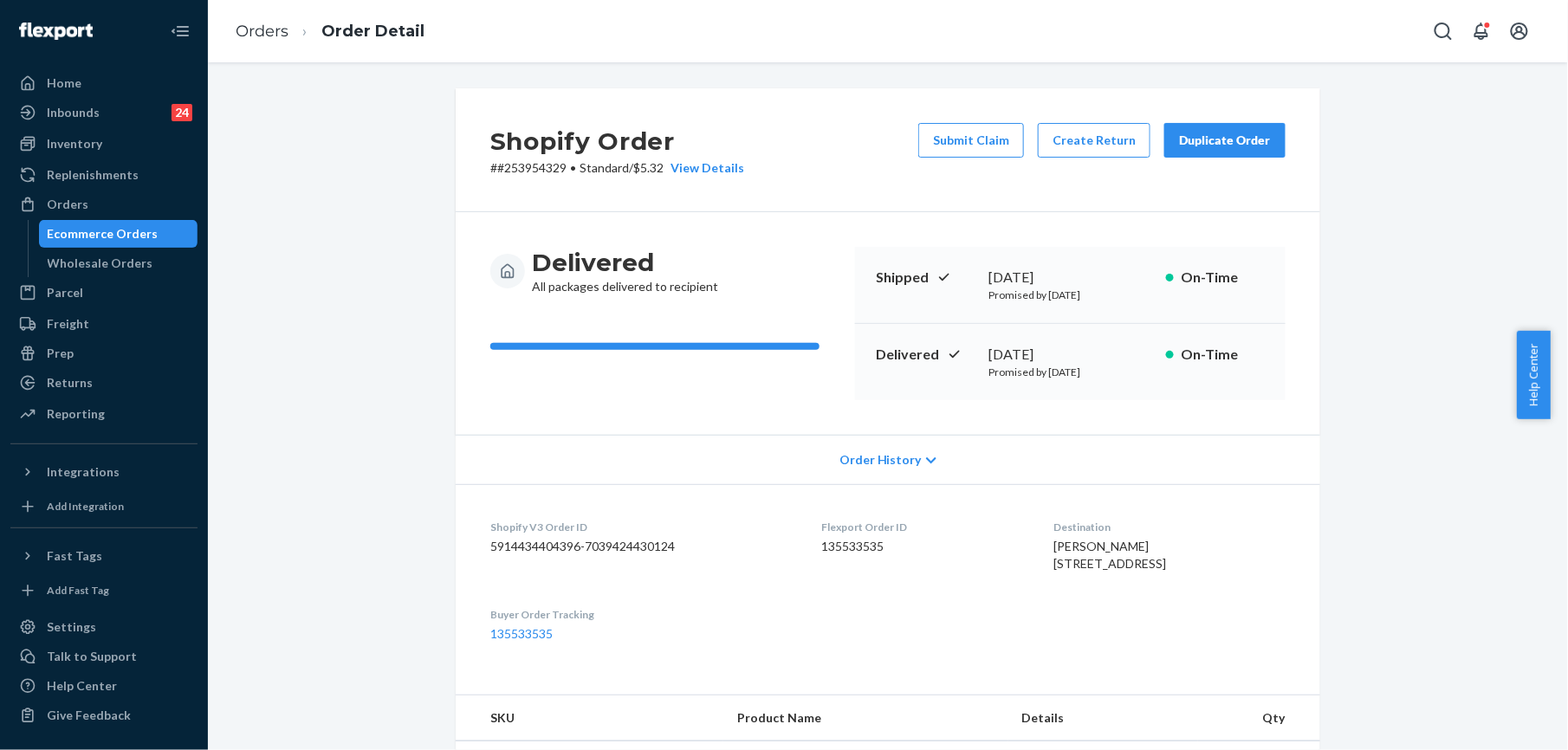
click at [271, 19] on ol "Orders Order Detail" at bounding box center [331, 31] width 217 height 51
click at [272, 25] on link "Orders" at bounding box center [261, 31] width 53 height 19
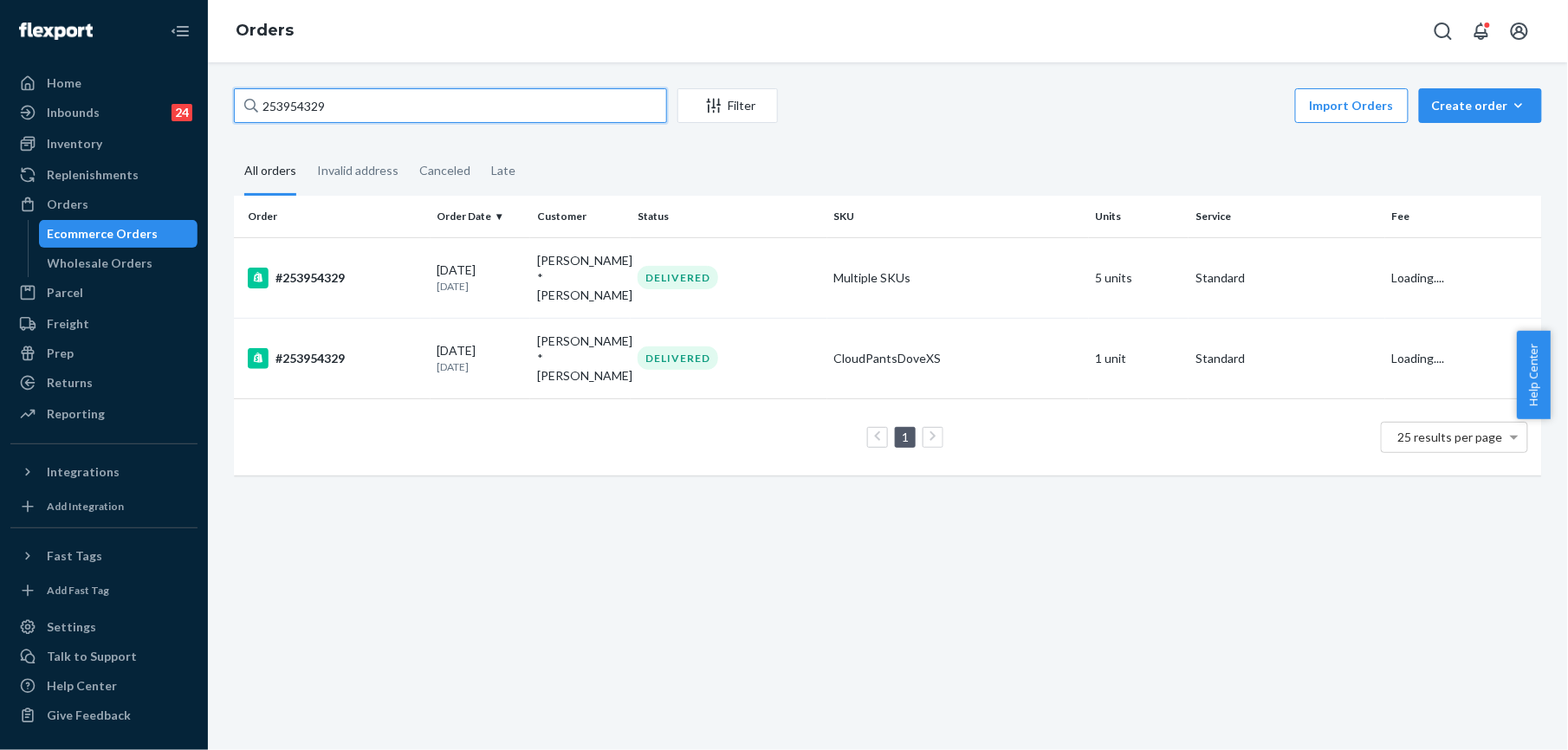
click at [348, 101] on input "253954329" at bounding box center [451, 105] width 433 height 34
paste input "[PERSON_NAME]"
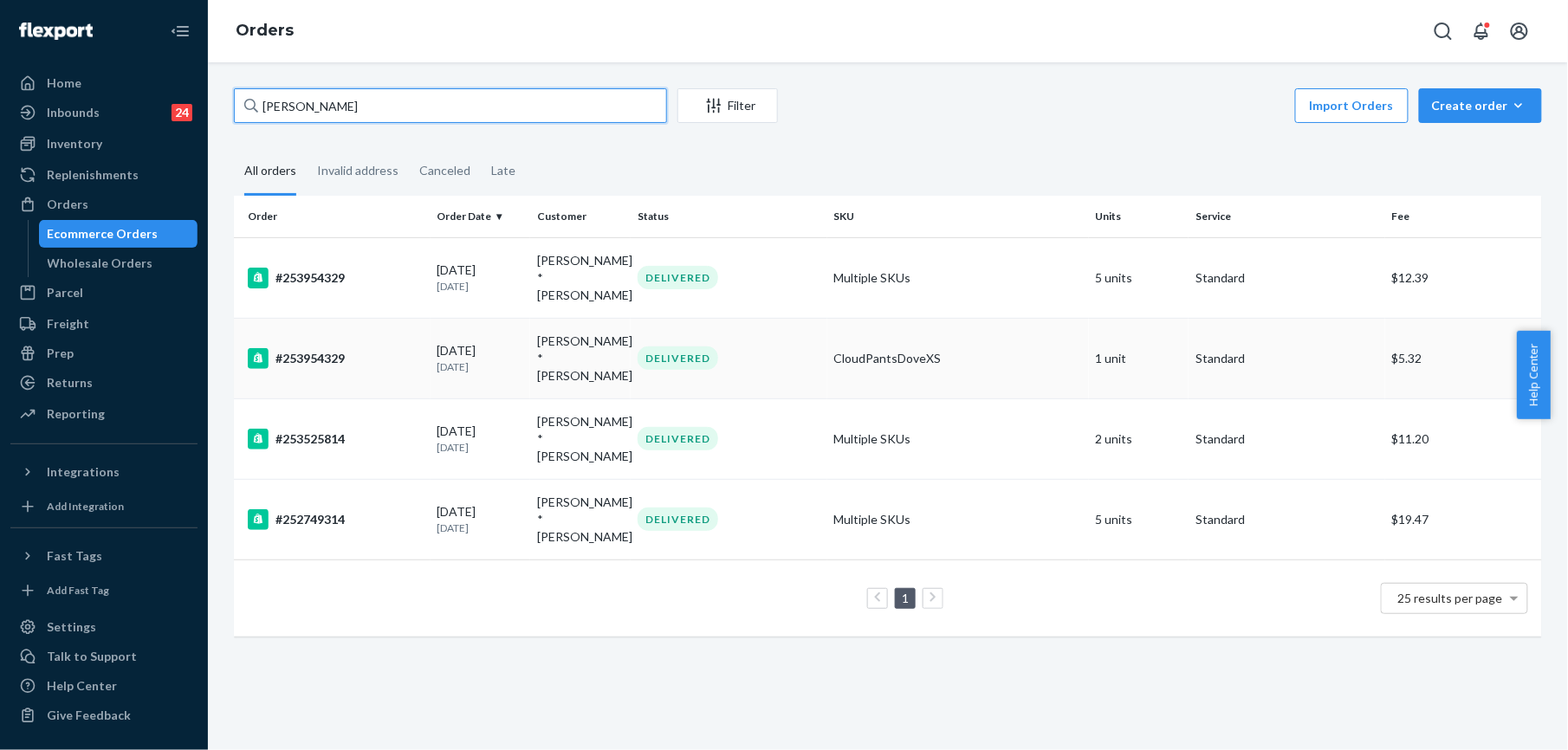
type input "[PERSON_NAME]"
click at [324, 348] on div "#253954329" at bounding box center [336, 358] width 176 height 20
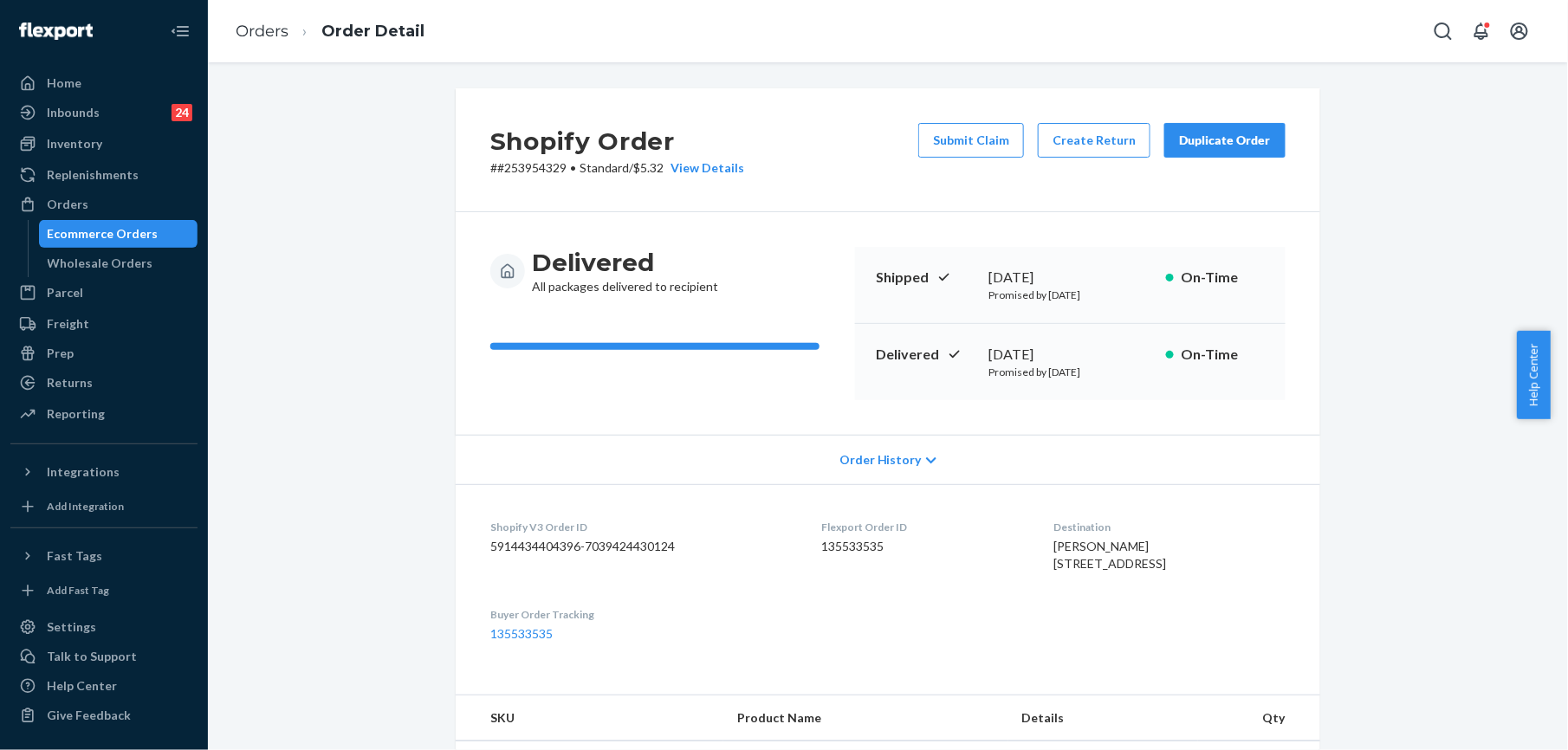
click at [1187, 139] on div "Duplicate Order" at bounding box center [1224, 140] width 92 height 18
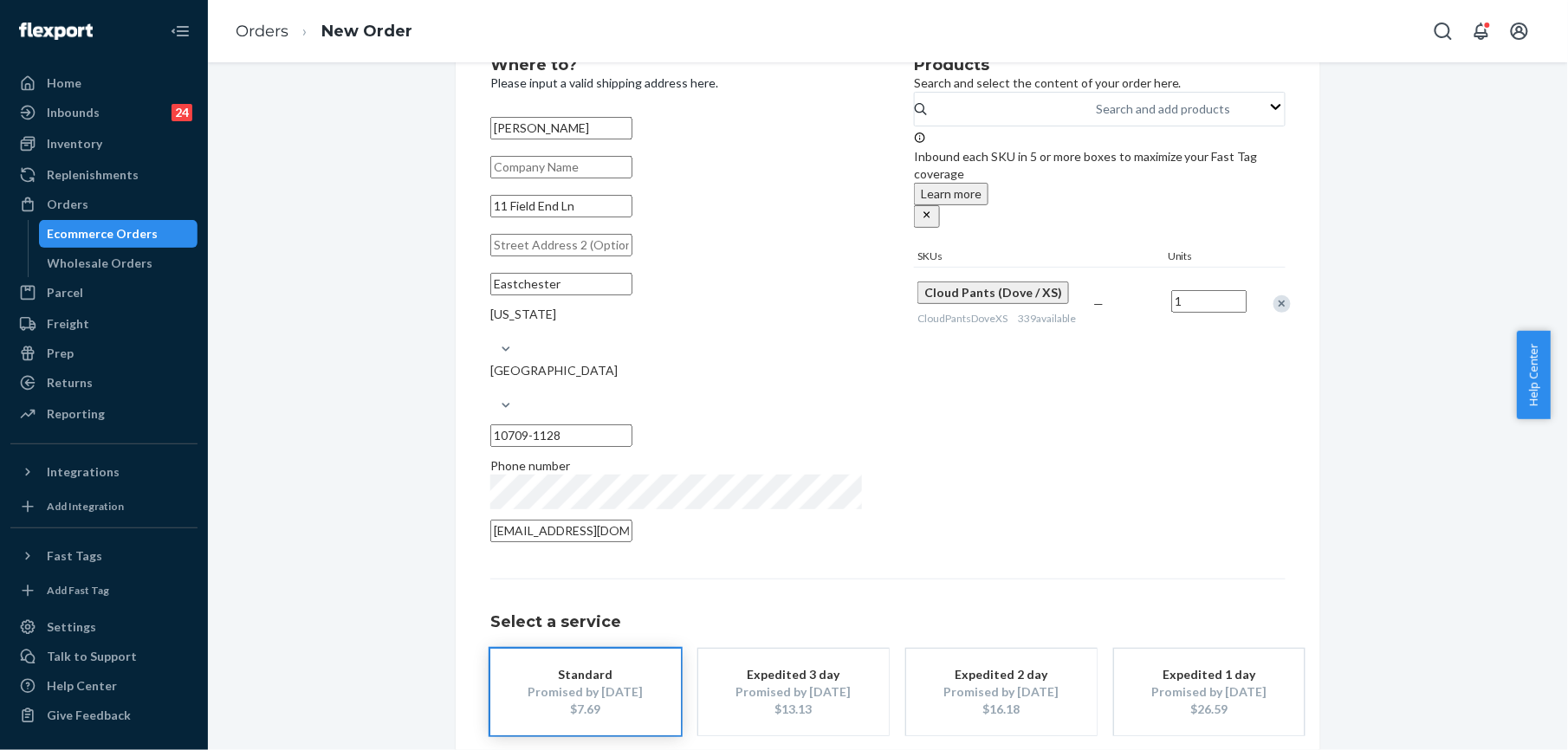
scroll to position [125, 0]
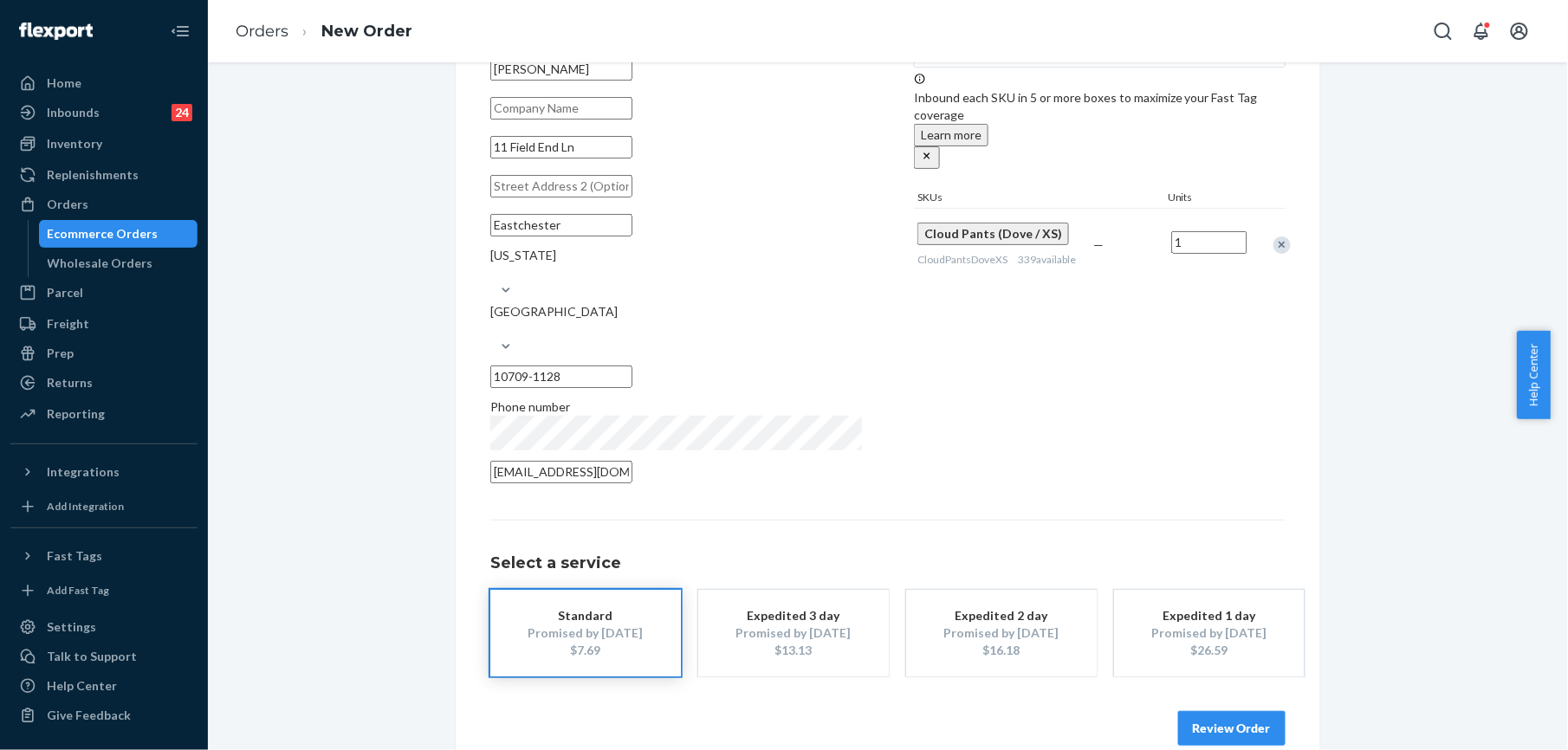
click at [1189, 711] on button "Review Order" at bounding box center [1232, 728] width 107 height 34
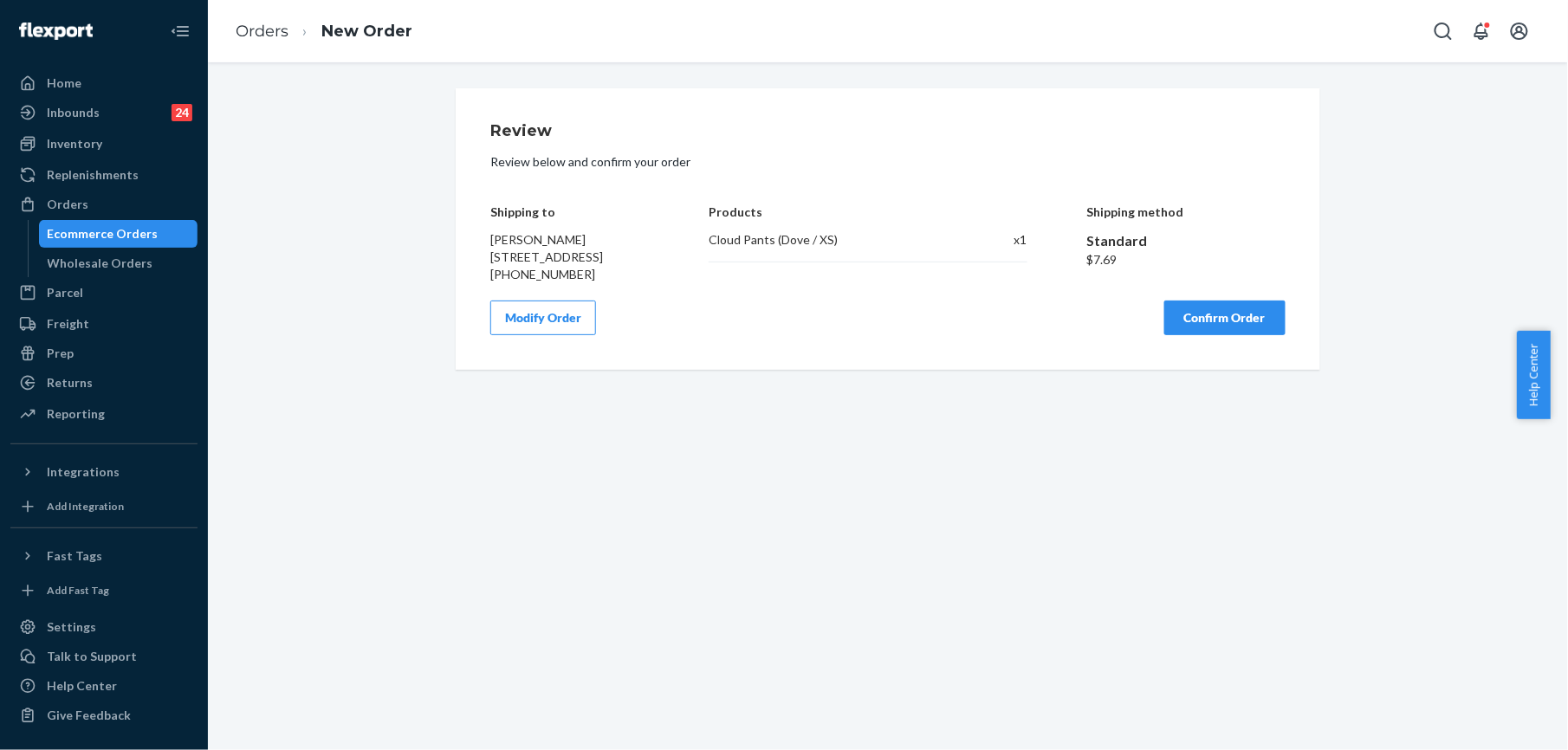
click at [1189, 324] on button "Confirm Order" at bounding box center [1224, 318] width 121 height 34
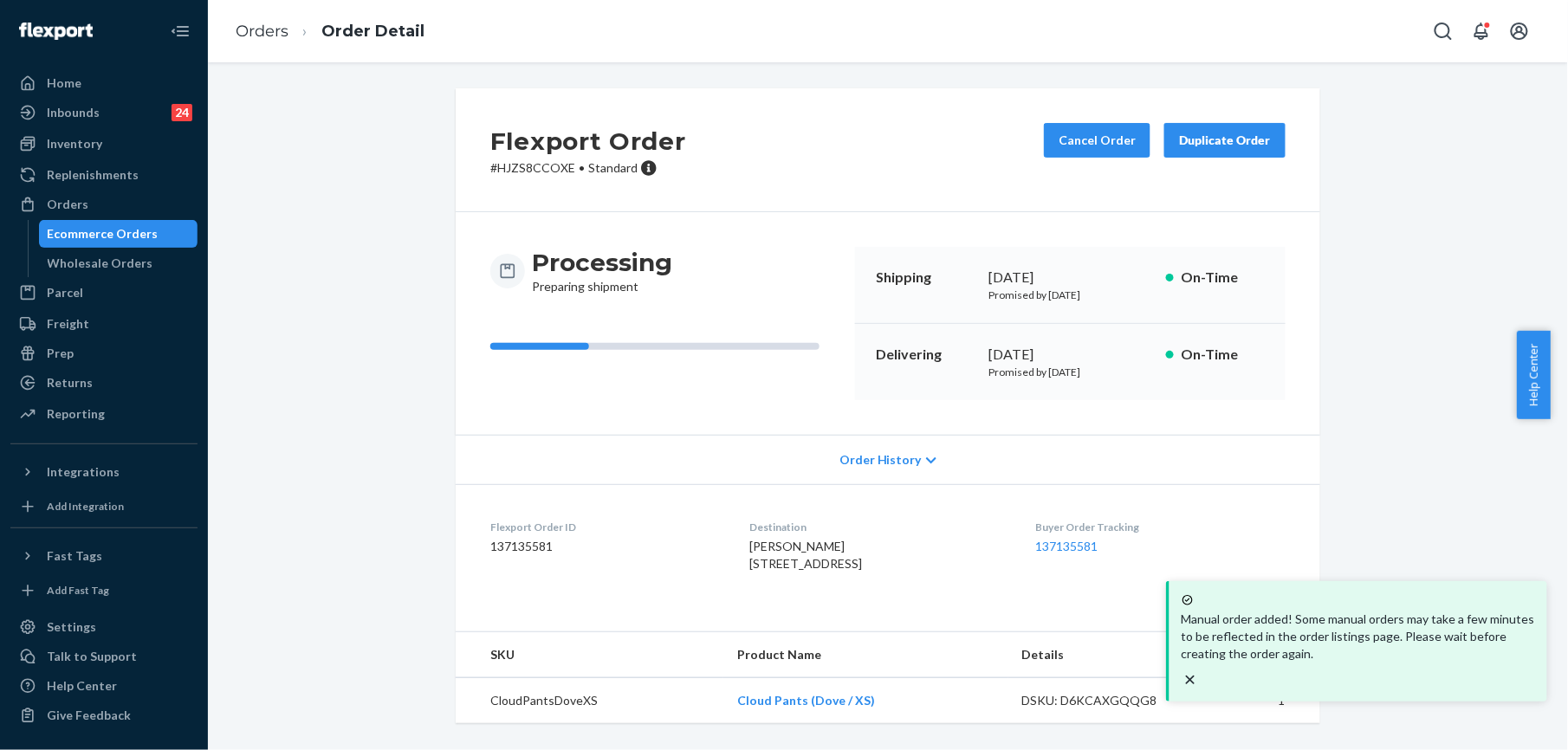
scroll to position [30, 0]
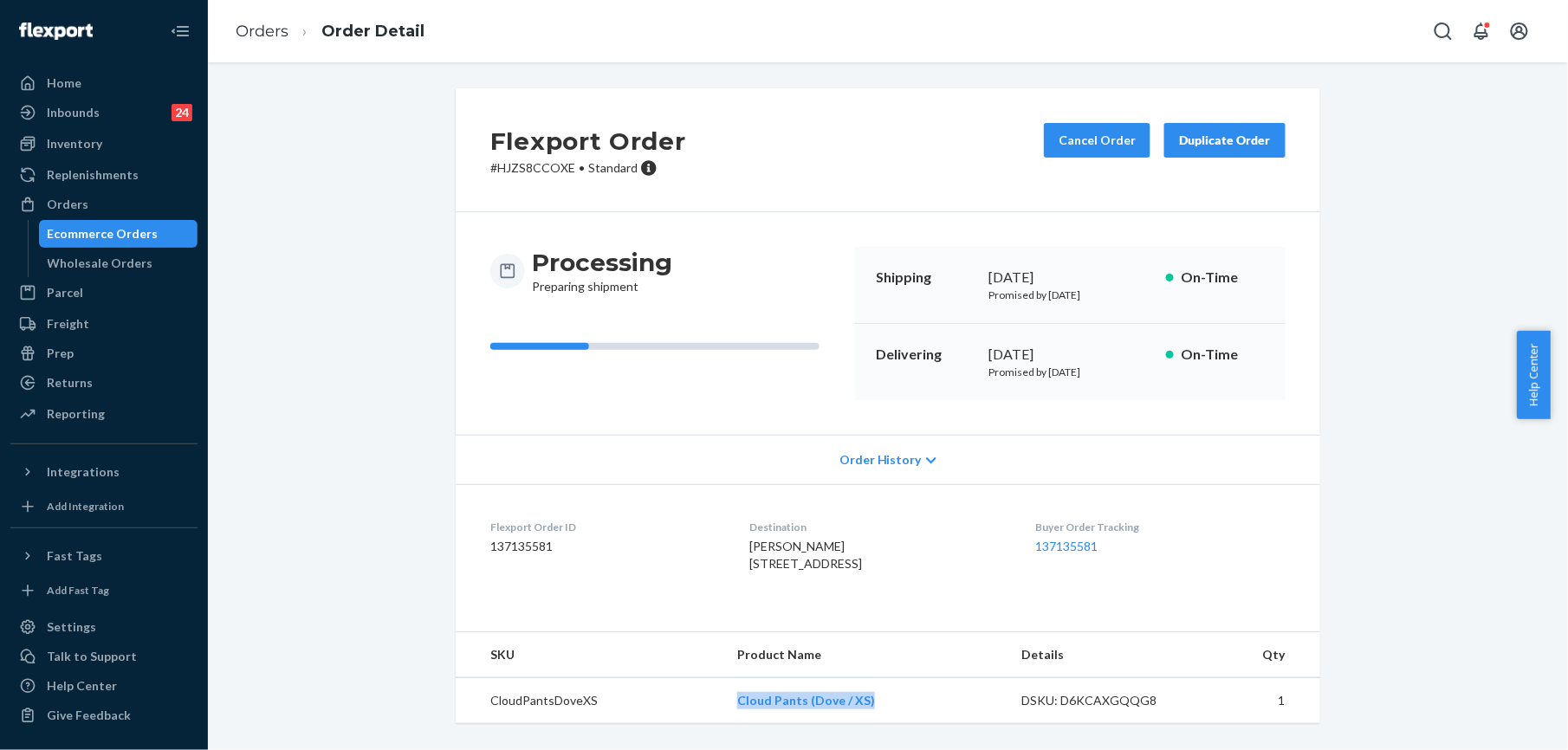
drag, startPoint x: 868, startPoint y: 707, endPoint x: 721, endPoint y: 705, distance: 147.0
click at [723, 705] on td "Cloud Pants (Dove / XS)" at bounding box center [865, 702] width 284 height 46
copy link "Cloud Pants (Dove / XS)"
